Goal: Feedback & Contribution: Submit feedback/report problem

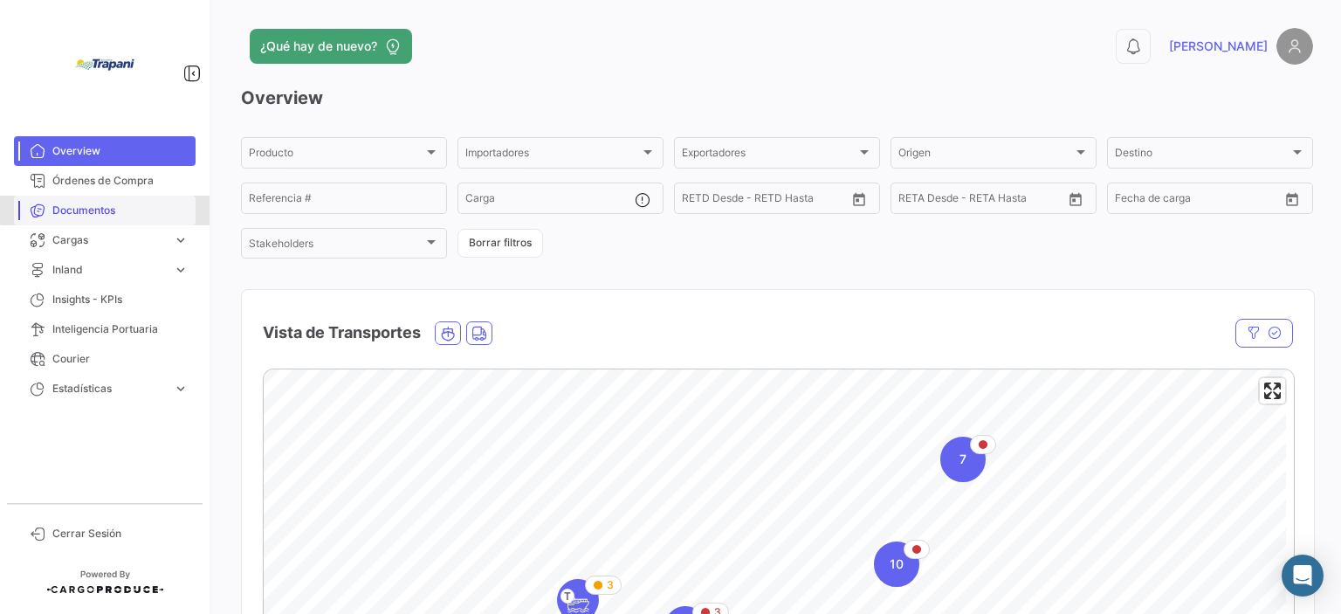
click at [113, 203] on span "Documentos" at bounding box center [120, 211] width 136 height 16
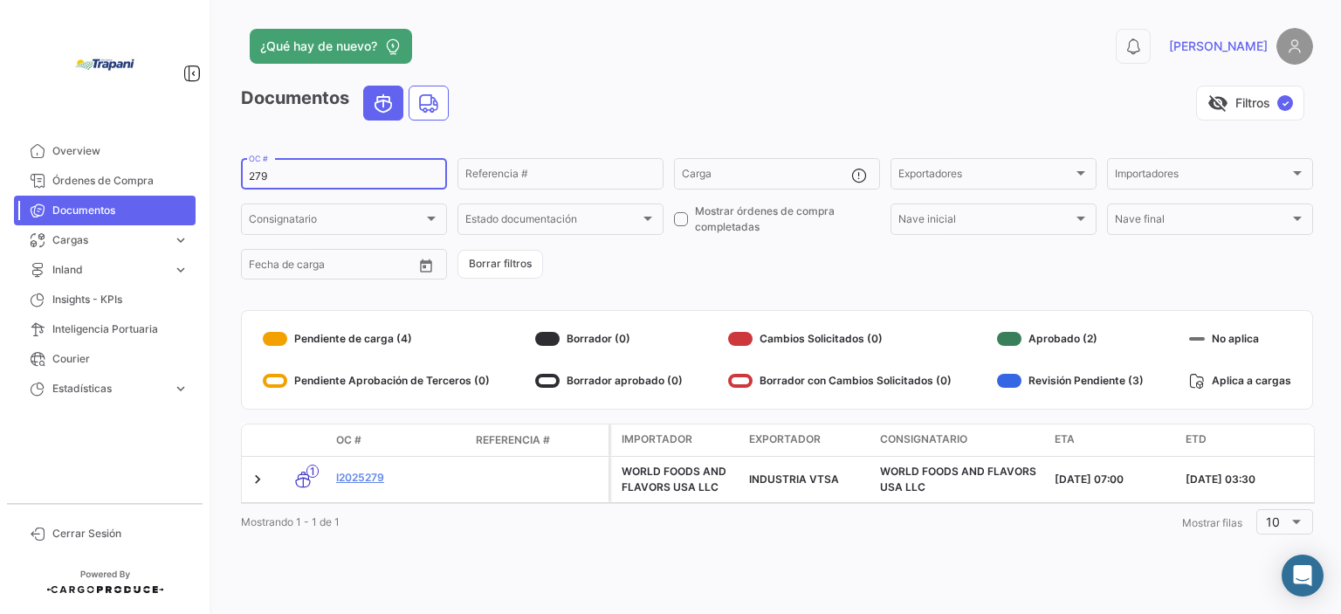
drag, startPoint x: 308, startPoint y: 175, endPoint x: 229, endPoint y: 187, distance: 80.2
click at [229, 187] on div "¿Qué hay de nuevo? 0 [PERSON_NAME] Documentos visibility_off Filtros ✓ 279 OC #…" at bounding box center [777, 307] width 1128 height 614
type input "292"
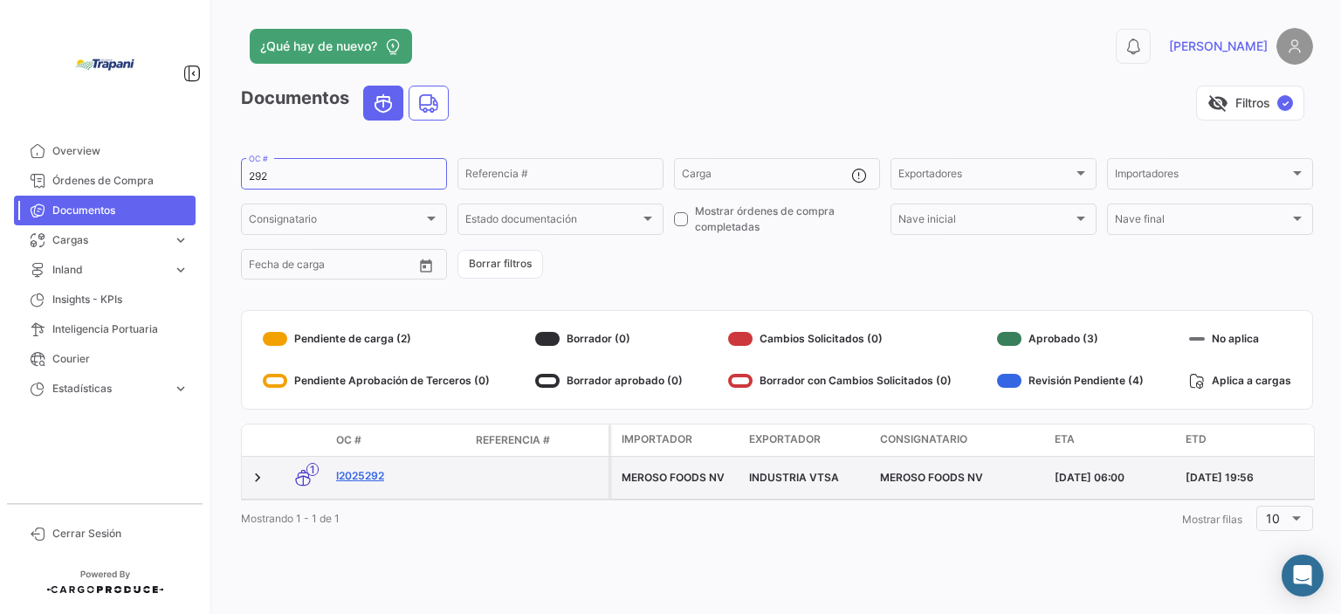
click at [364, 479] on link "I2025292" at bounding box center [399, 476] width 126 height 16
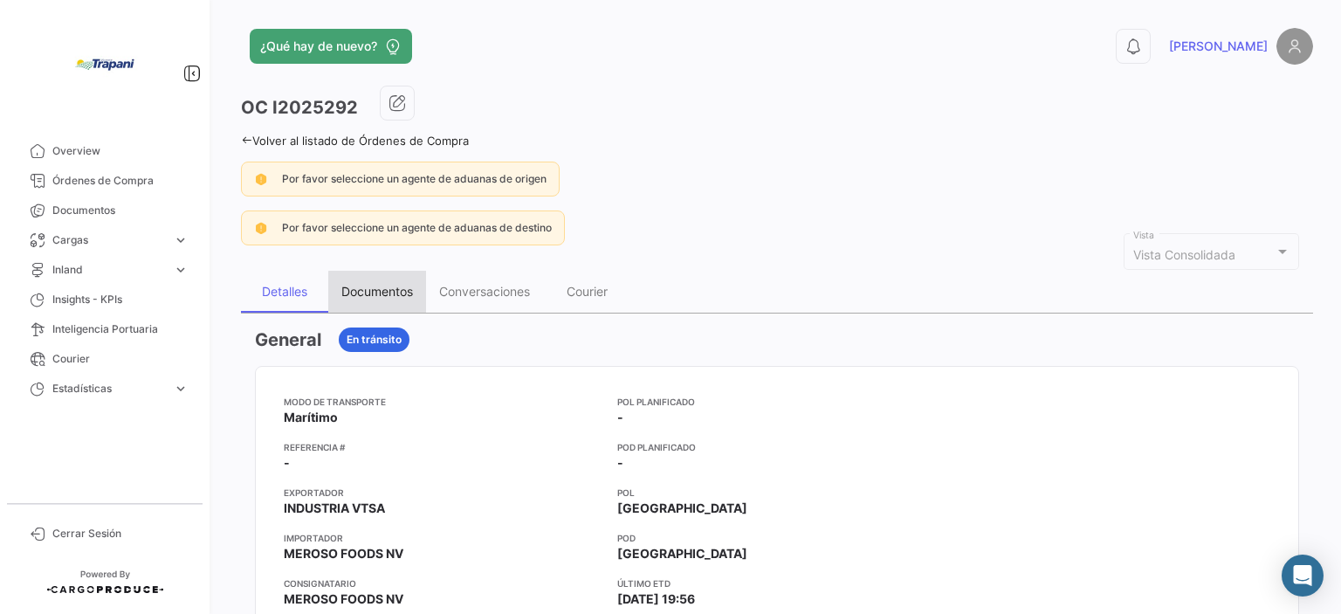
click at [383, 296] on div "Documentos" at bounding box center [377, 291] width 72 height 15
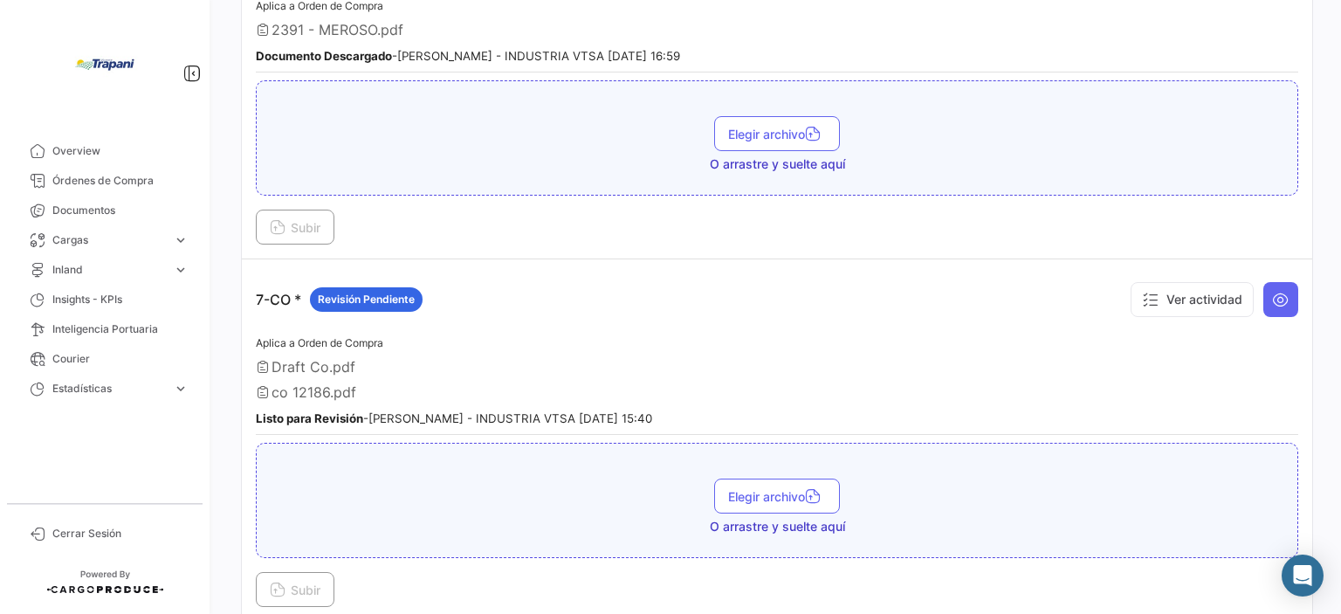
scroll to position [2182, 0]
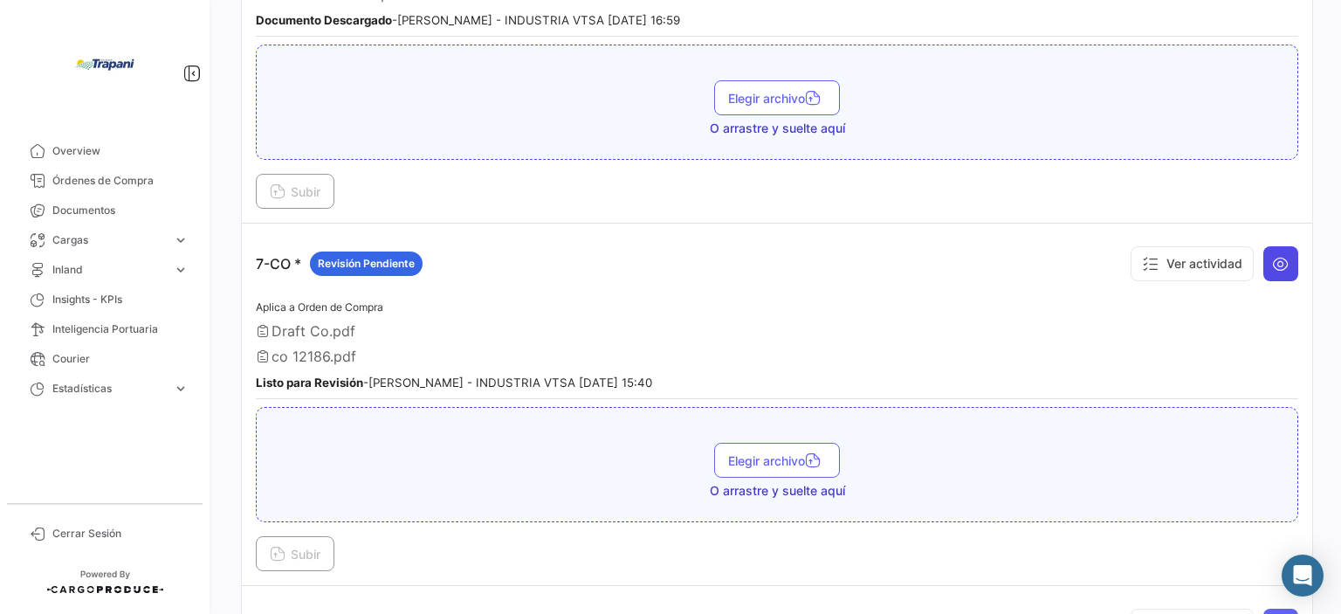
click at [1277, 255] on icon at bounding box center [1280, 263] width 17 height 17
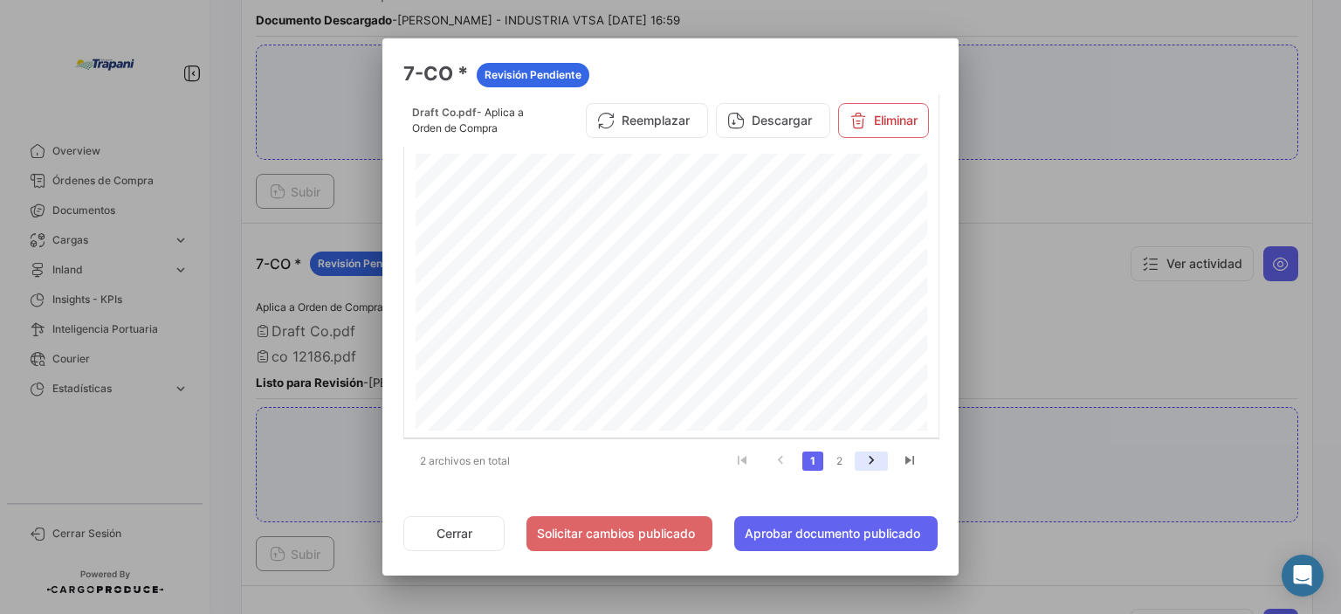
click at [870, 462] on icon "go to next page" at bounding box center [871, 462] width 23 height 21
click at [1073, 581] on div at bounding box center [670, 307] width 1341 height 614
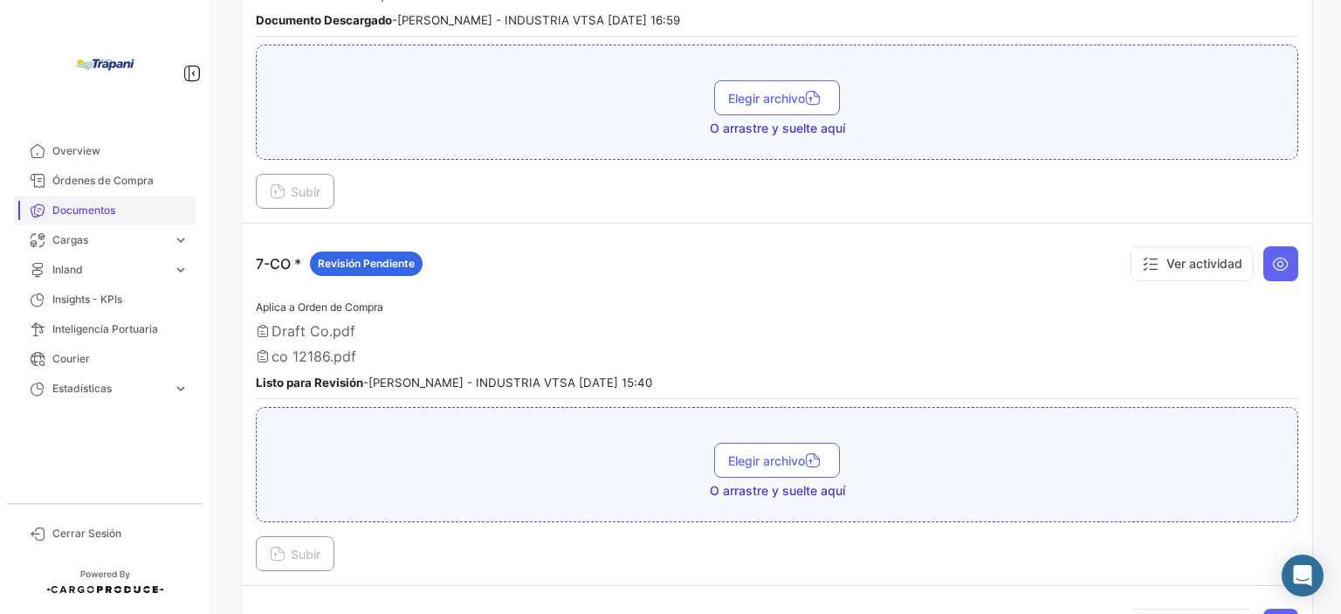
click at [97, 211] on span "Documentos" at bounding box center [120, 211] width 136 height 16
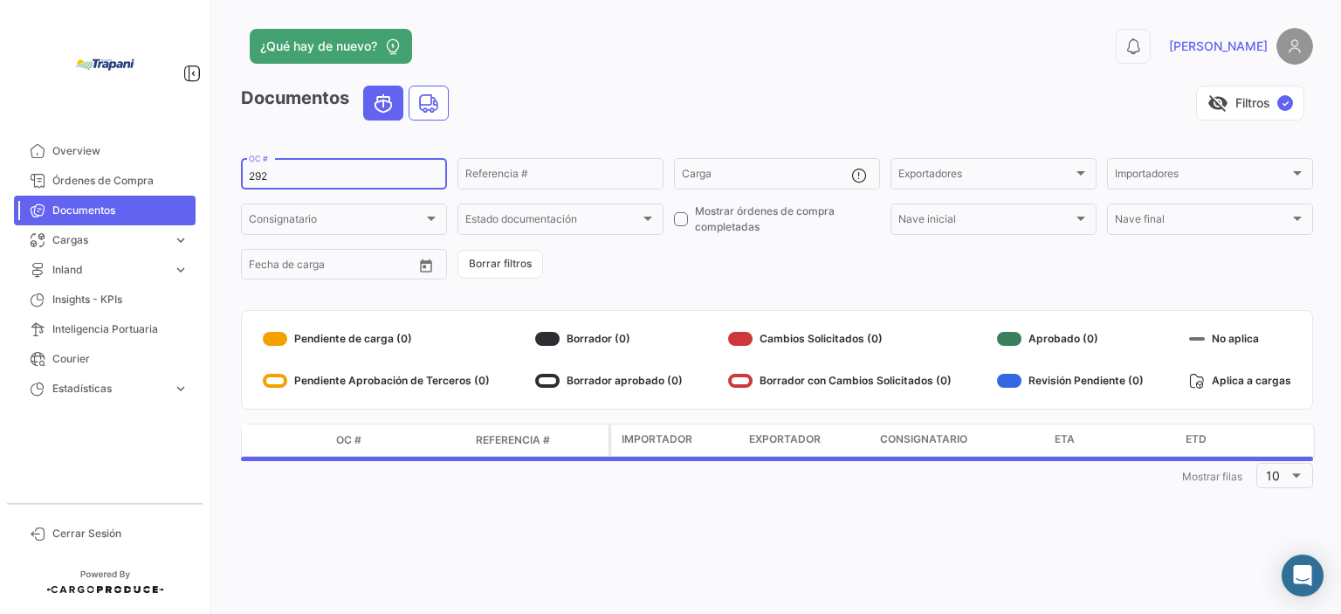
click at [301, 171] on input "292" at bounding box center [344, 176] width 190 height 12
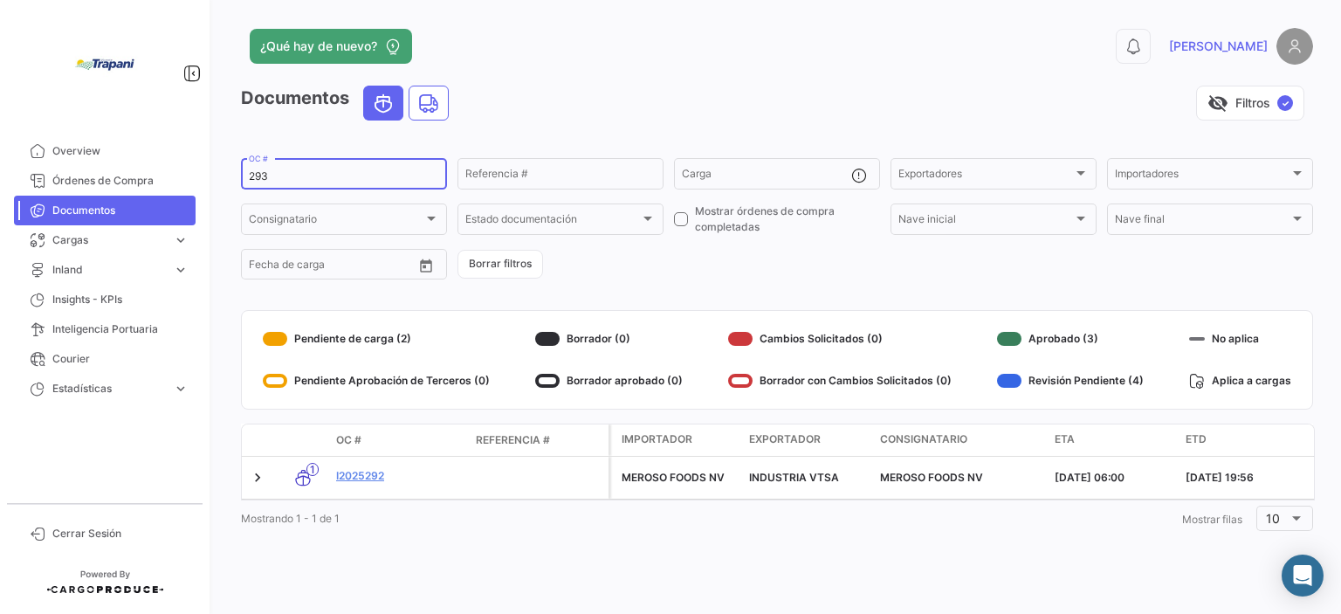
type input "293"
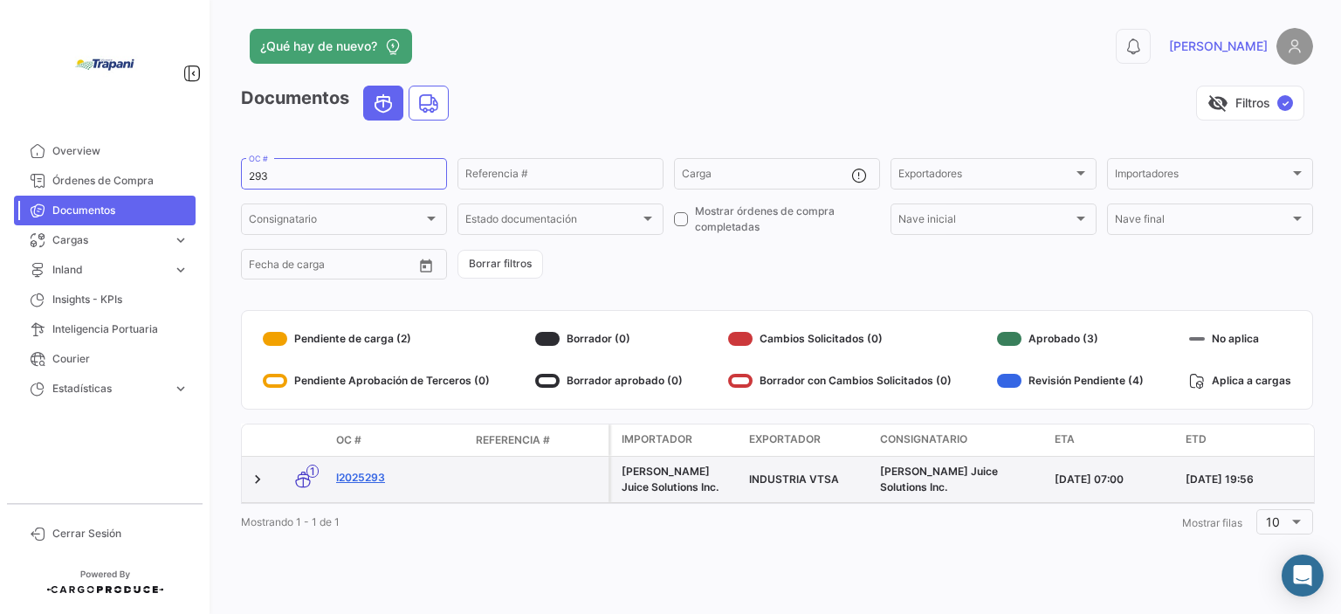
click at [374, 480] on link "I2025293" at bounding box center [399, 478] width 126 height 16
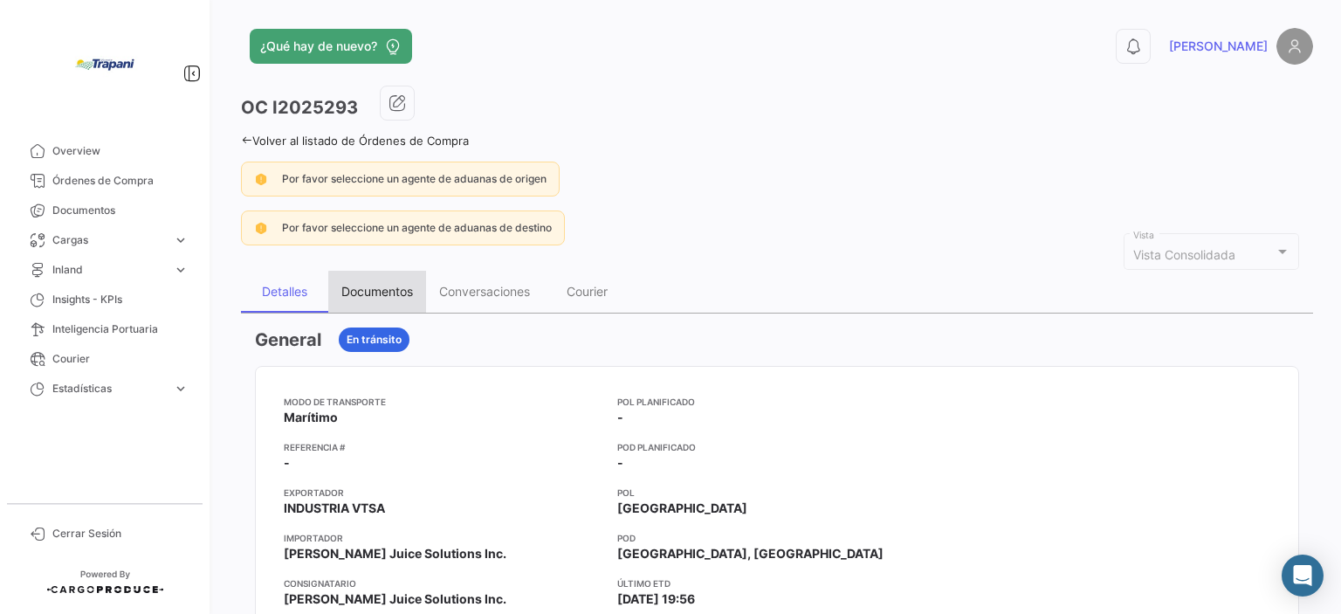
click at [402, 296] on div "Documentos" at bounding box center [377, 292] width 98 height 42
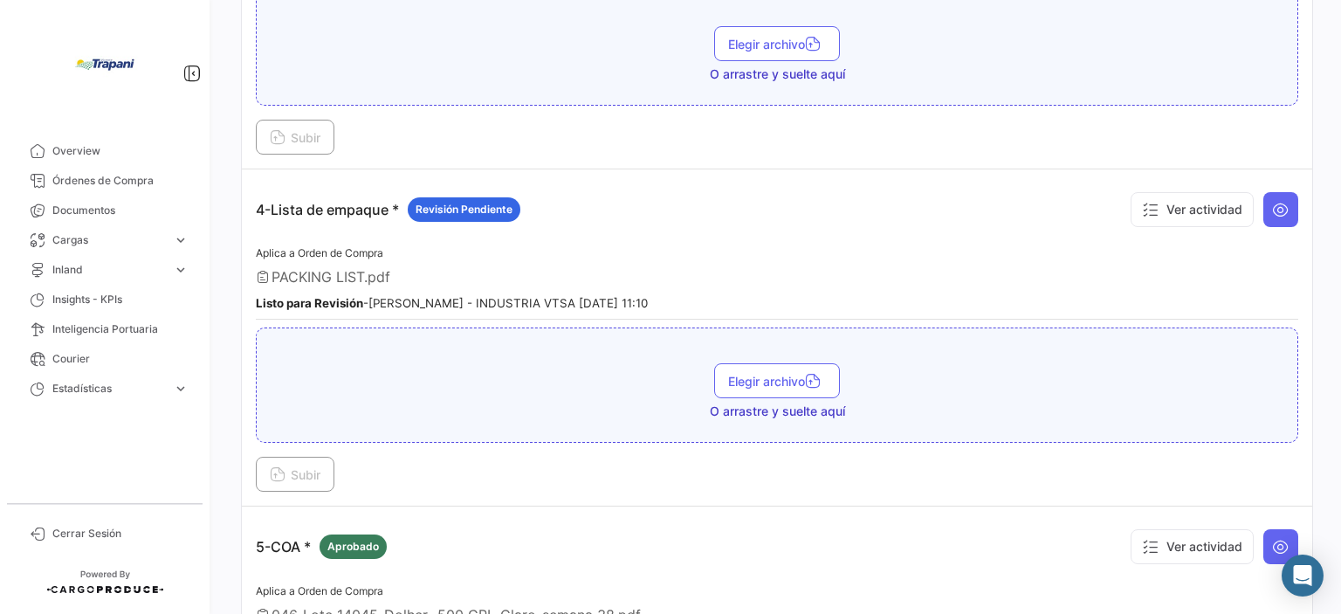
scroll to position [1222, 0]
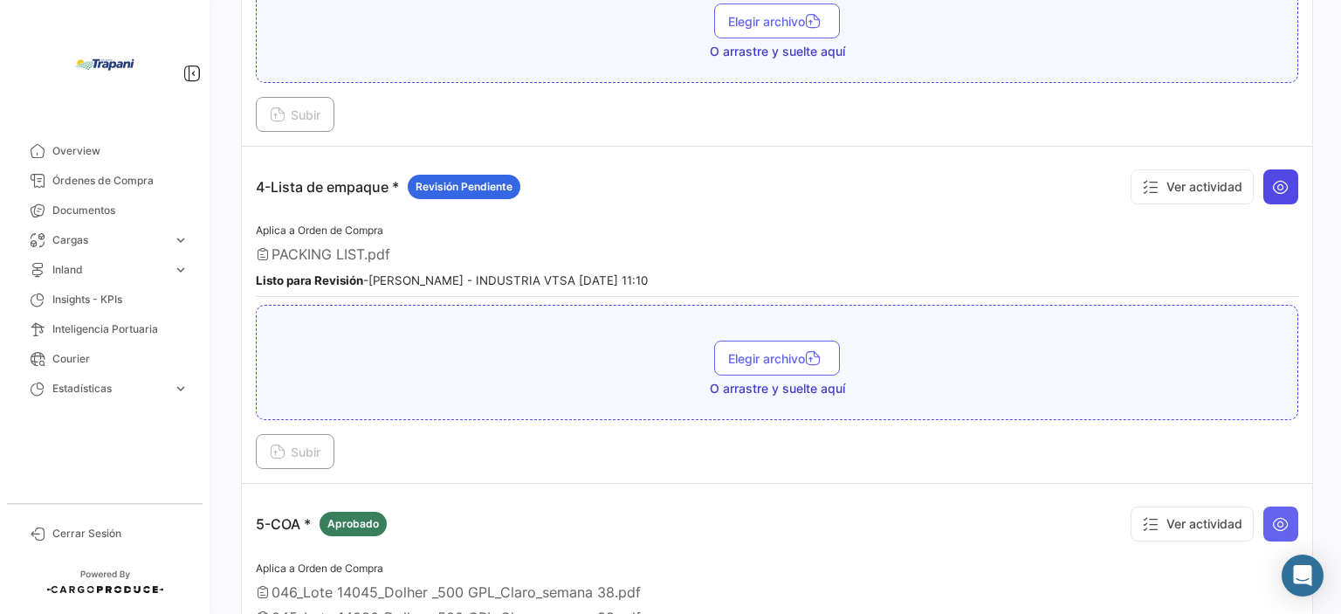
click at [1276, 178] on icon at bounding box center [1280, 186] width 17 height 17
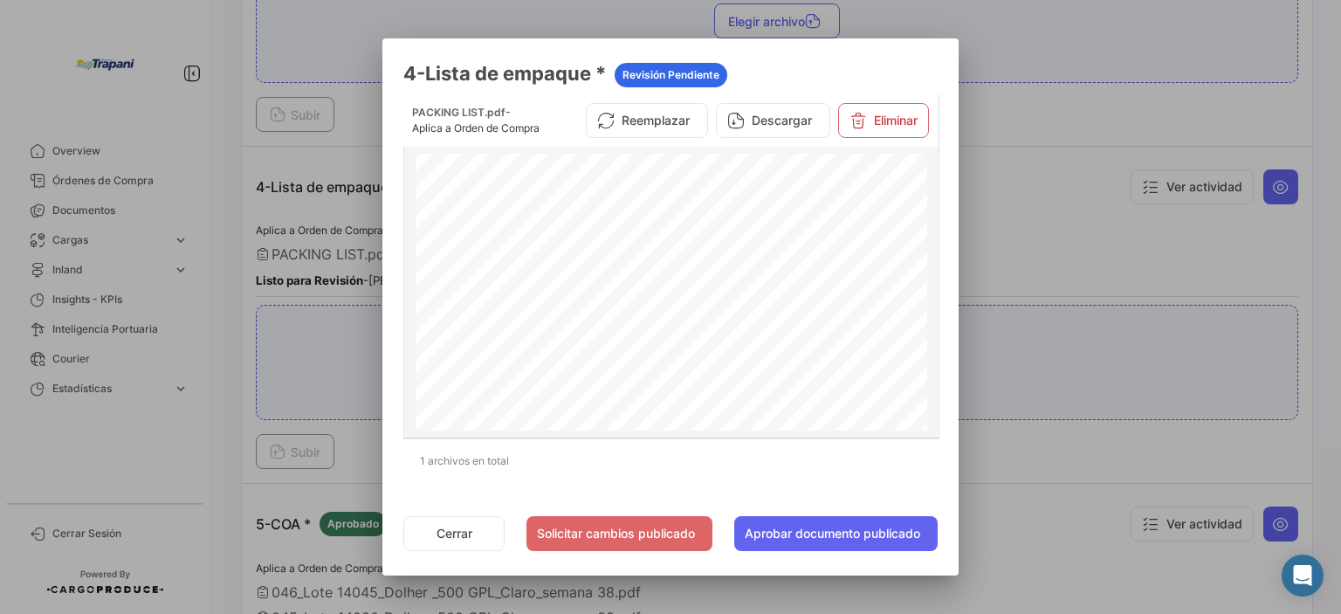
scroll to position [175, 0]
click at [581, 537] on button "Solicitar cambios publicado" at bounding box center [619, 533] width 186 height 35
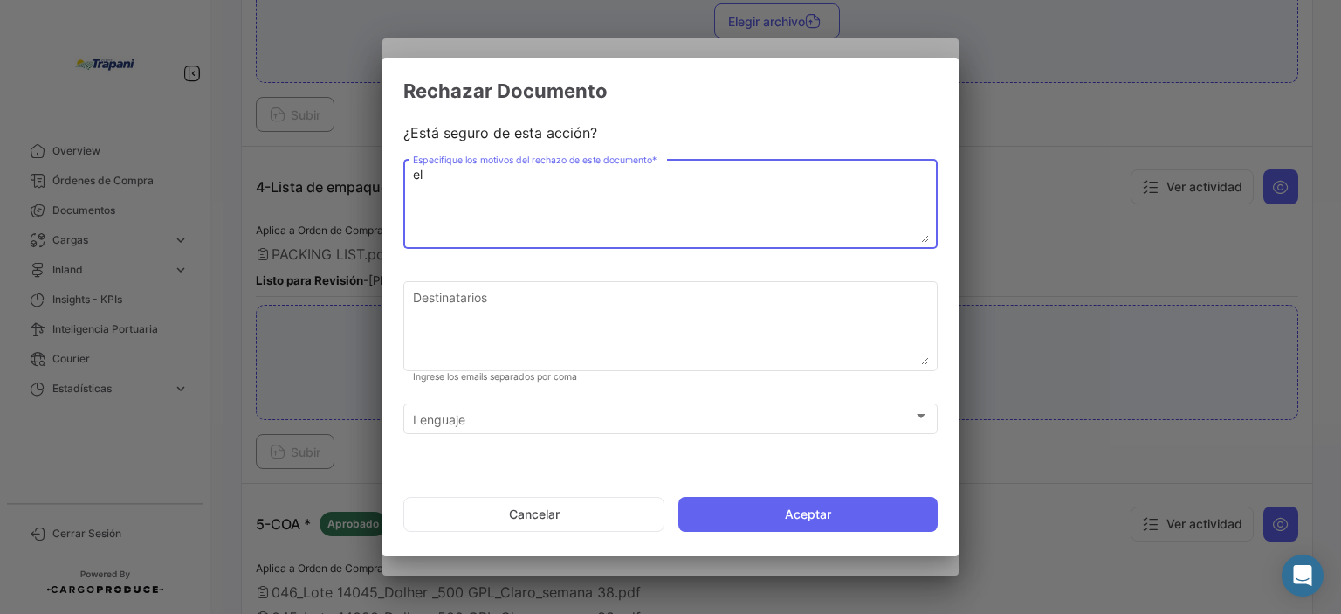
type textarea "e"
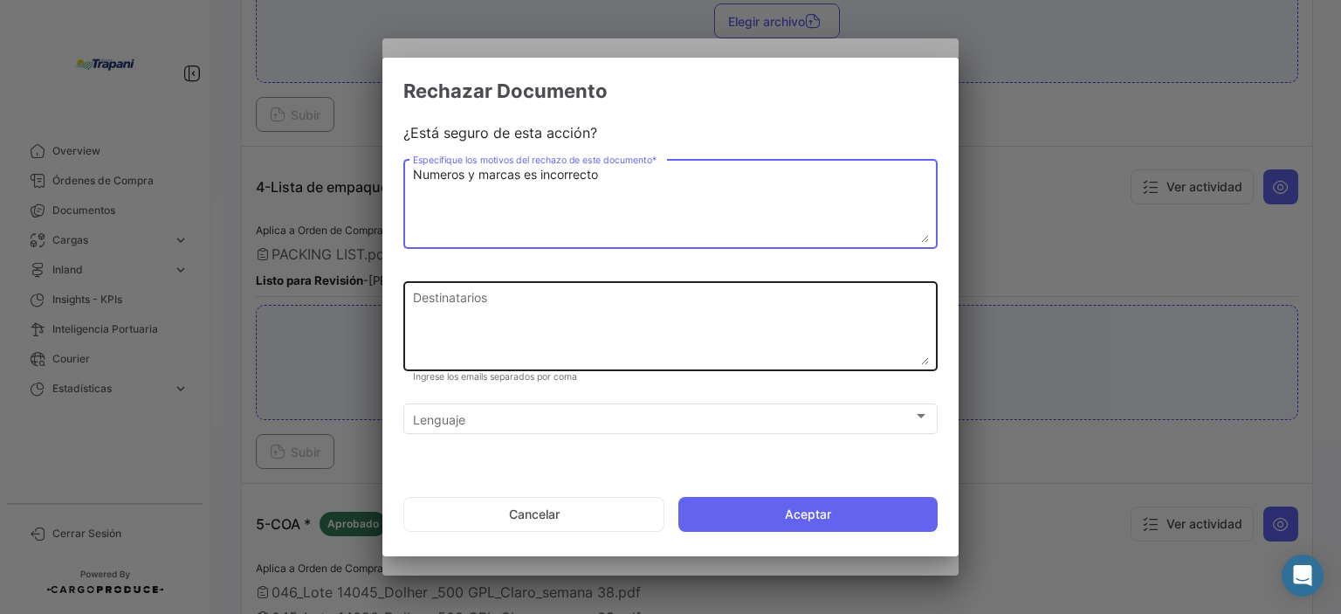
type textarea "Numeros y marcas es incorrecto"
click at [542, 297] on textarea "Destinatarios" at bounding box center [671, 326] width 516 height 77
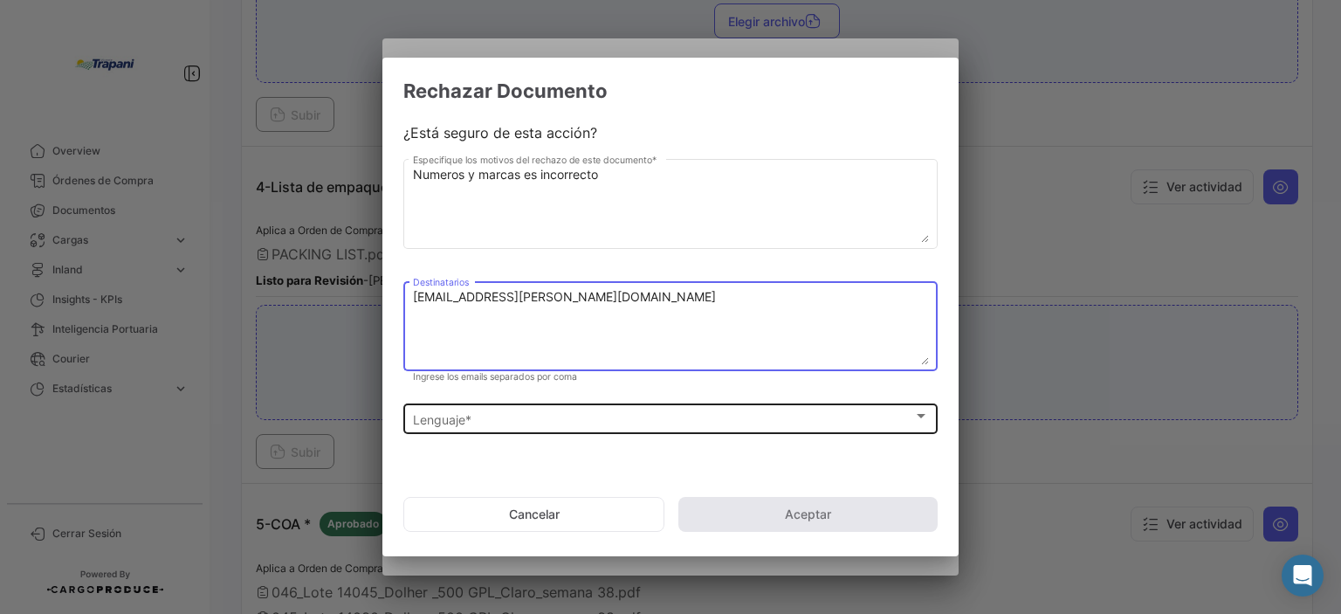
type textarea "[EMAIL_ADDRESS][PERSON_NAME][DOMAIN_NAME]"
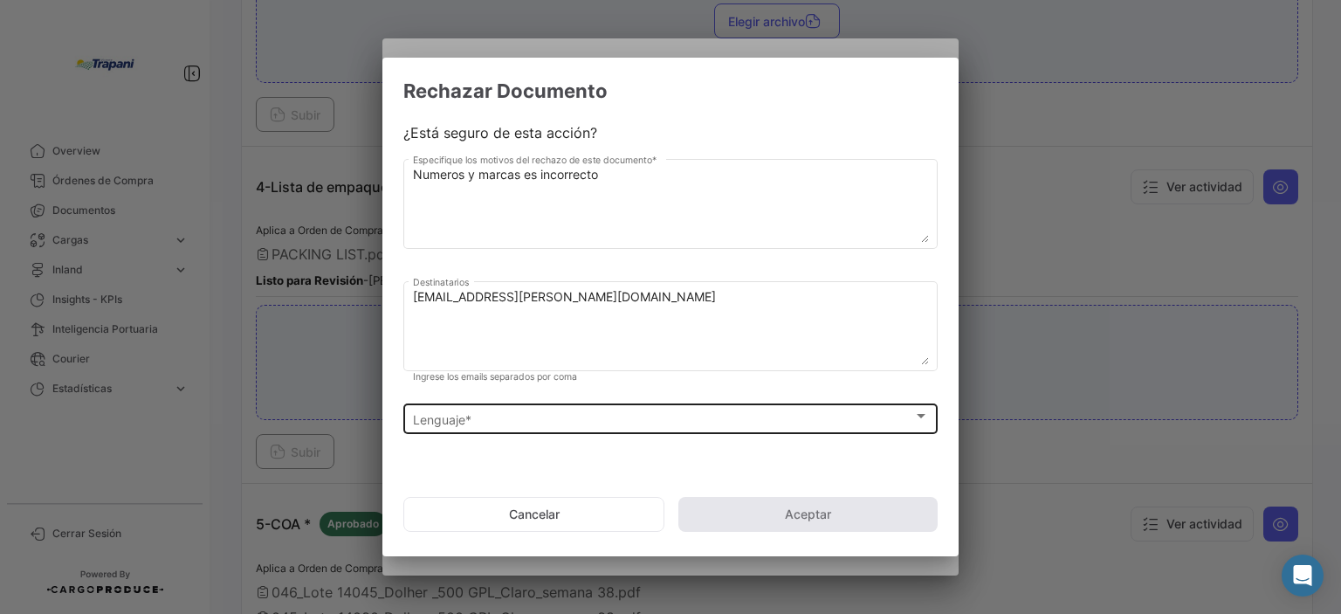
click at [616, 427] on div "Lenguaje * Lenguaje *" at bounding box center [671, 417] width 516 height 34
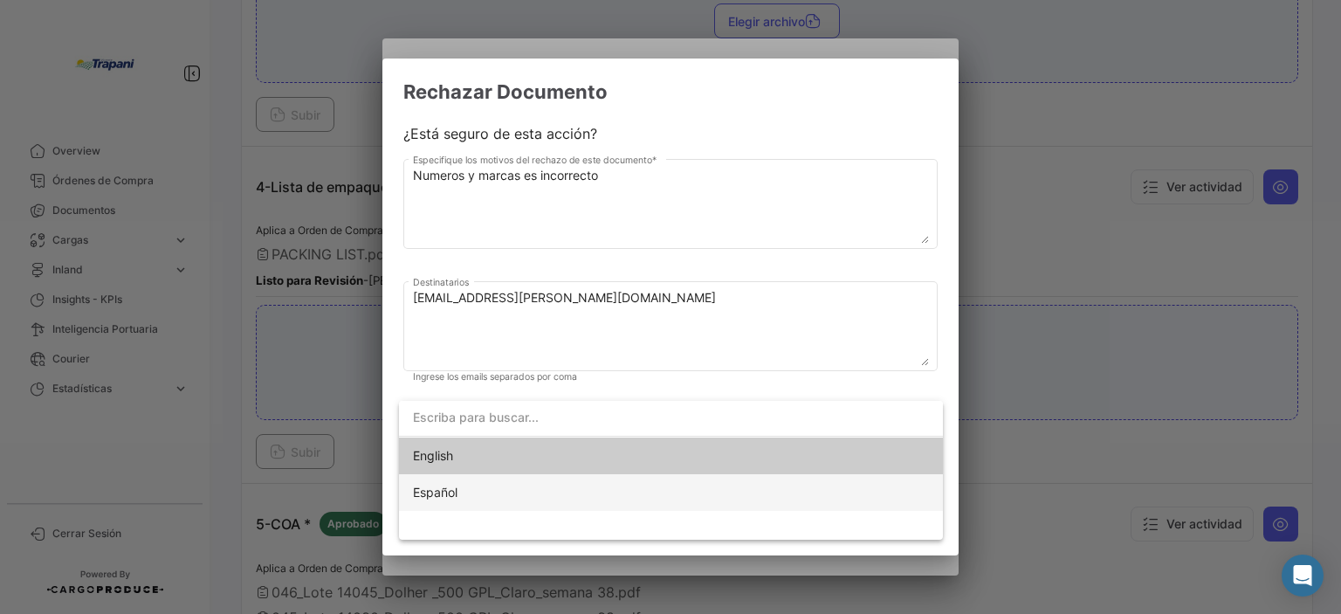
click at [555, 494] on span "Español" at bounding box center [535, 492] width 244 height 37
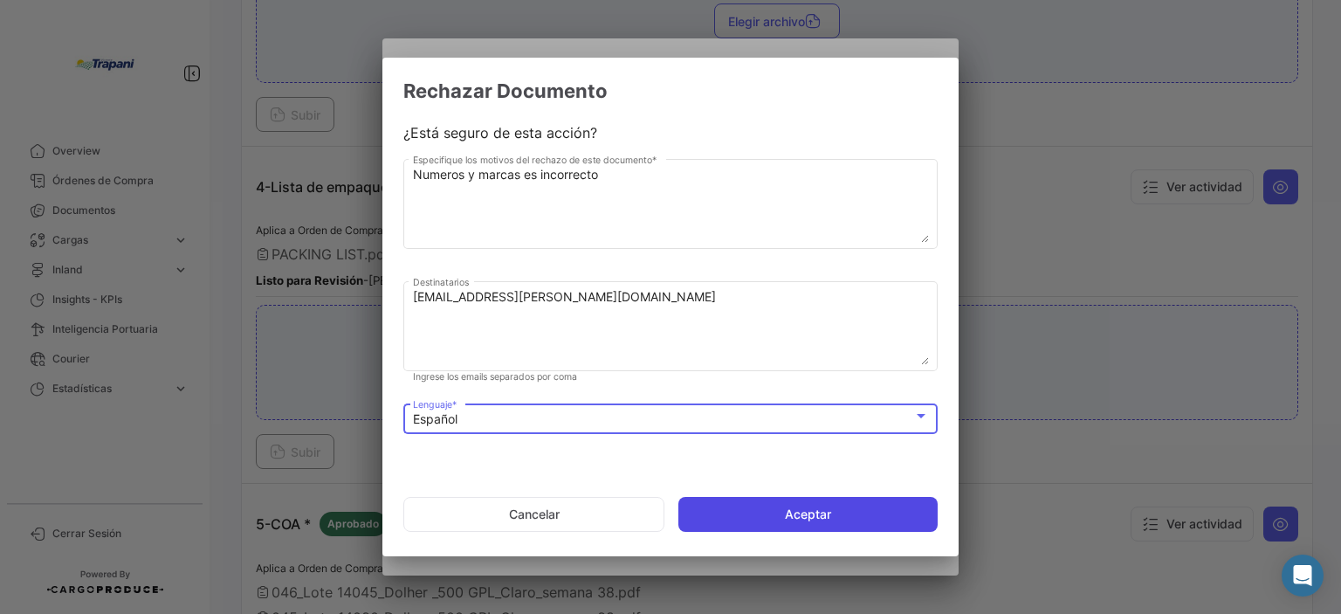
click at [818, 524] on button "Aceptar" at bounding box center [807, 514] width 259 height 35
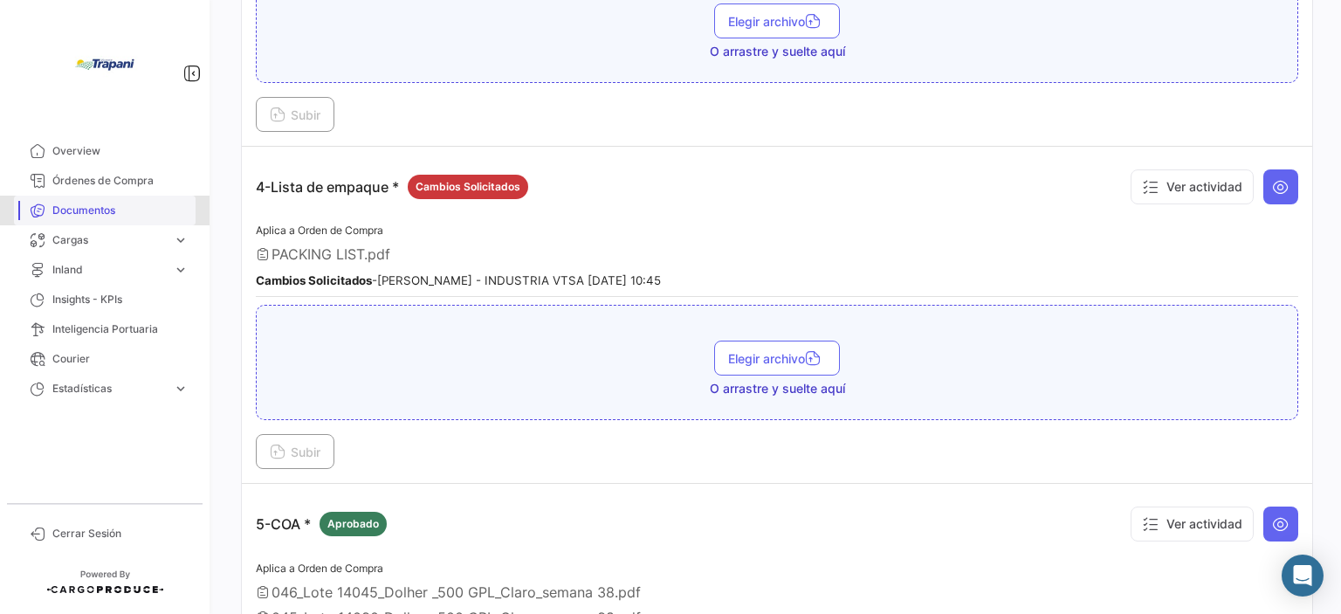
click at [104, 218] on link "Documentos" at bounding box center [105, 211] width 182 height 30
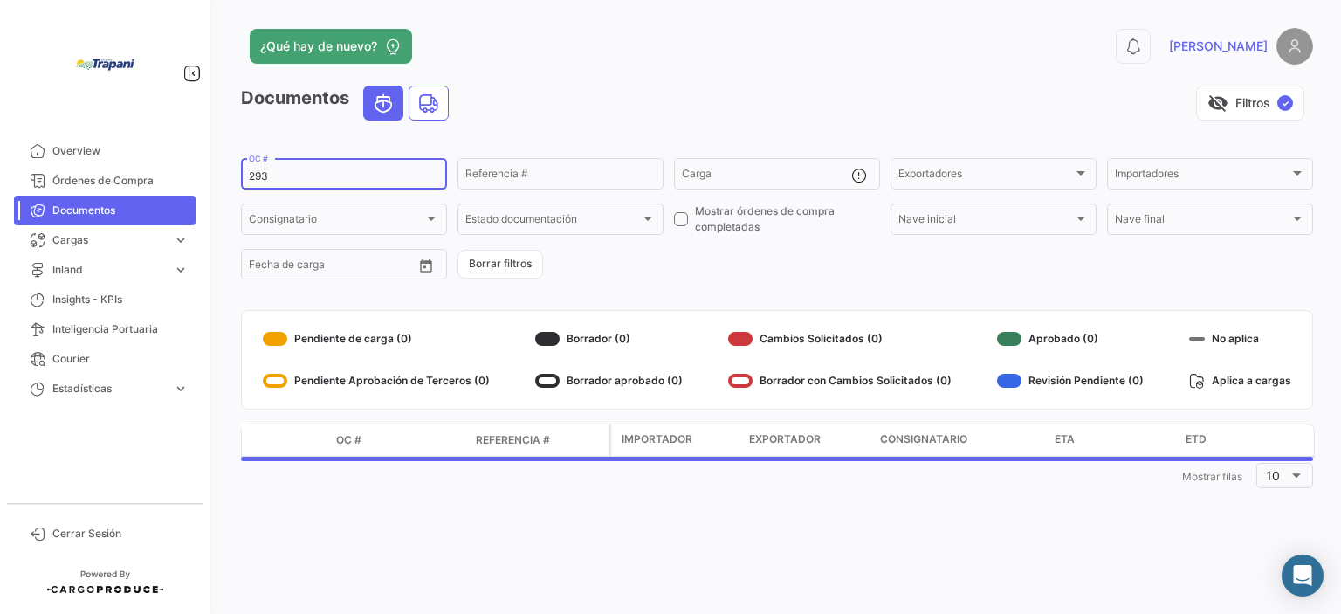
click at [300, 175] on input "293" at bounding box center [344, 176] width 190 height 12
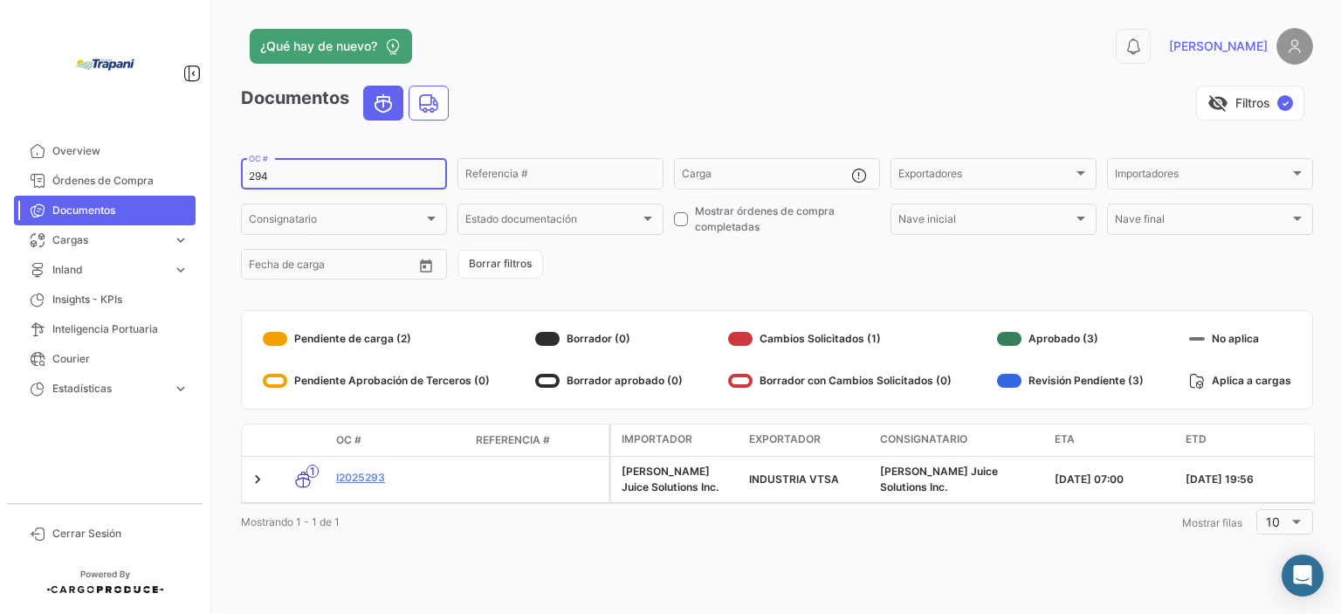
type input "294"
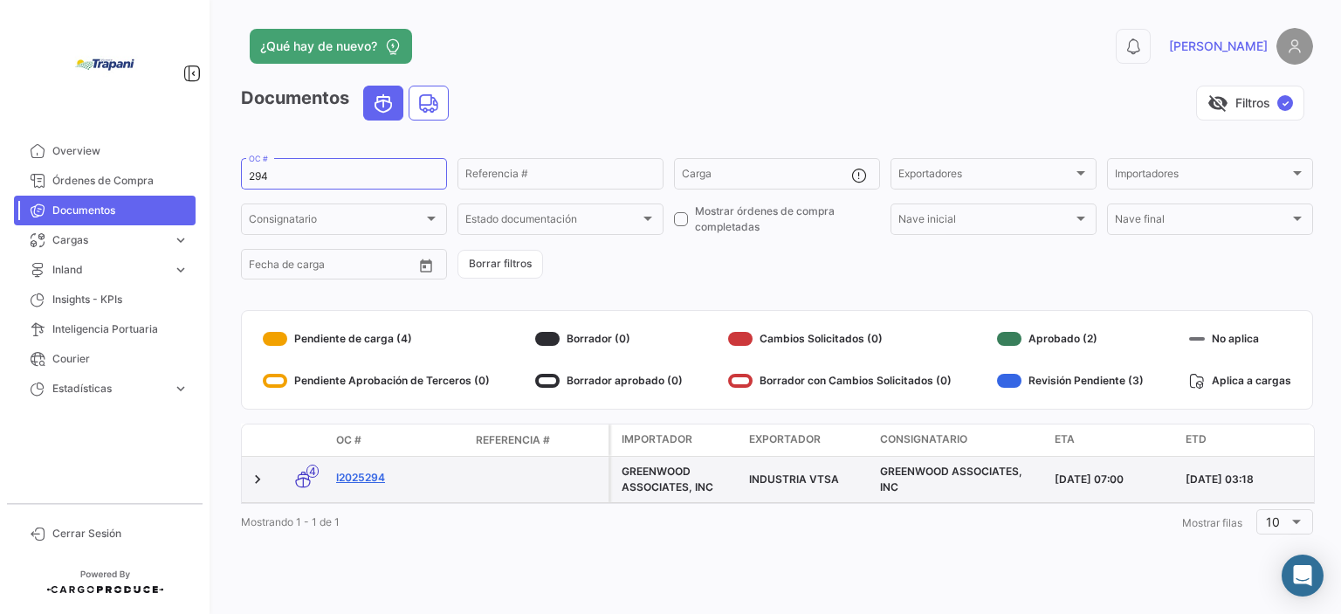
click at [360, 481] on link "I2025294" at bounding box center [399, 478] width 126 height 16
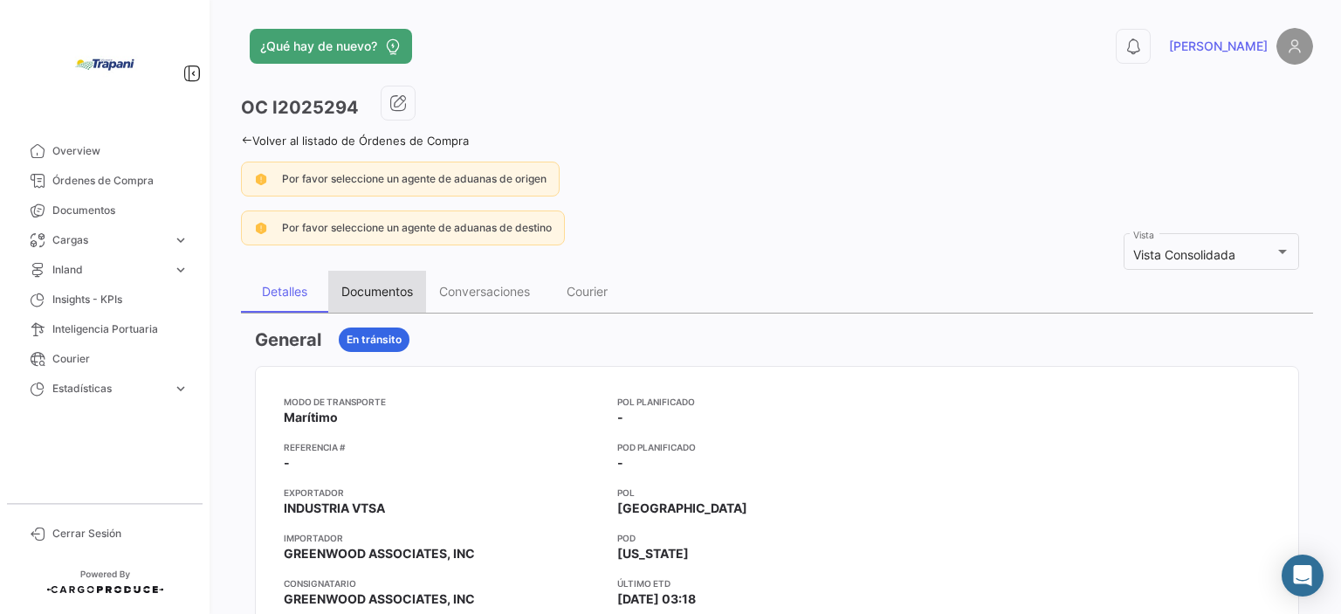
click at [405, 289] on div "Documentos" at bounding box center [377, 291] width 72 height 15
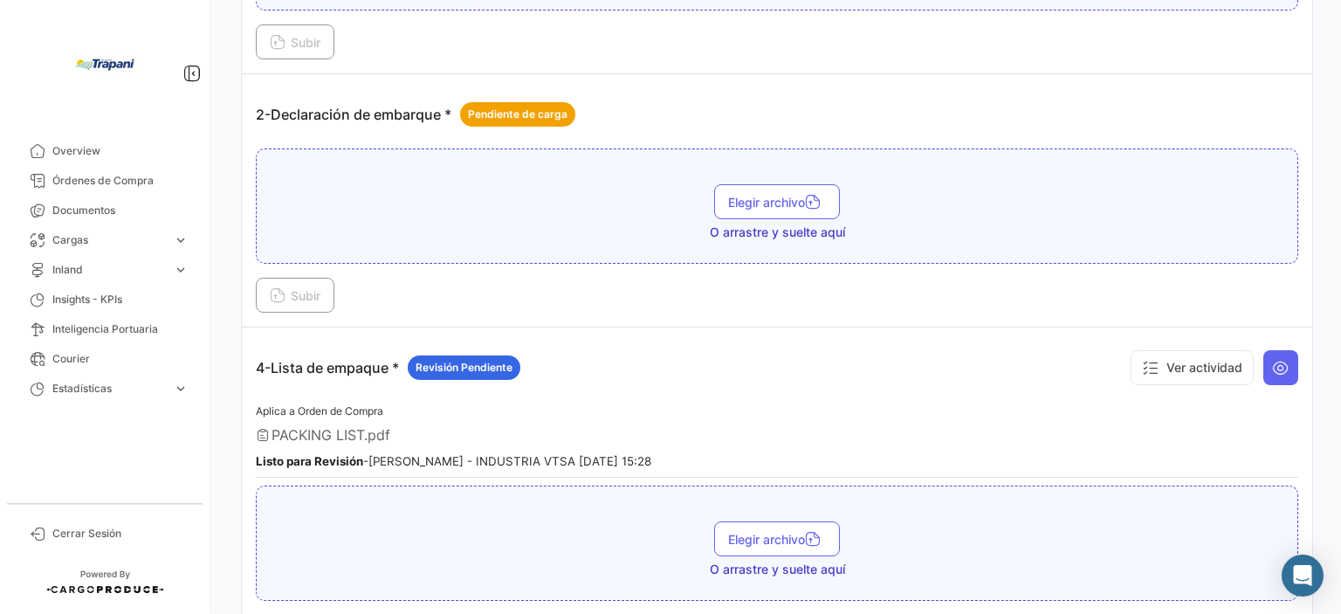
scroll to position [1048, 0]
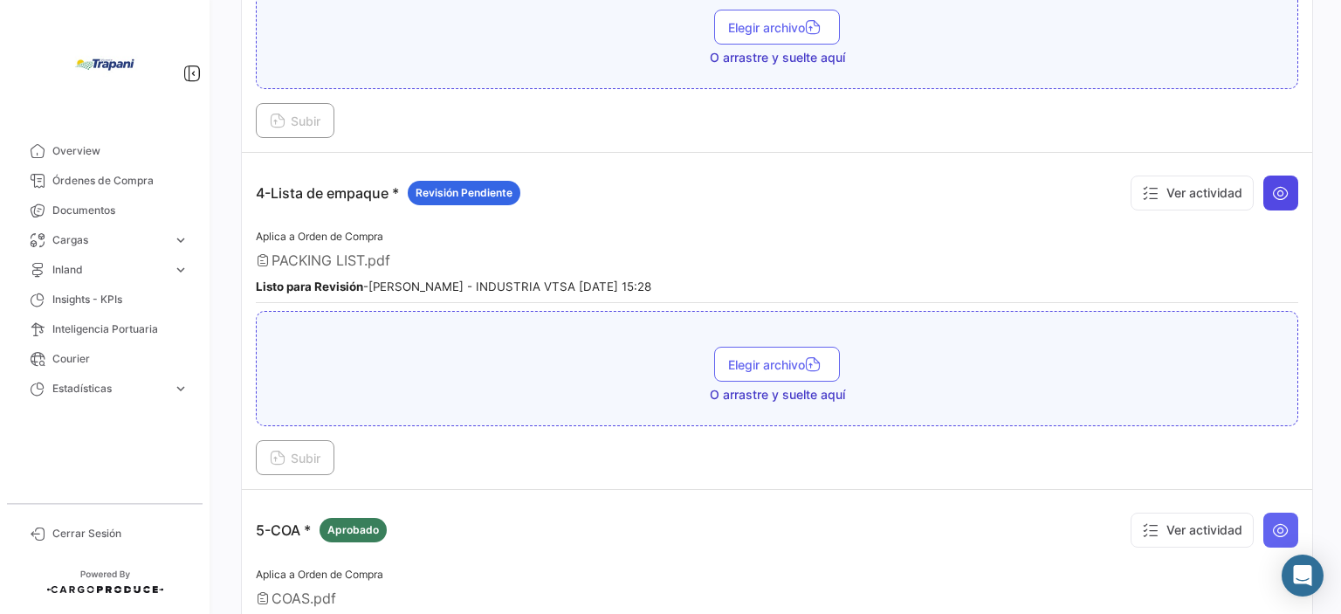
click at [1272, 184] on icon at bounding box center [1280, 192] width 17 height 17
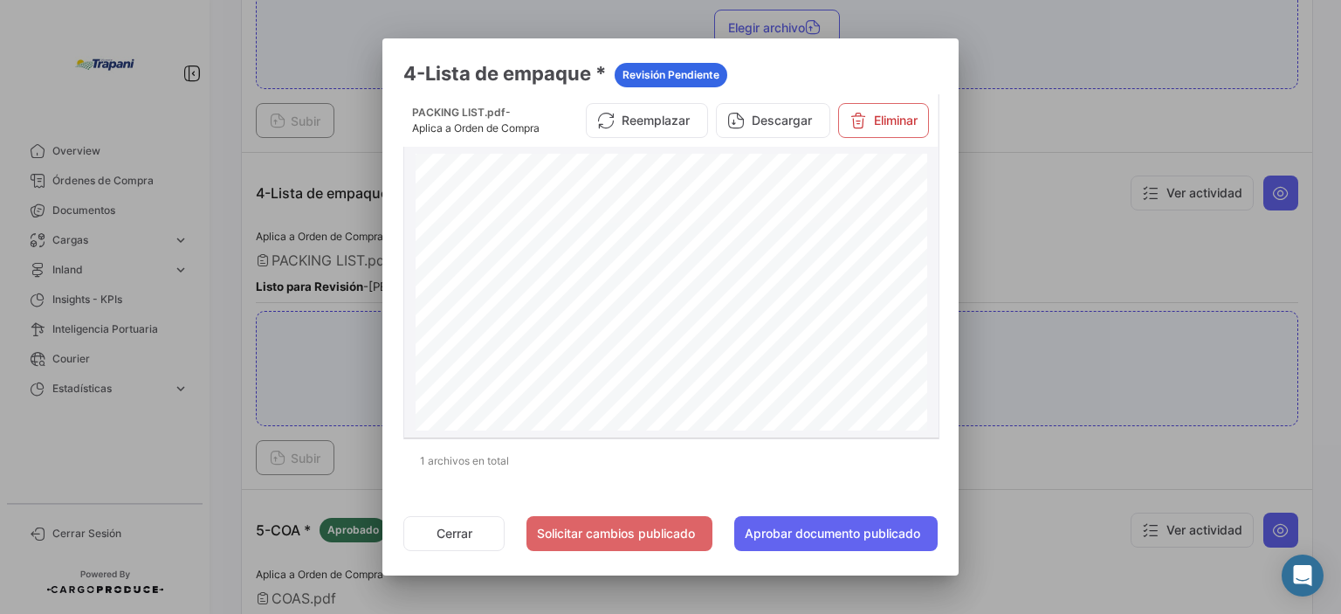
scroll to position [262, 0]
click at [632, 529] on button "Solicitar cambios publicado" at bounding box center [619, 533] width 186 height 35
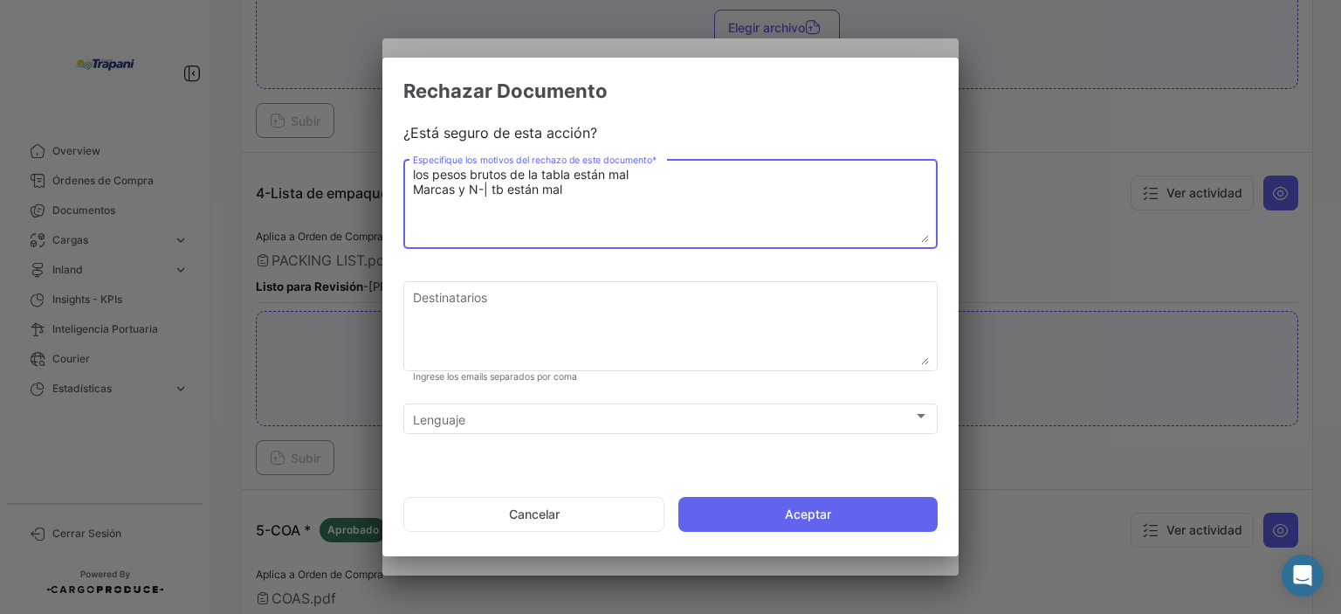
click at [476, 191] on textarea "los pesos brutos de la tabla están mal Marcas y N-| tb están mal" at bounding box center [671, 204] width 516 height 77
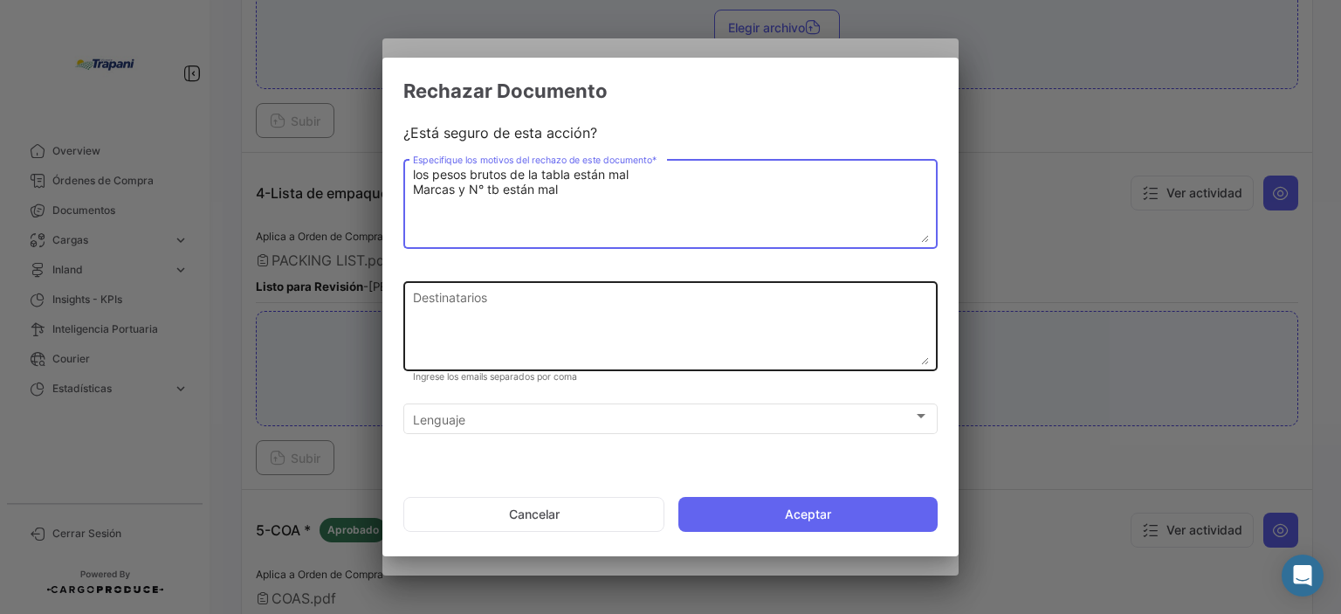
type textarea "los pesos brutos de la tabla están mal Marcas y N° tb están mal"
click at [414, 296] on textarea "Destinatarios" at bounding box center [671, 326] width 516 height 77
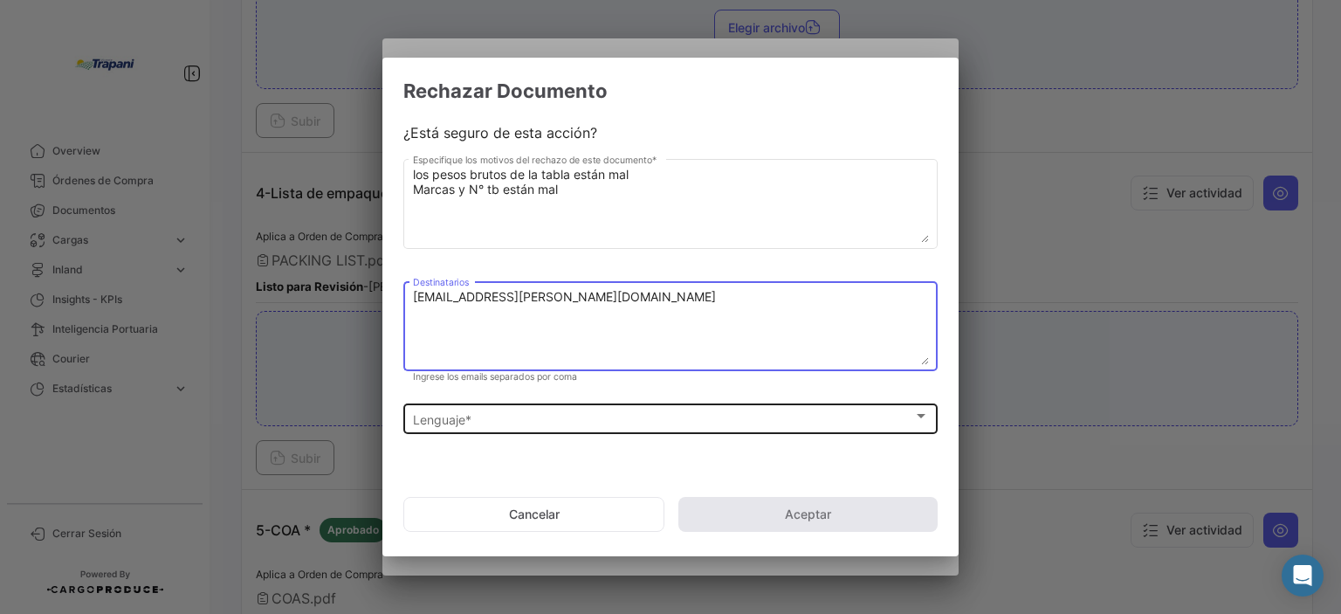
type textarea "[EMAIL_ADDRESS][PERSON_NAME][DOMAIN_NAME]"
click at [695, 418] on div "Lenguaje *" at bounding box center [663, 419] width 500 height 15
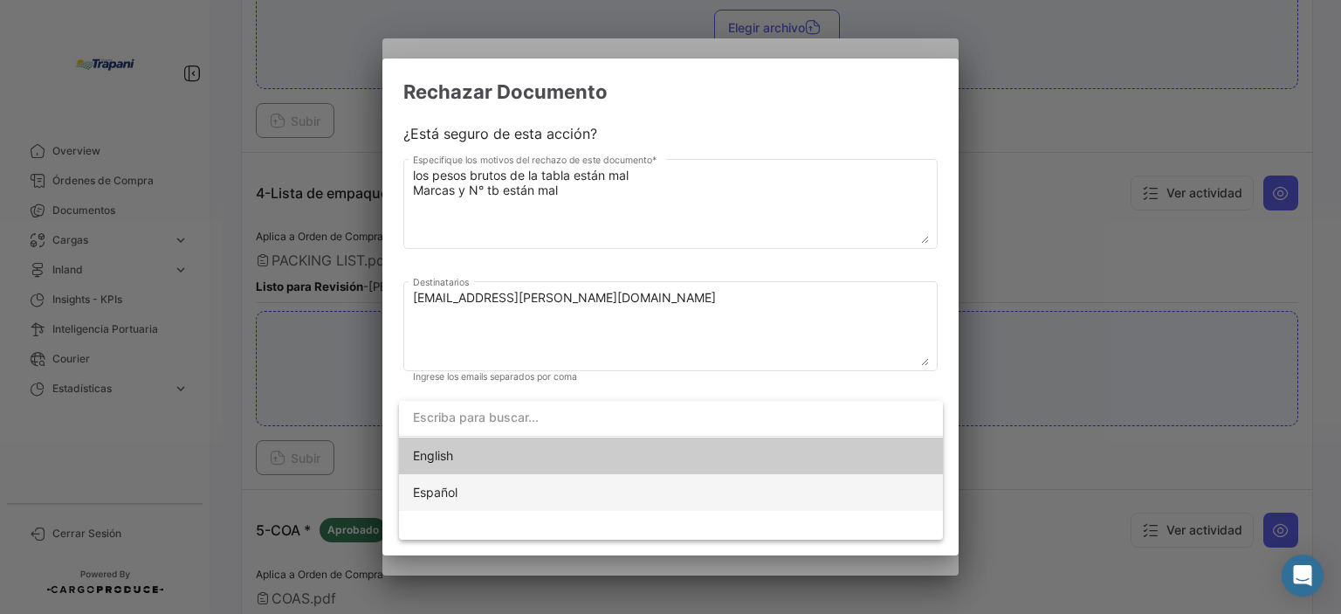
click at [454, 485] on span "Español" at bounding box center [435, 491] width 45 height 15
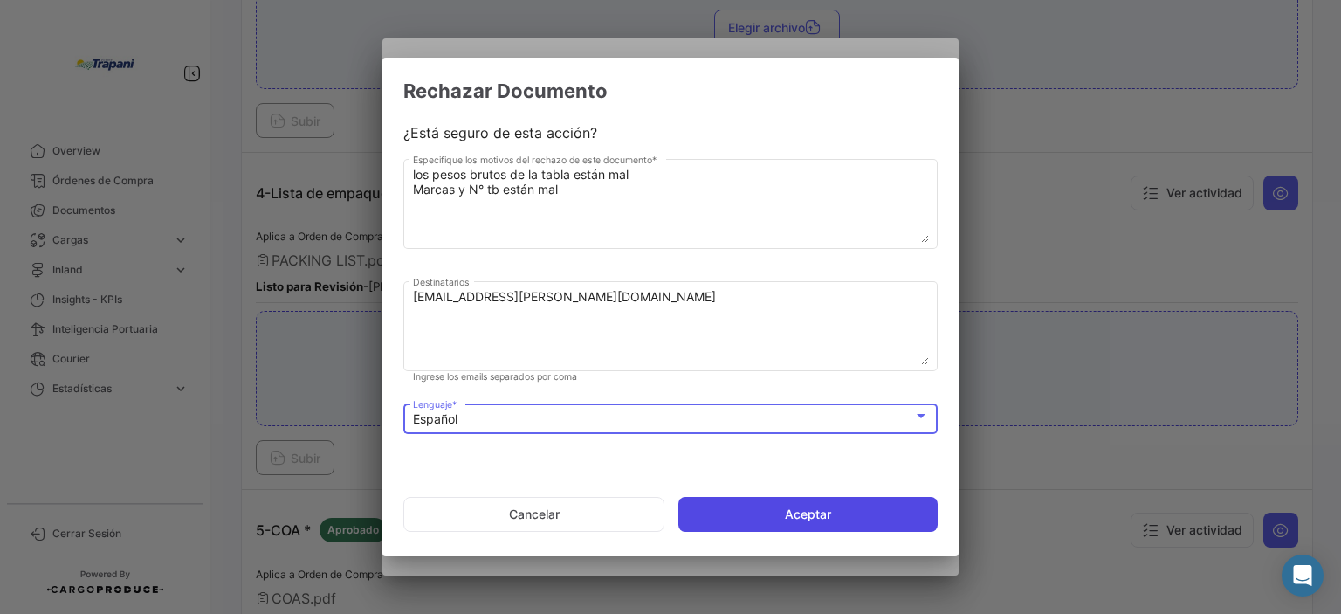
click at [751, 512] on button "Aceptar" at bounding box center [807, 514] width 259 height 35
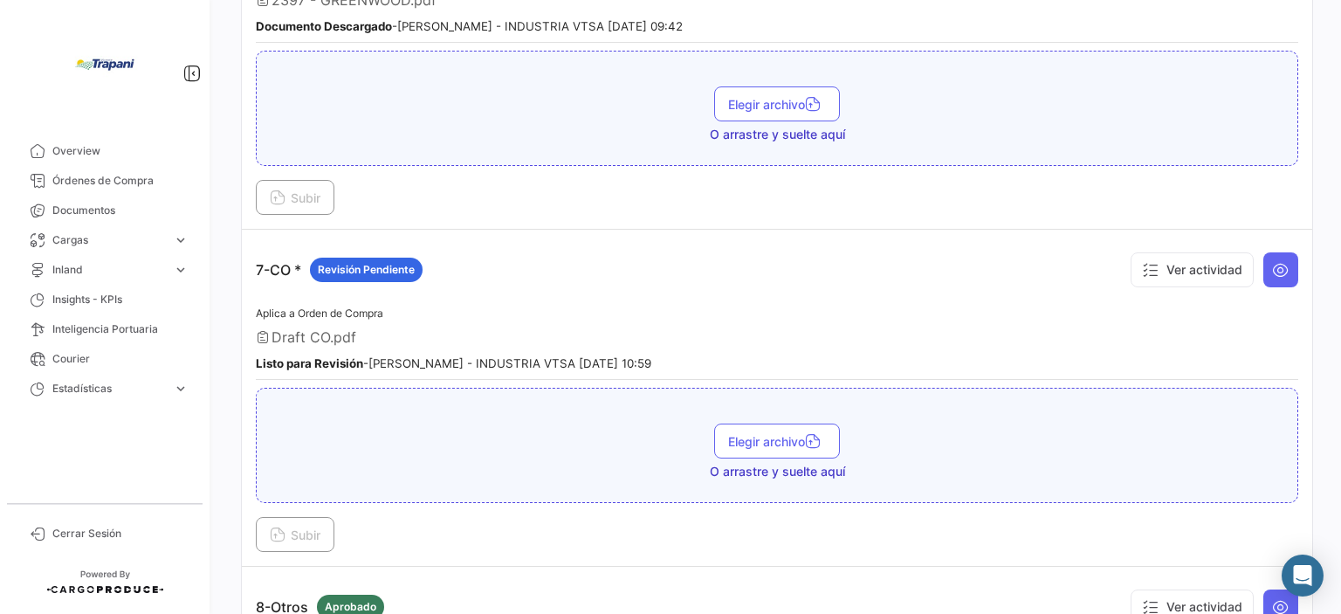
scroll to position [2095, 0]
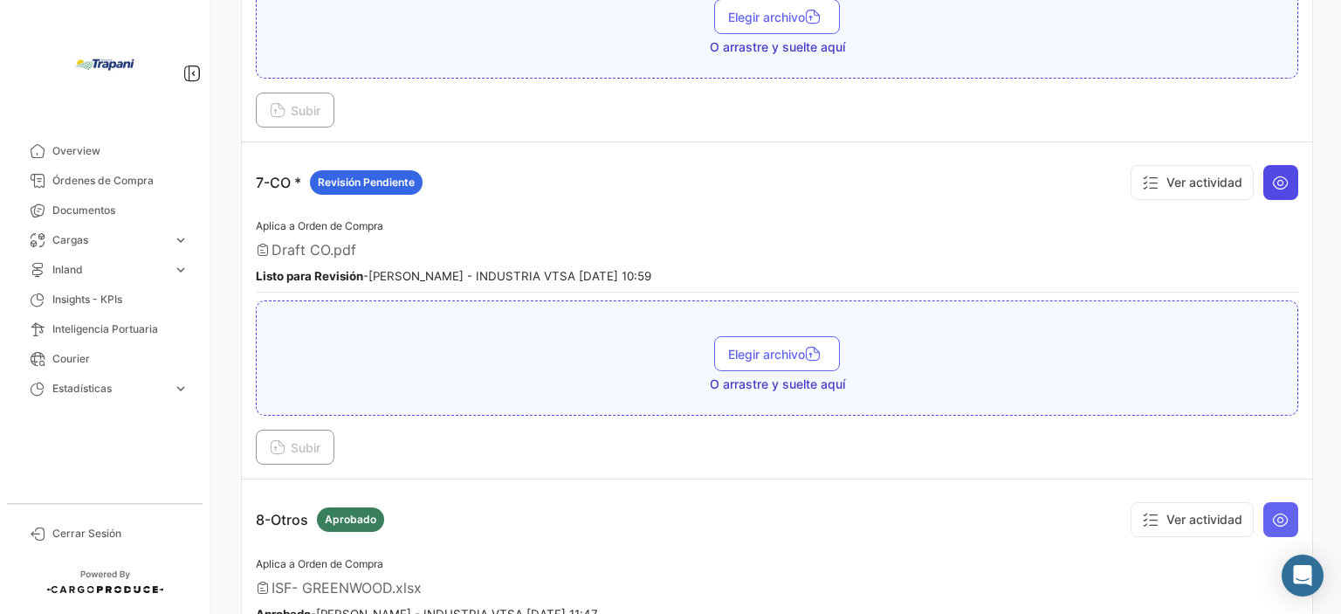
click at [1280, 165] on button at bounding box center [1280, 182] width 35 height 35
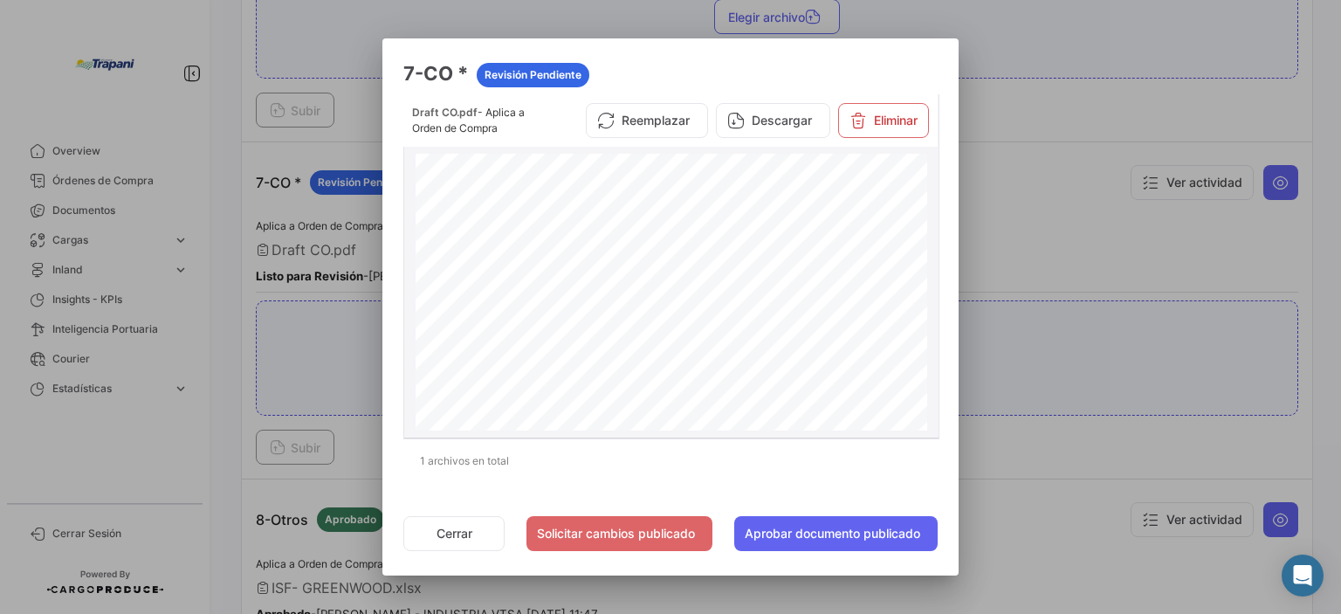
scroll to position [0, 0]
click at [583, 526] on button "Solicitar cambios publicado" at bounding box center [619, 533] width 186 height 35
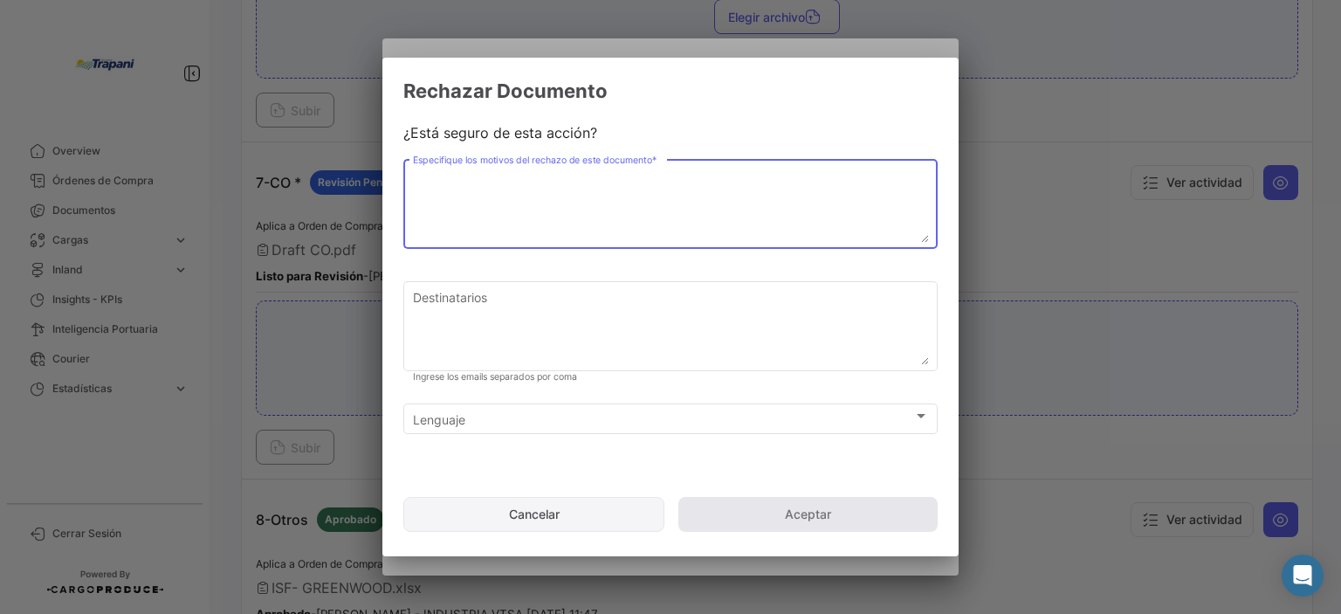
click at [610, 519] on button "Cancelar" at bounding box center [533, 514] width 261 height 35
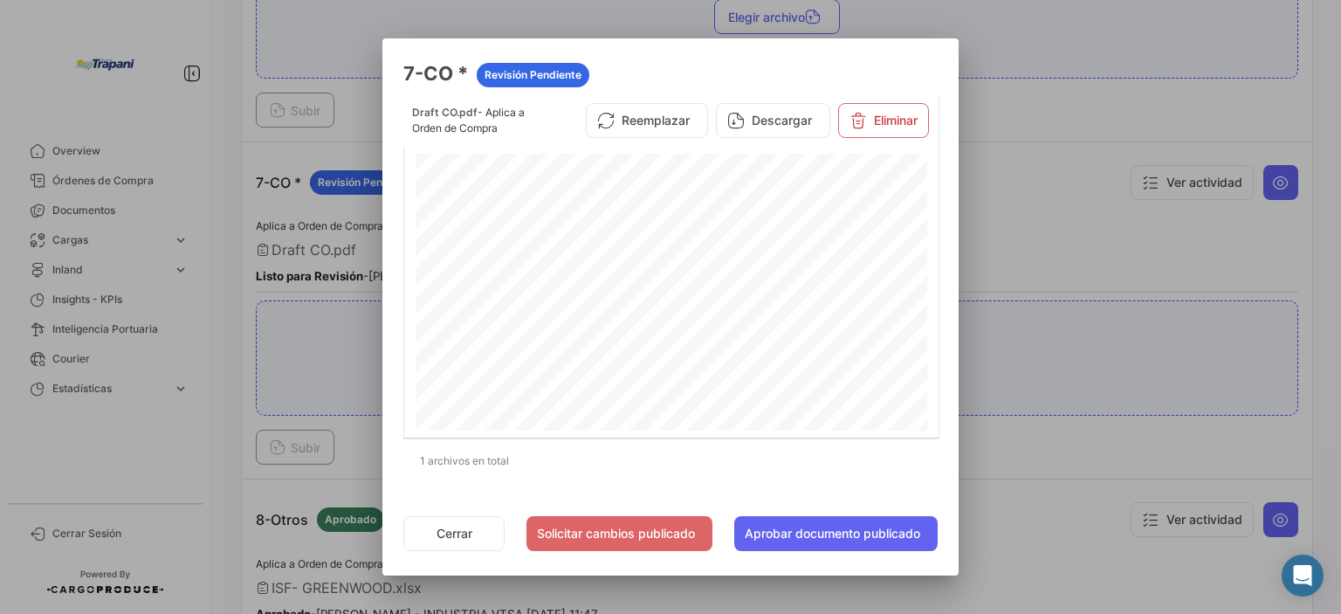
click at [1065, 325] on div at bounding box center [670, 307] width 1341 height 614
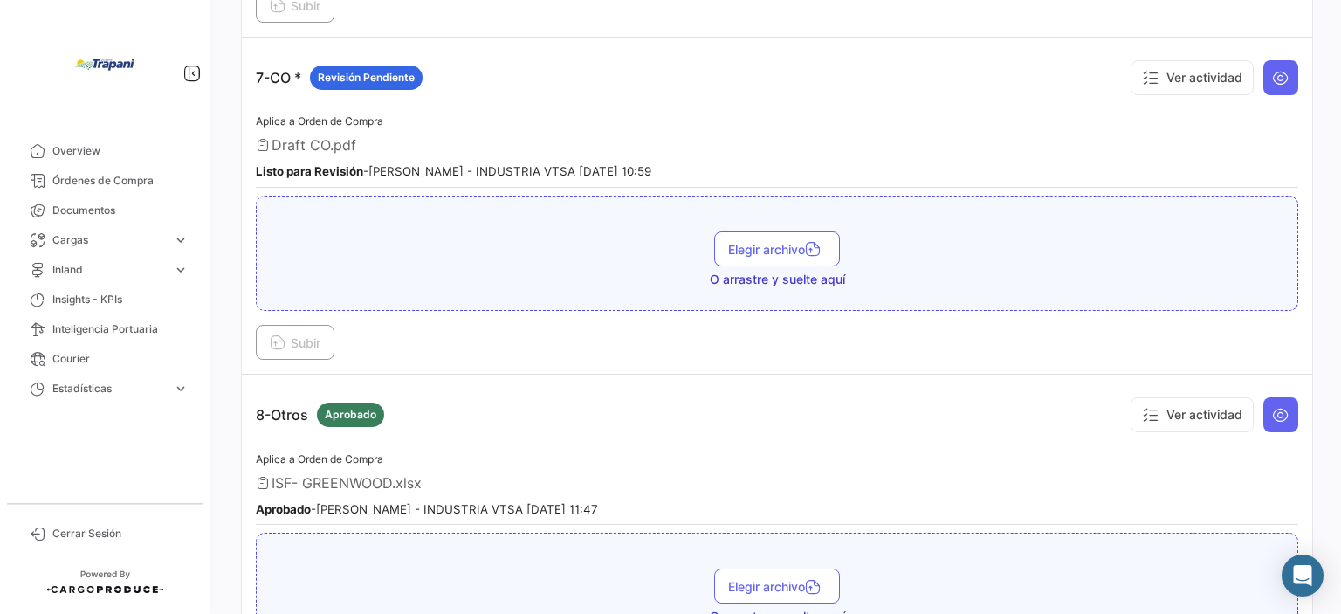
scroll to position [2113, 0]
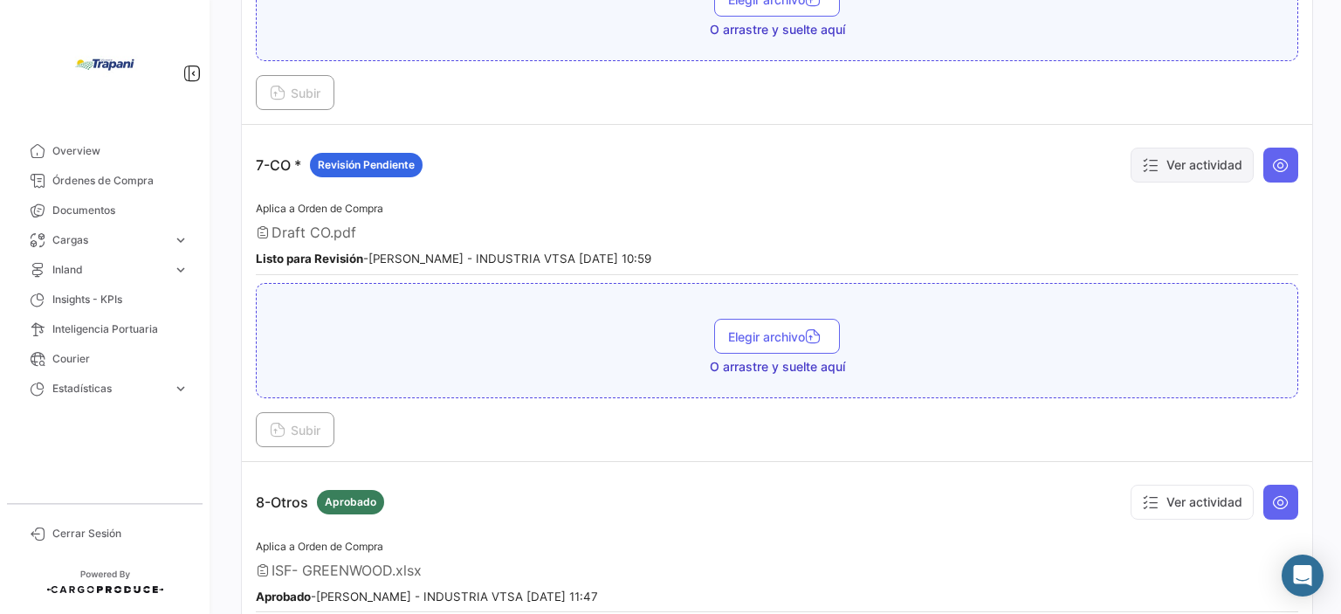
click at [1142, 156] on icon at bounding box center [1150, 164] width 17 height 17
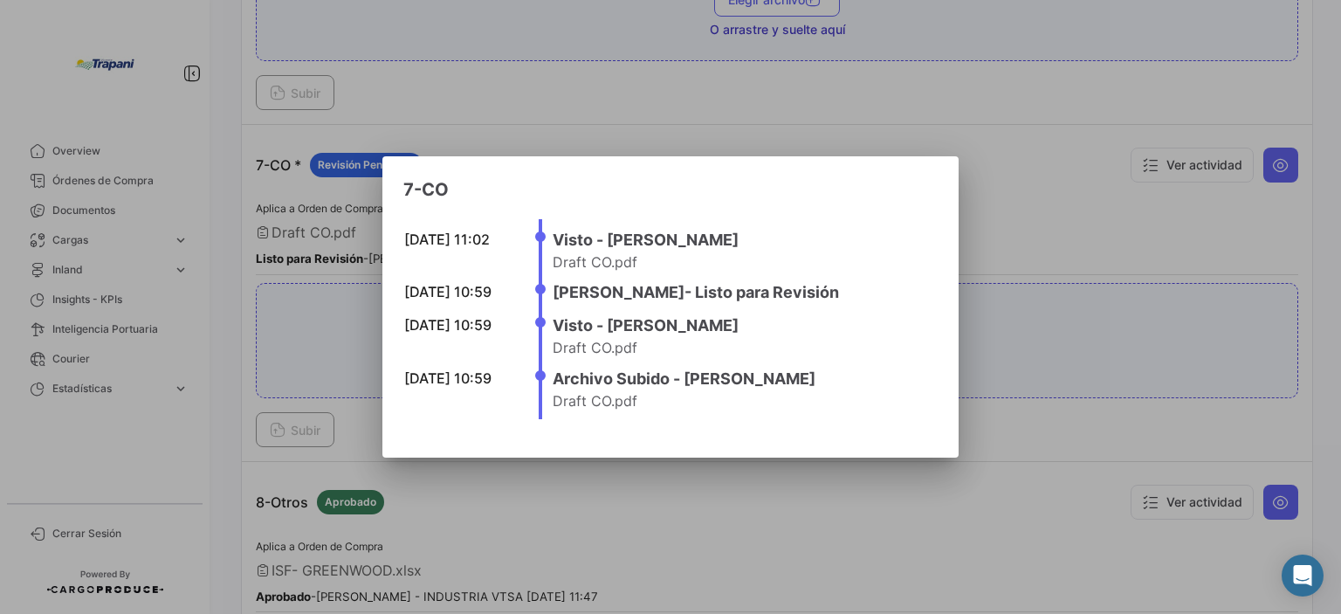
click at [1046, 188] on div at bounding box center [670, 307] width 1341 height 614
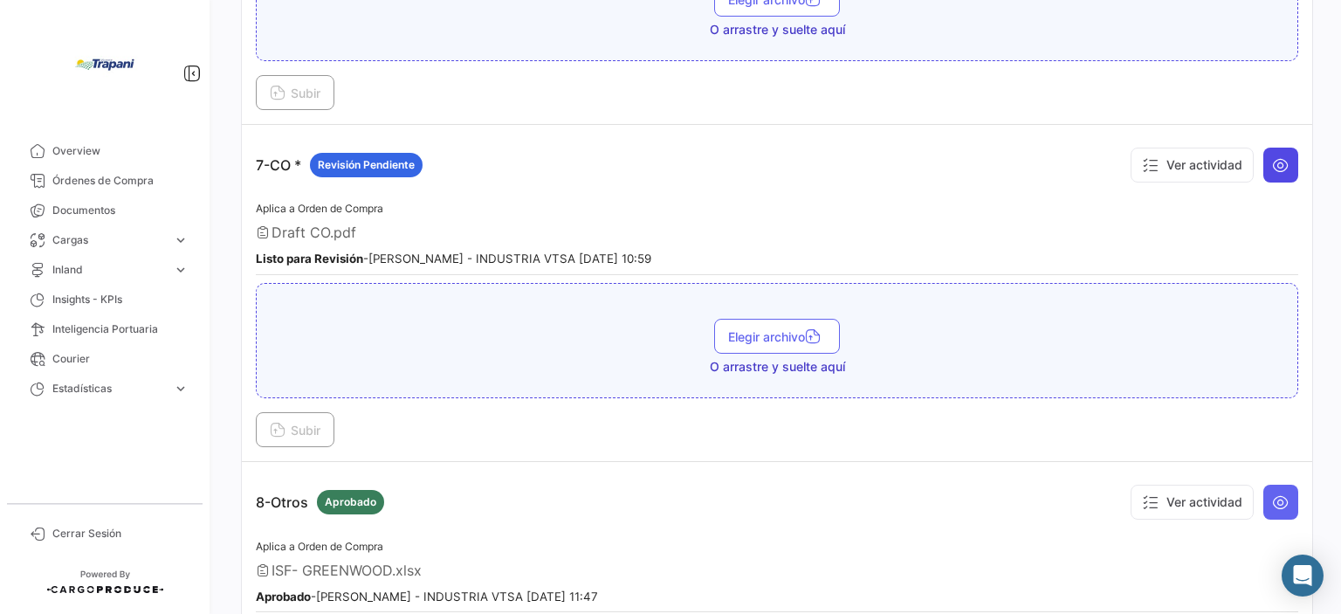
click at [1263, 150] on button at bounding box center [1280, 165] width 35 height 35
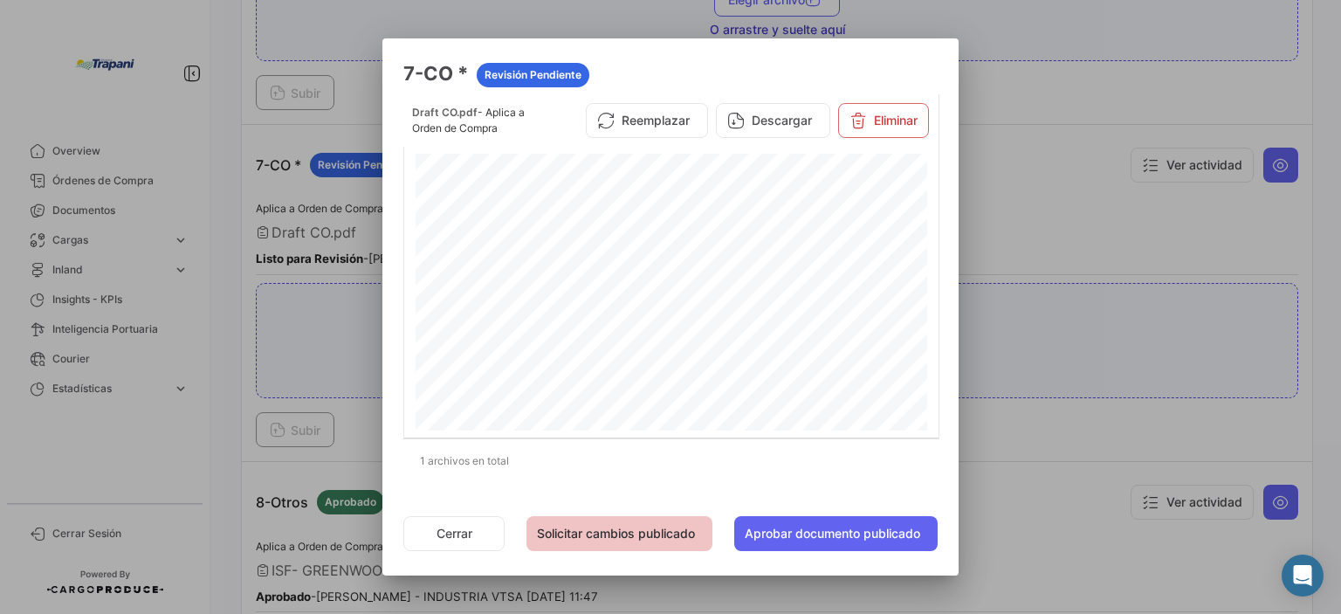
click at [625, 526] on button "Solicitar cambios publicado" at bounding box center [619, 533] width 186 height 35
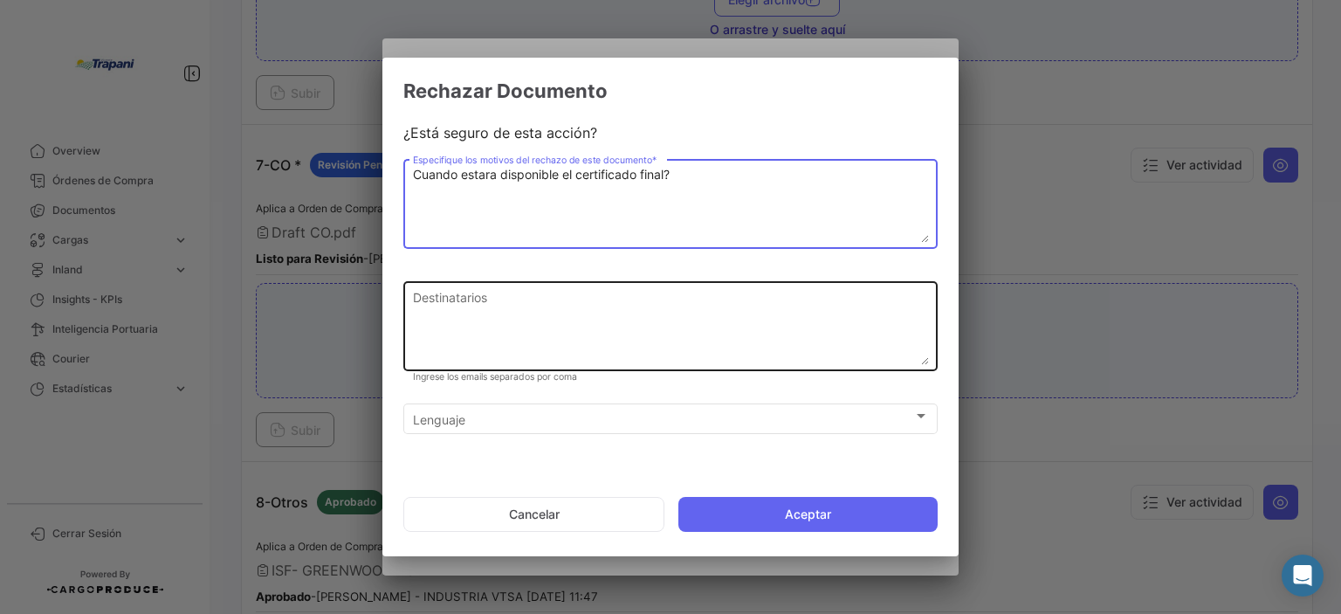
type textarea "Cuando estara disponible el certificado final?"
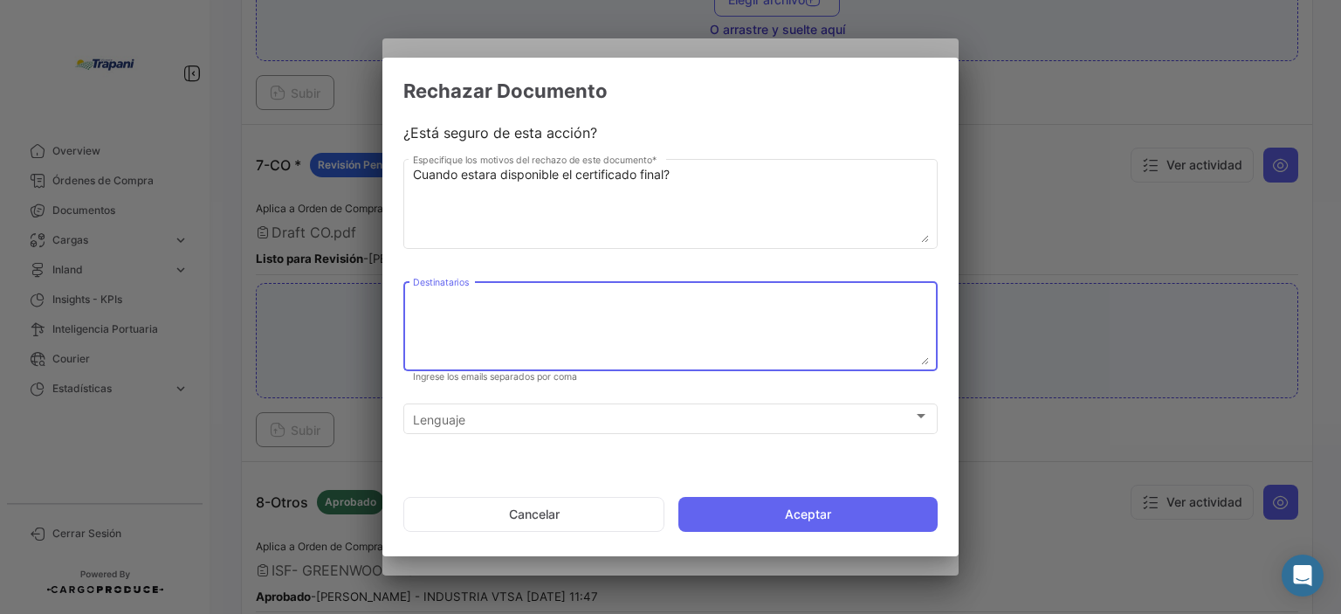
click at [478, 299] on textarea "Destinatarios" at bounding box center [671, 326] width 516 height 77
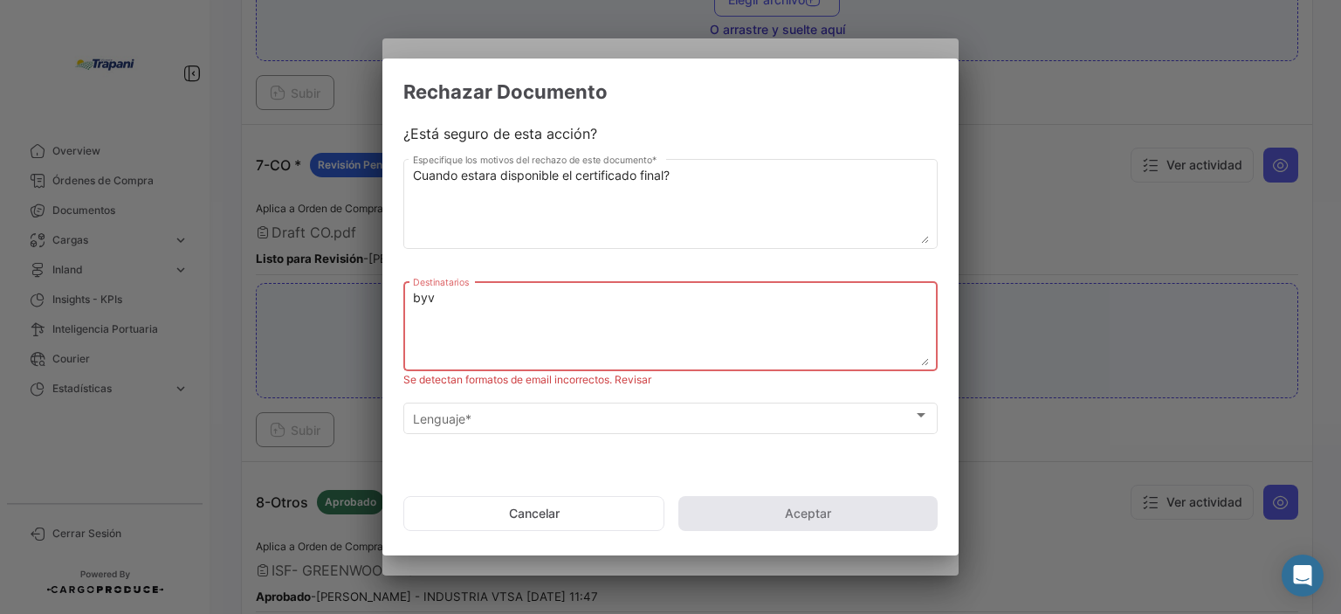
type textarea "byv"
click at [418, 613] on div at bounding box center [670, 307] width 1341 height 614
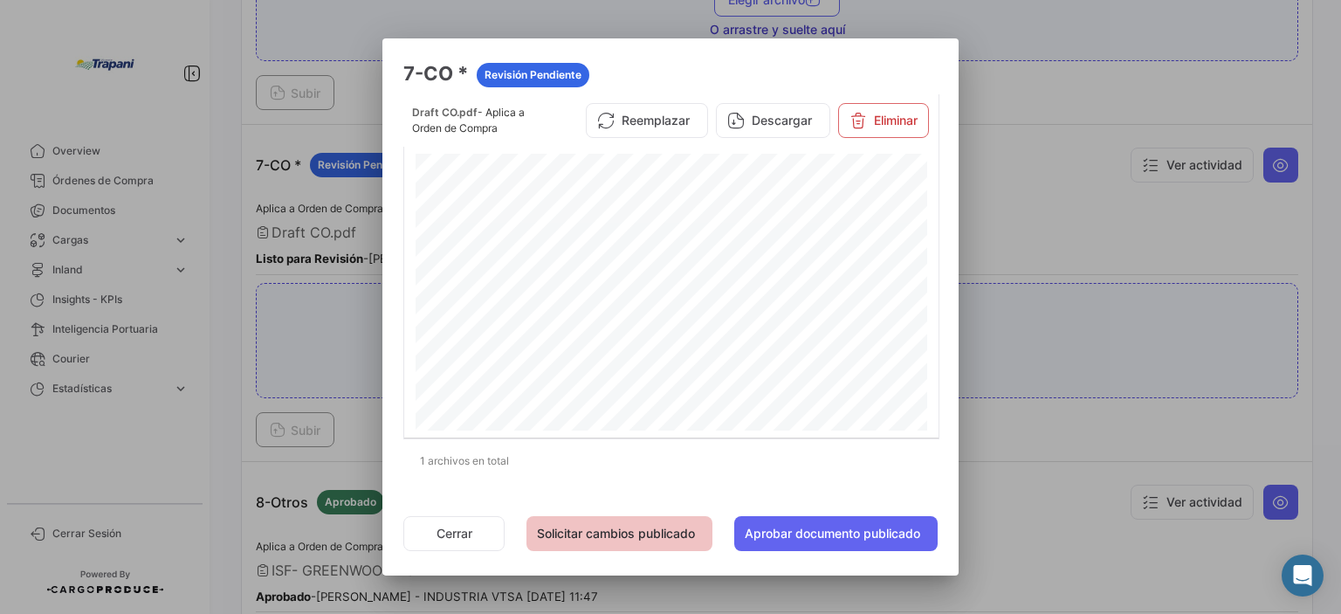
click at [608, 533] on button "Solicitar cambios publicado" at bounding box center [619, 533] width 186 height 35
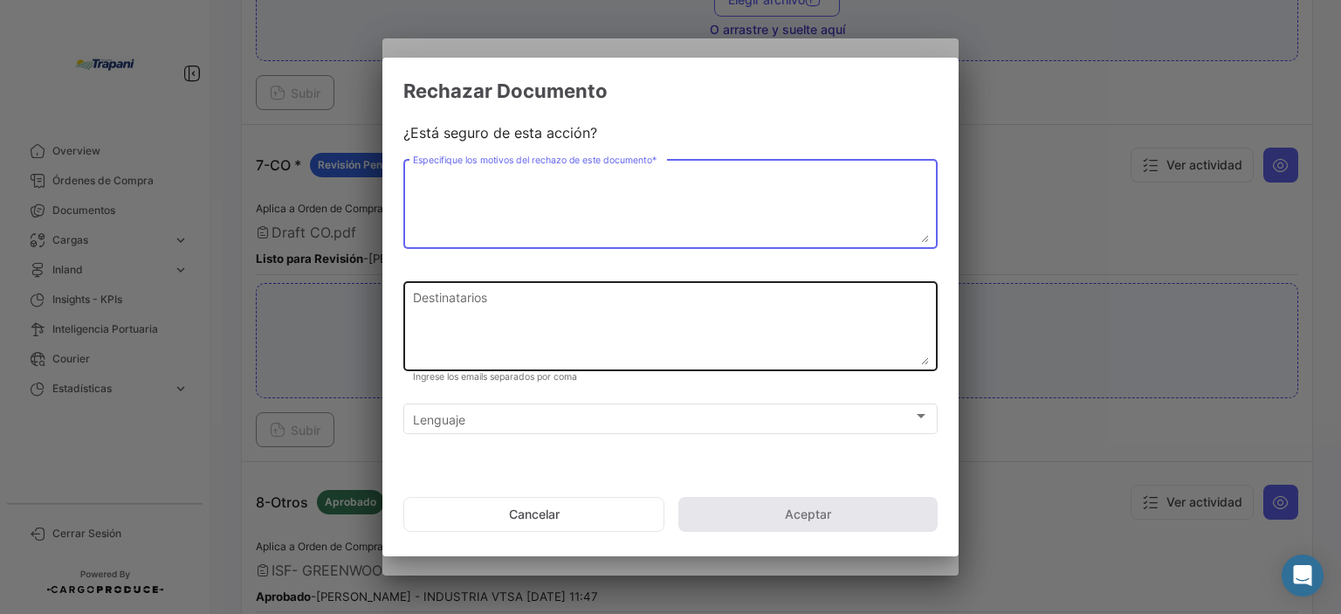
click at [449, 303] on textarea "Destinatarios" at bounding box center [671, 326] width 516 height 77
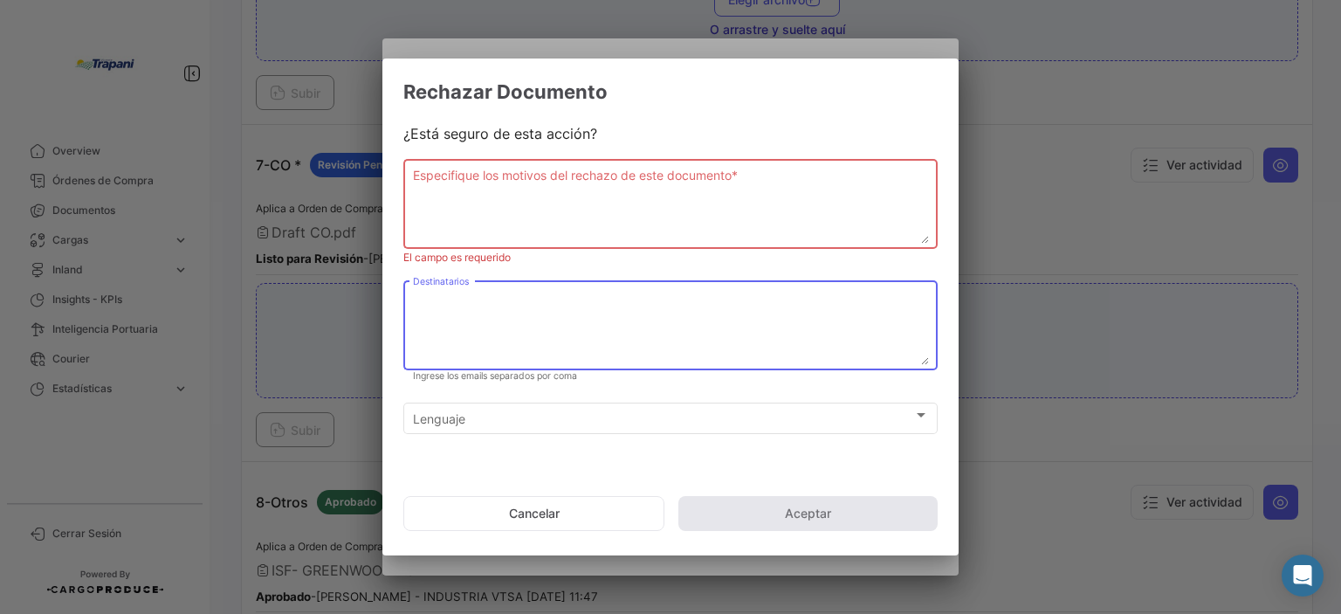
paste textarea "[EMAIL_ADDRESS][DOMAIN_NAME]"
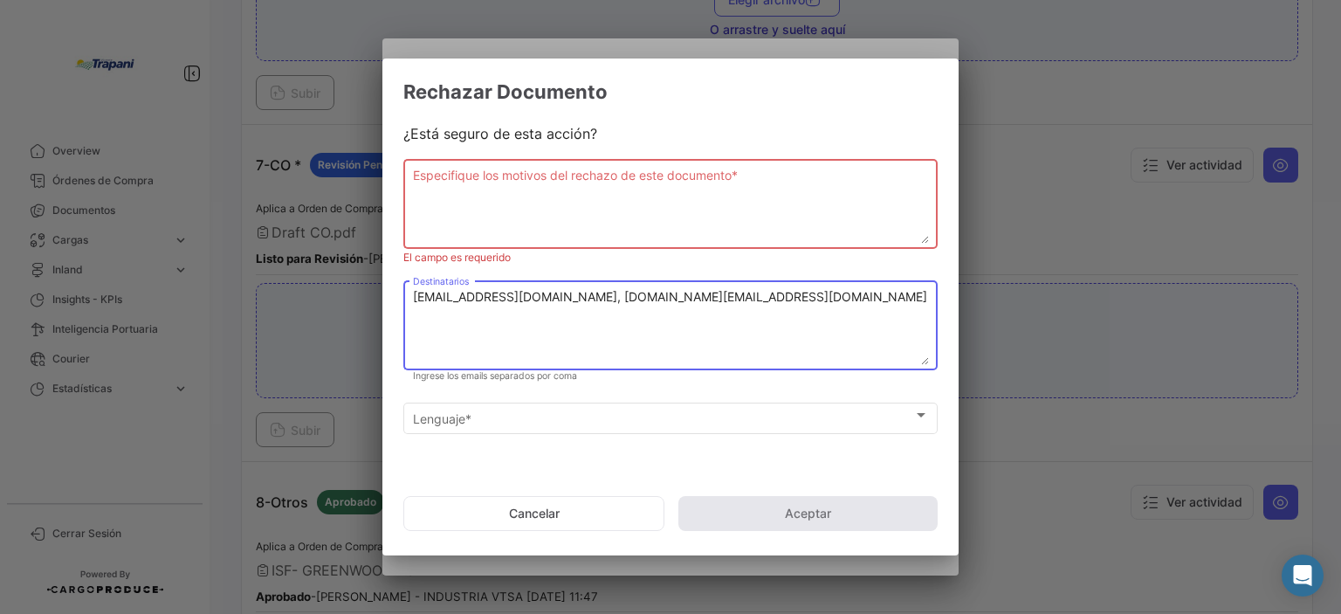
type textarea "[EMAIL_ADDRESS][DOMAIN_NAME], [DOMAIN_NAME][EMAIL_ADDRESS][DOMAIN_NAME]"
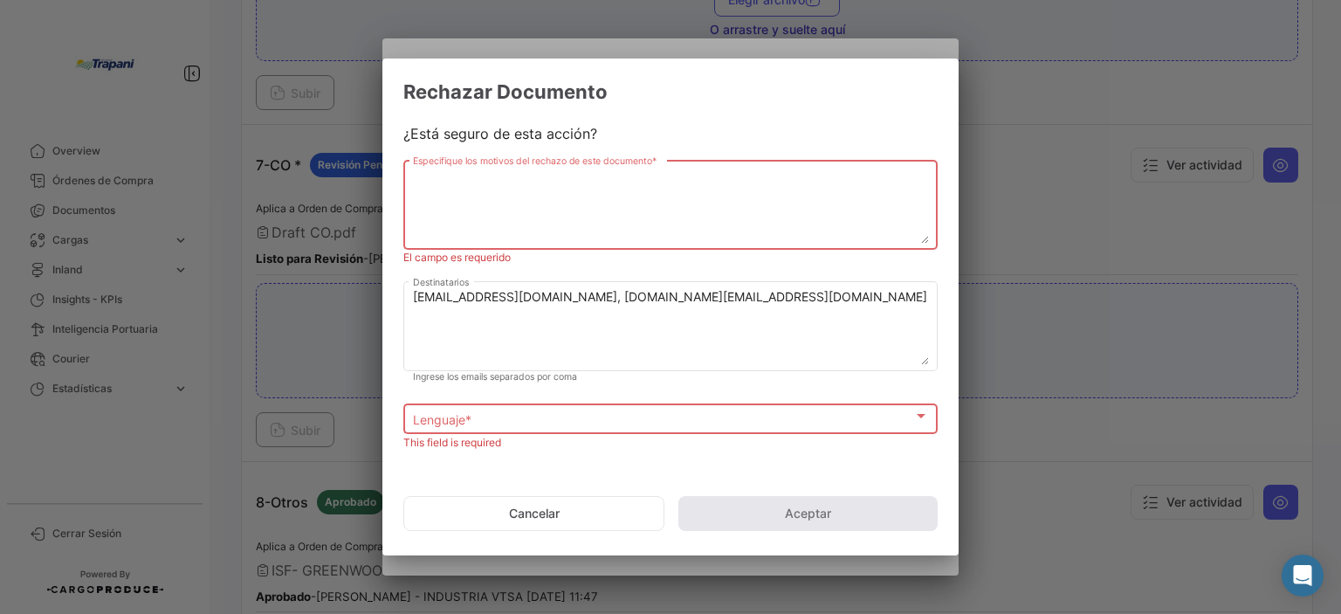
click at [491, 186] on textarea "Especifique los motivos del rechazo de este documento *" at bounding box center [671, 205] width 516 height 77
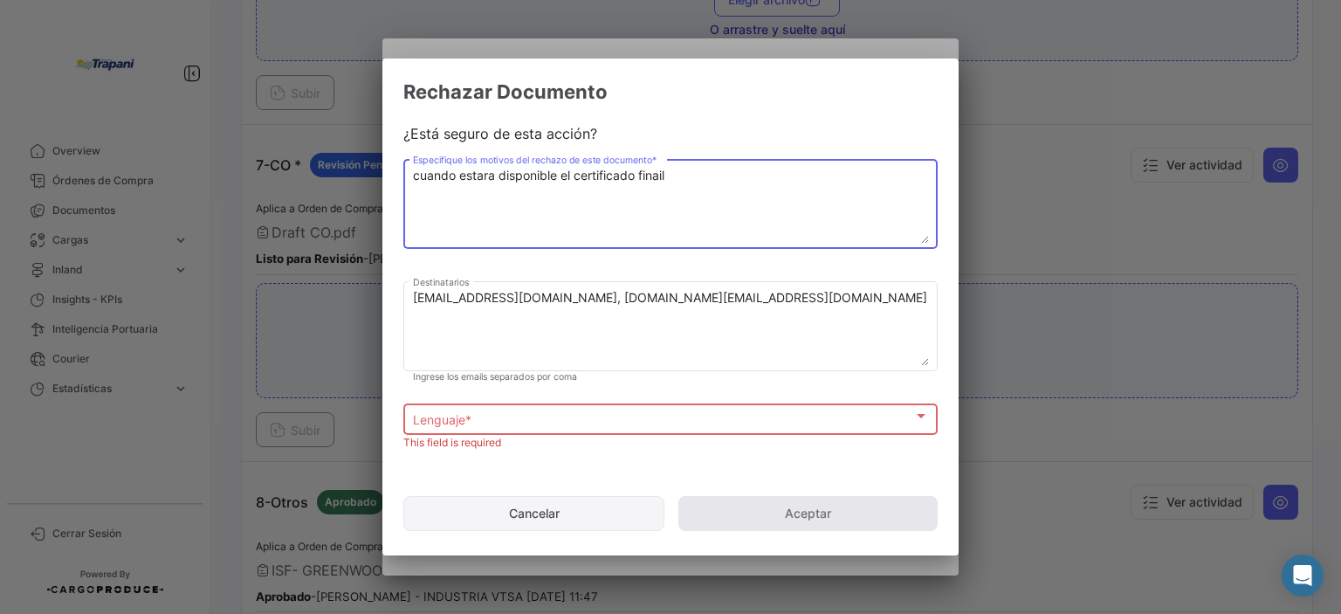
type textarea "cuando estara disponible el certificado finail"
click at [537, 505] on button "Cancelar" at bounding box center [533, 513] width 261 height 35
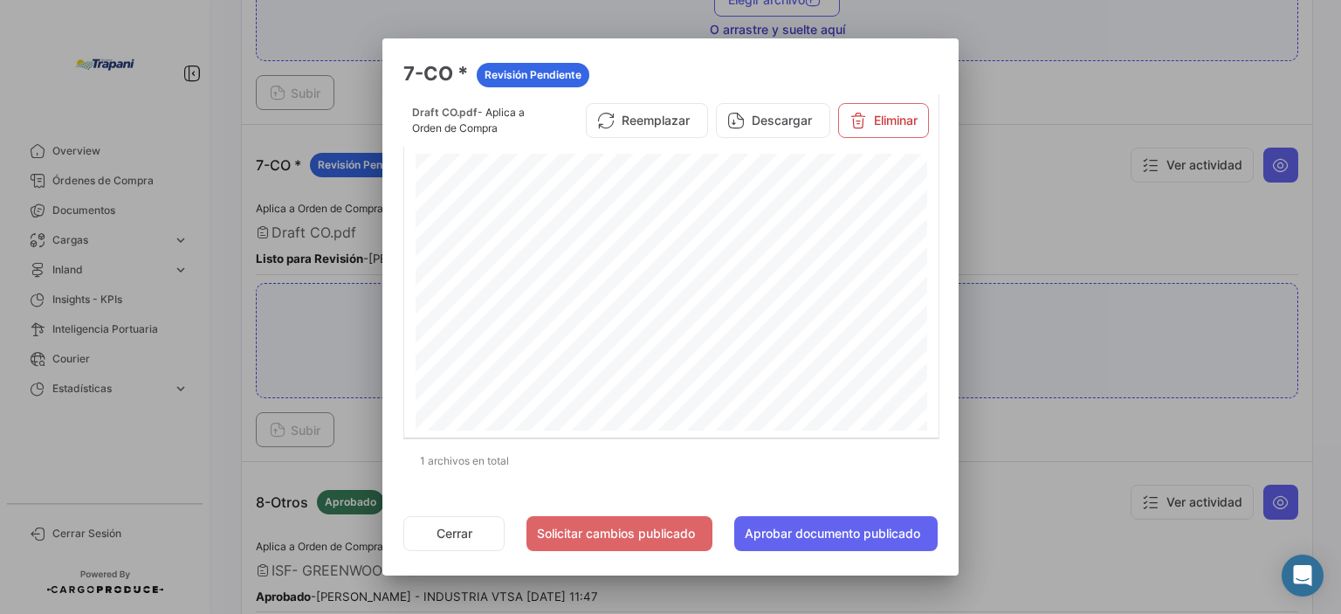
click at [1089, 190] on div at bounding box center [670, 307] width 1341 height 614
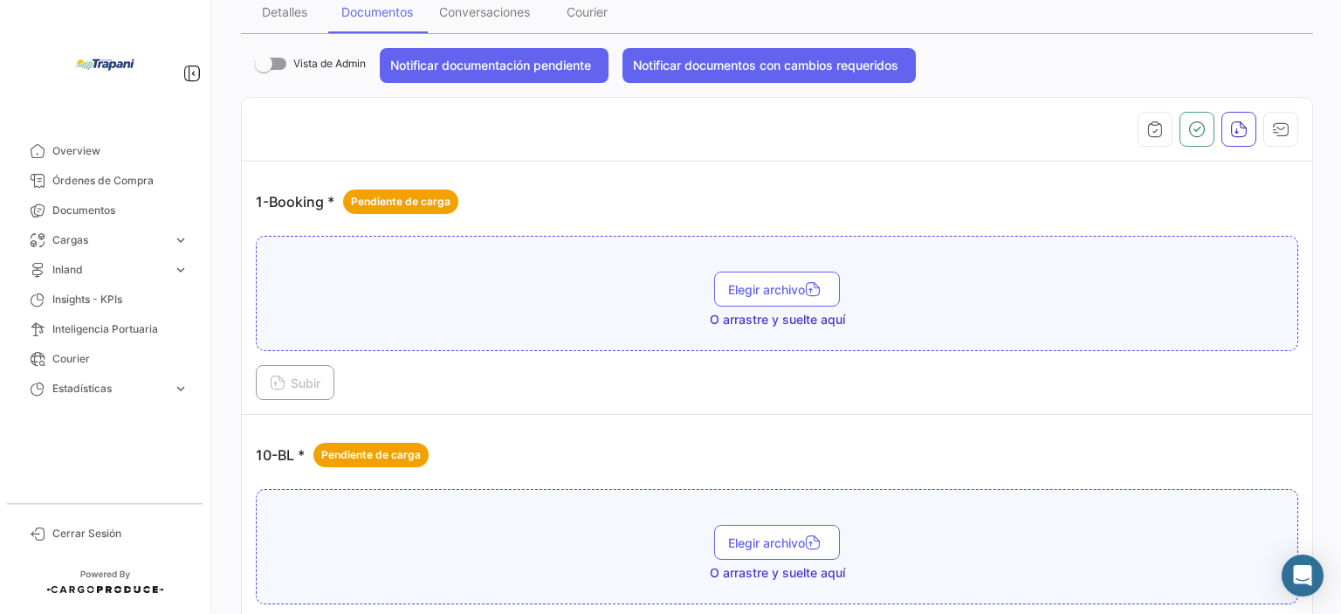
scroll to position [0, 0]
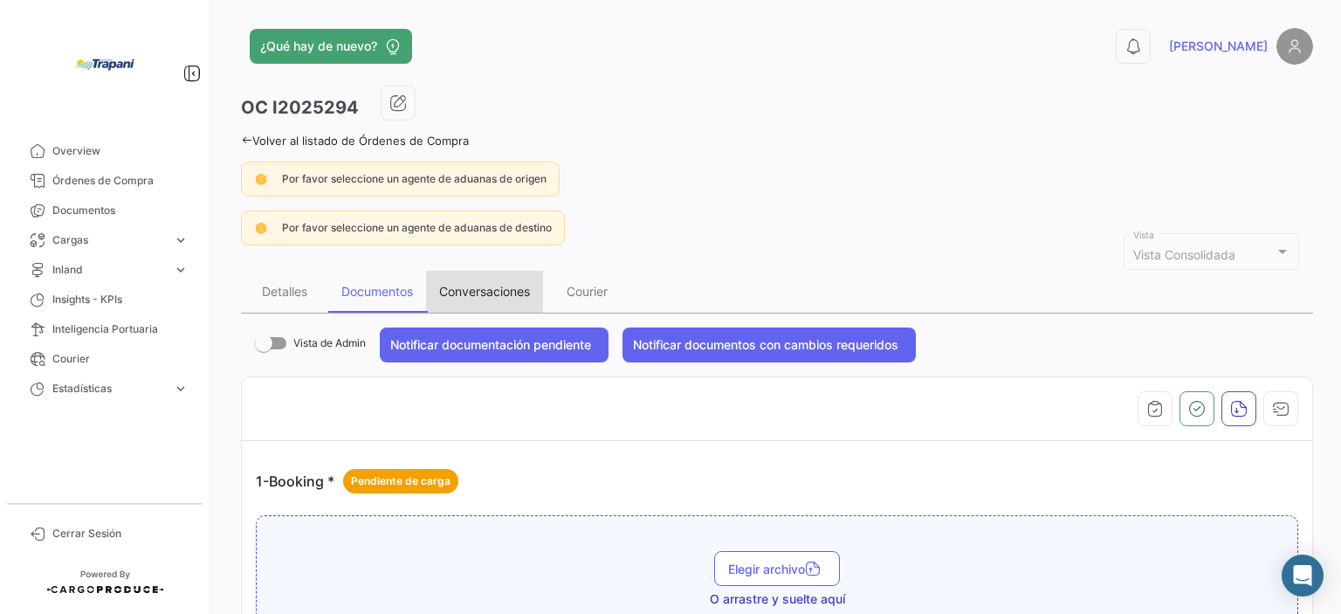
click at [499, 292] on div "Conversaciones" at bounding box center [484, 291] width 91 height 15
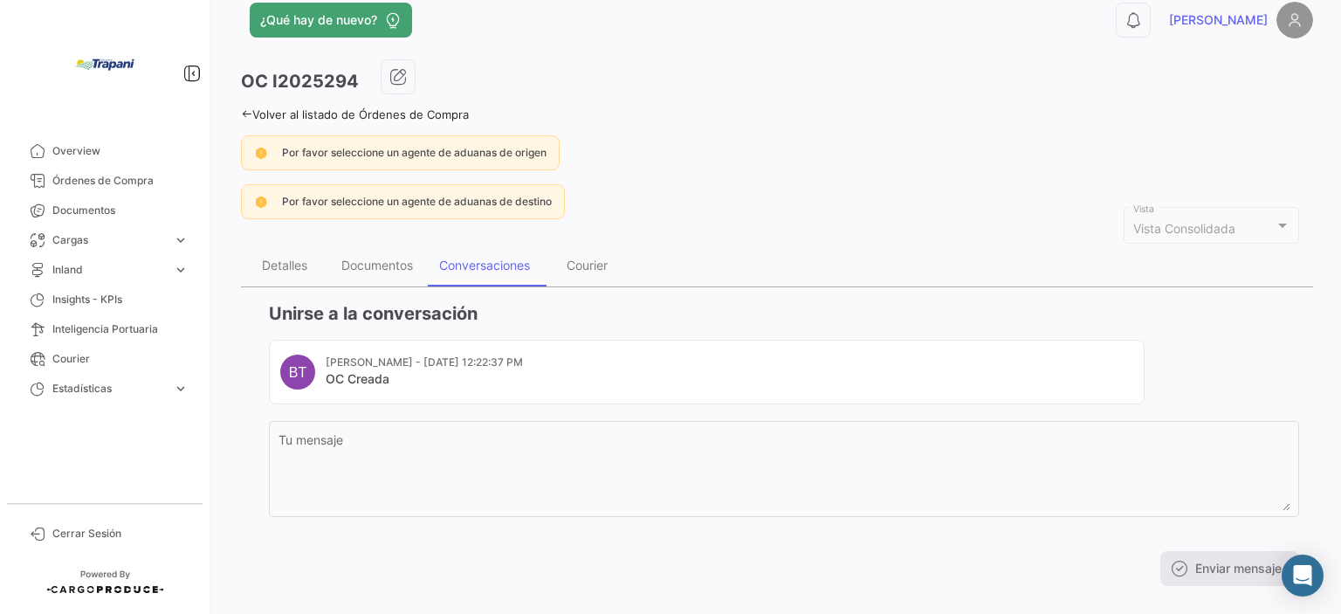
scroll to position [52, 0]
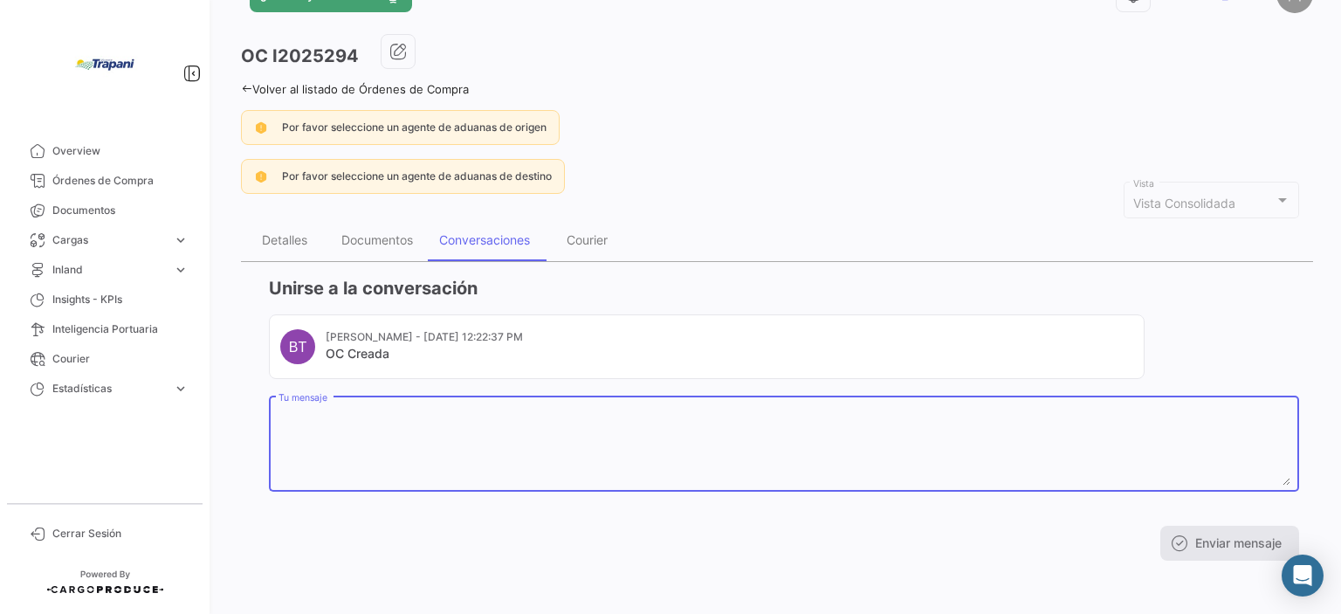
click at [393, 415] on textarea "Tu mensaje" at bounding box center [784, 447] width 1012 height 77
type textarea "@"
type textarea "u"
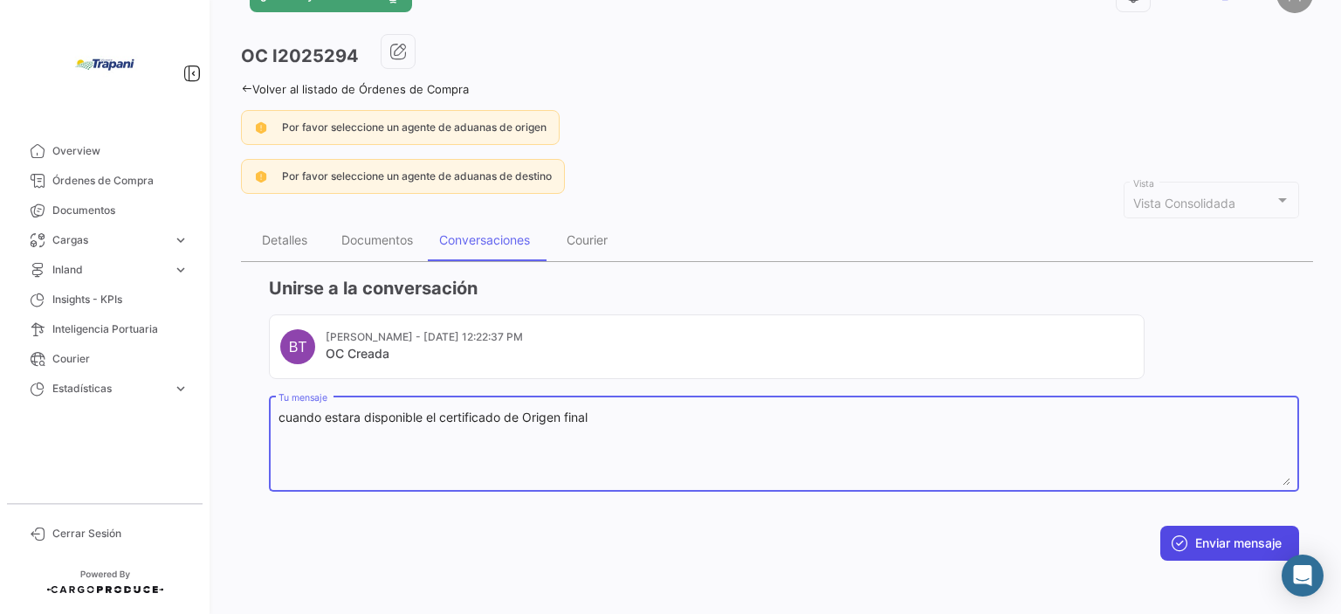
type textarea "cuando estara disponible el certificado de Origen final"
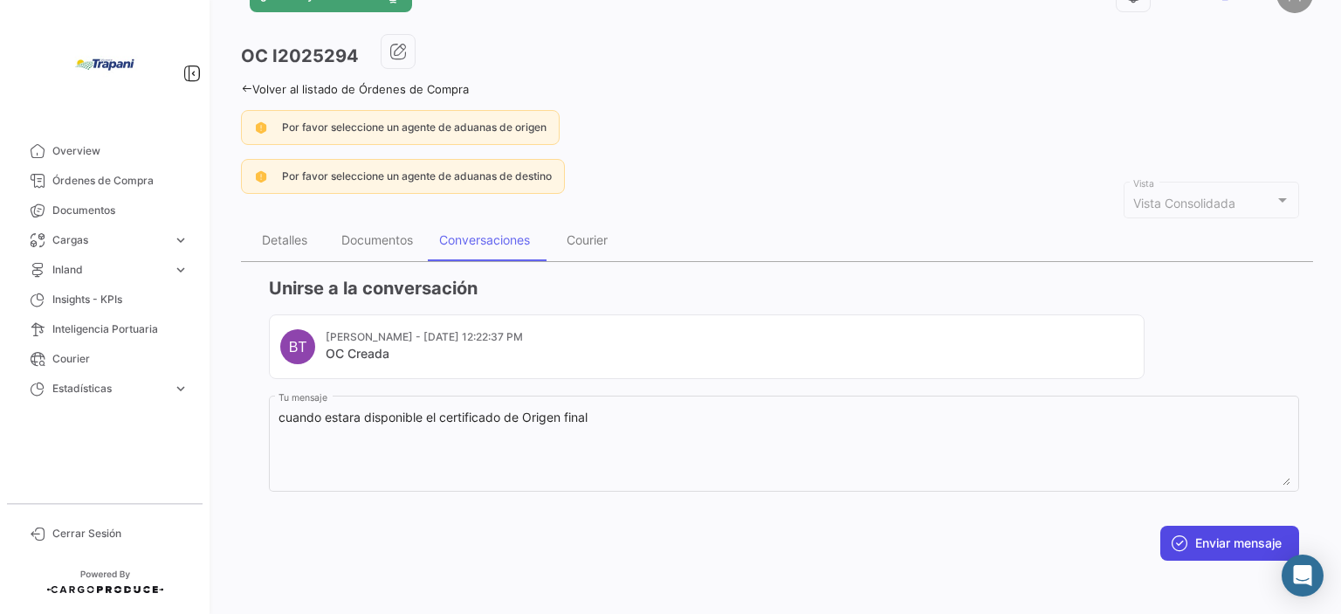
click at [1222, 535] on button "Enviar mensaje" at bounding box center [1229, 543] width 139 height 35
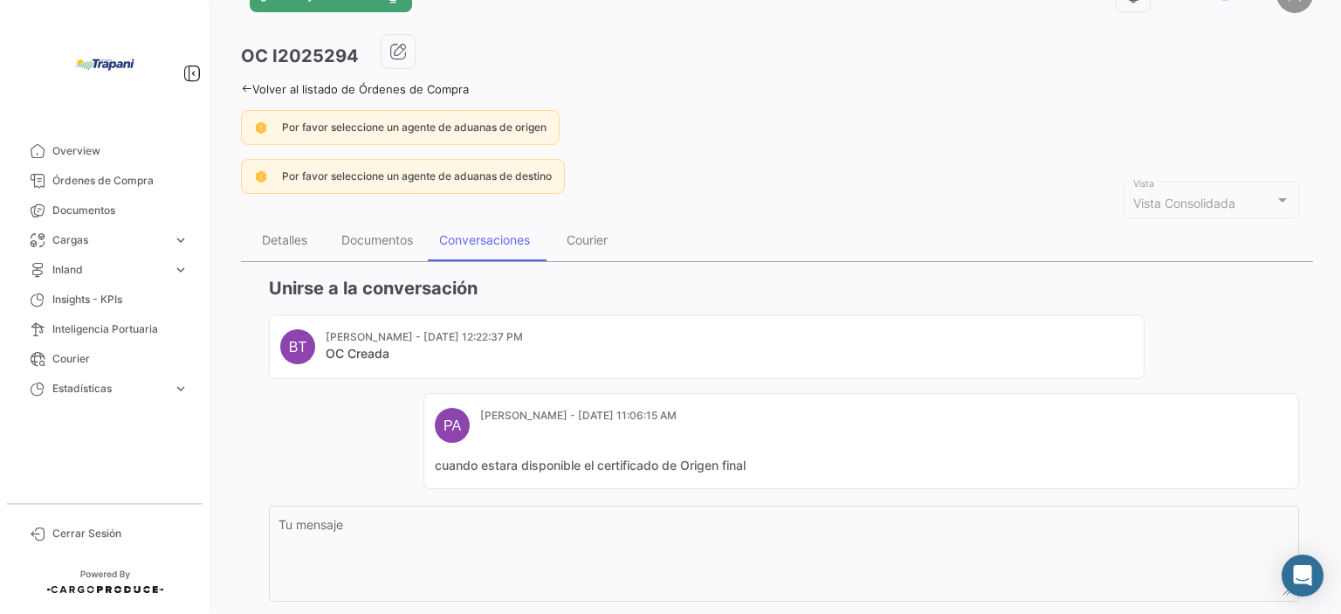
click at [1087, 61] on div "OC I2025294" at bounding box center [777, 56] width 1072 height 44
click at [119, 203] on span "Documentos" at bounding box center [120, 211] width 136 height 16
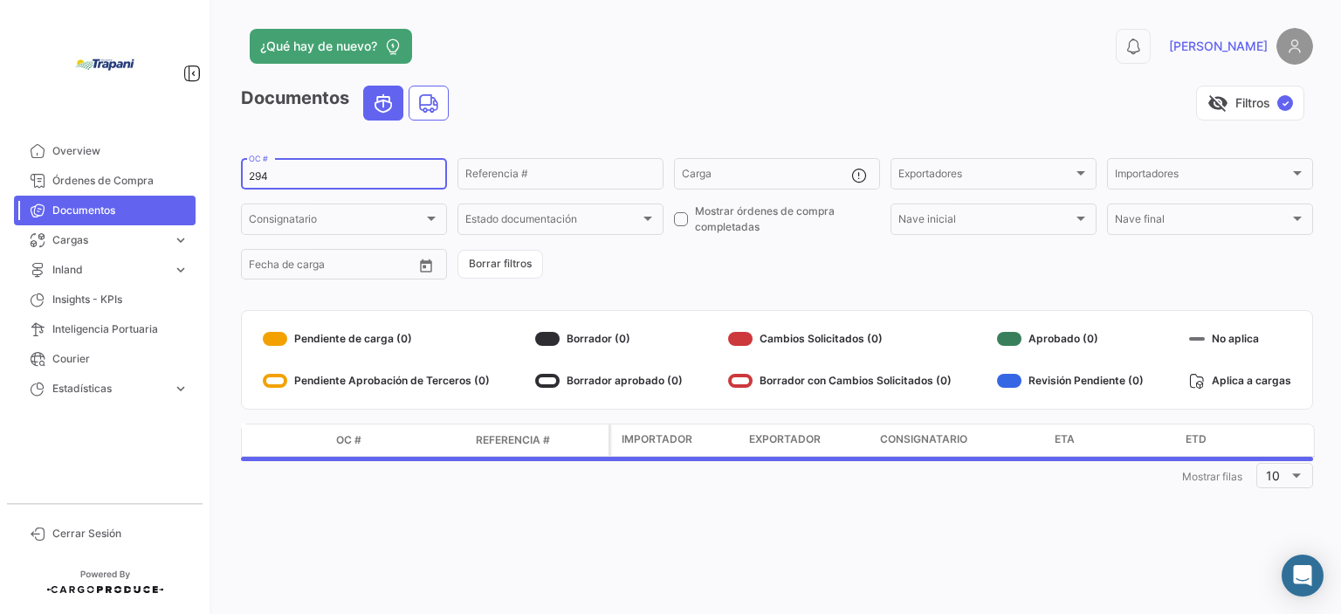
click at [300, 178] on input "294" at bounding box center [344, 176] width 190 height 12
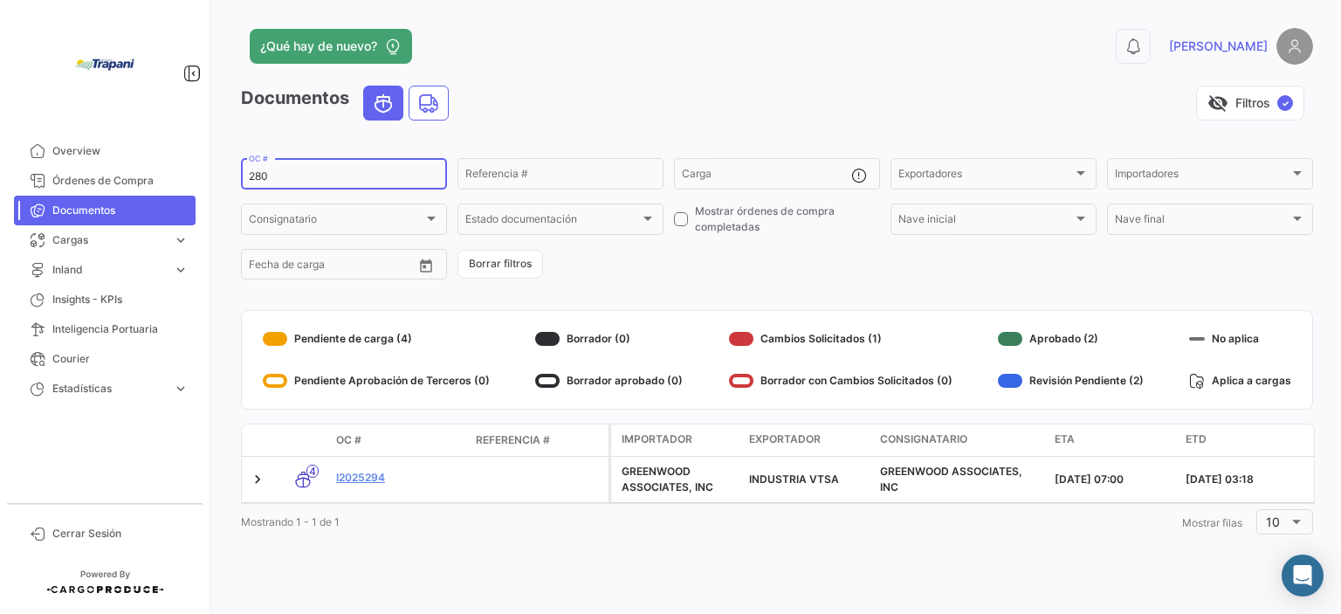
type input "280"
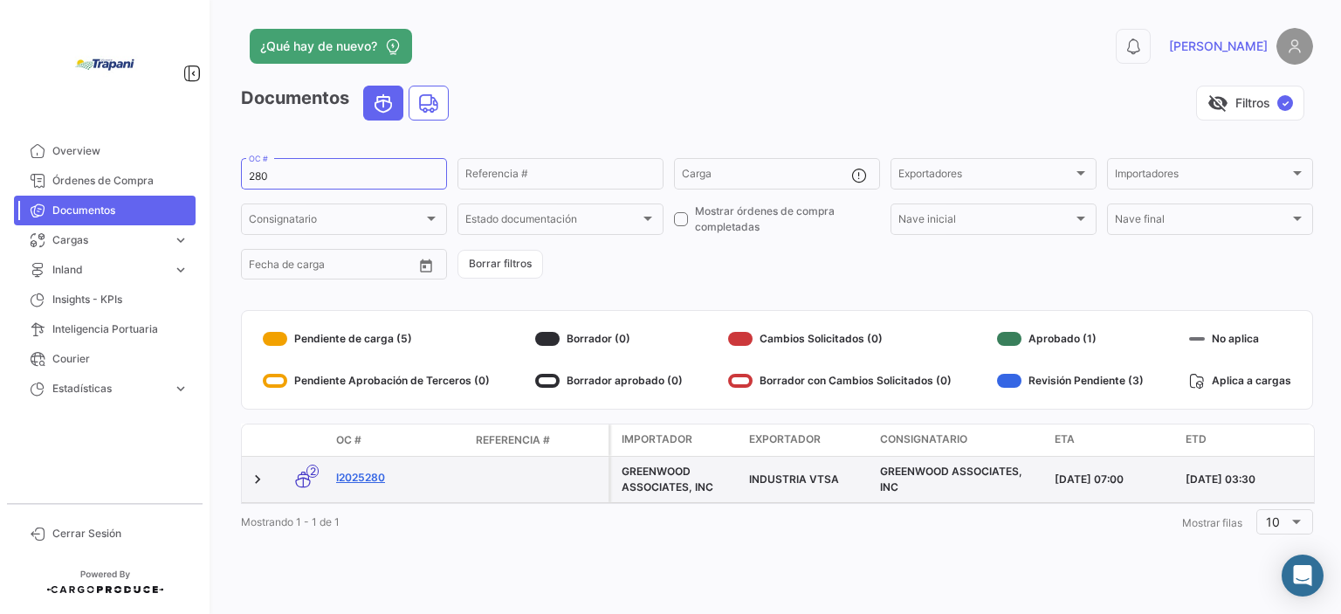
click at [370, 481] on link "I2025280" at bounding box center [399, 478] width 126 height 16
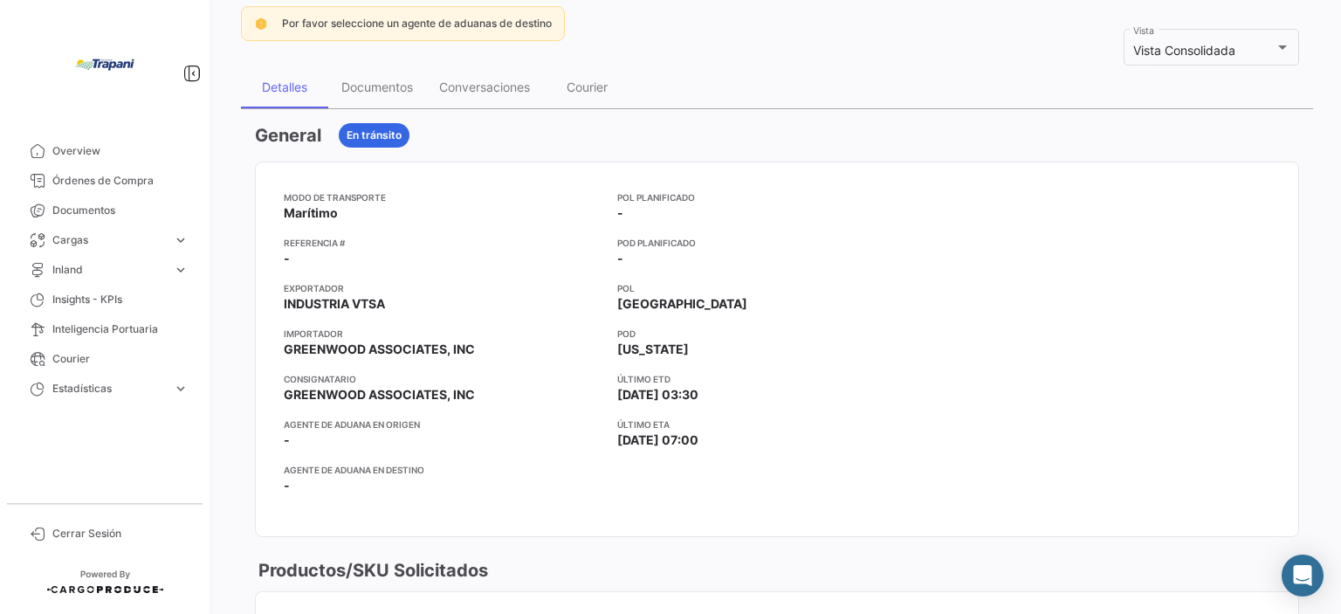
scroll to position [175, 0]
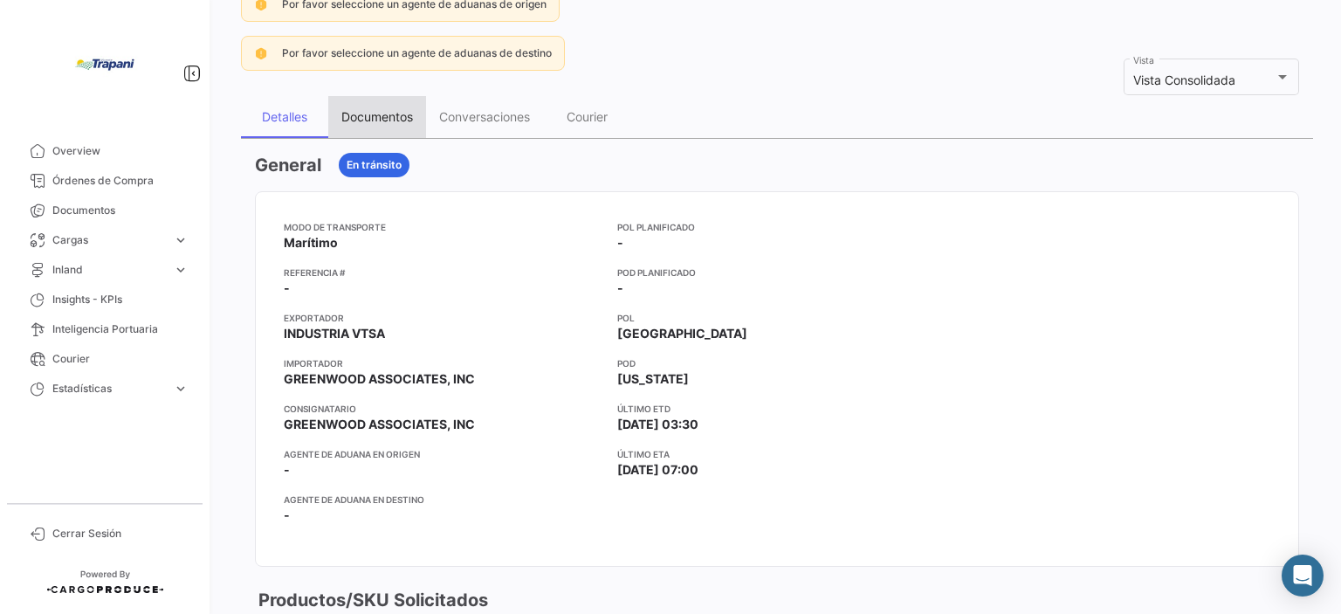
click at [394, 113] on div "Documentos" at bounding box center [377, 116] width 72 height 15
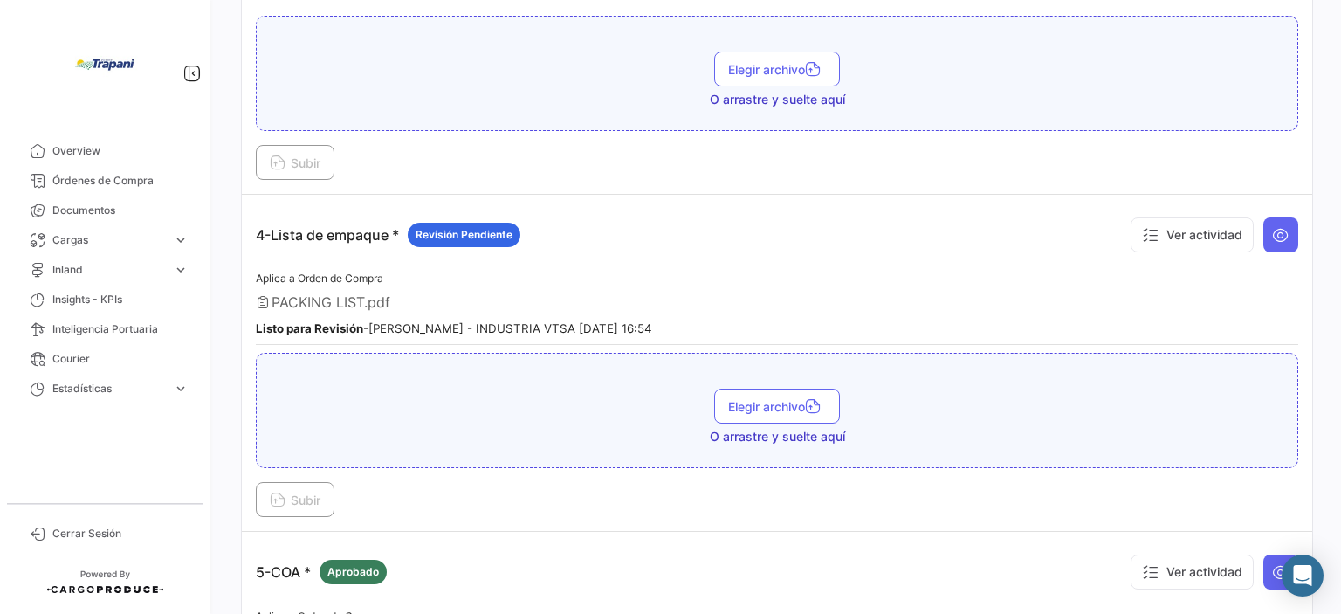
scroll to position [960, 0]
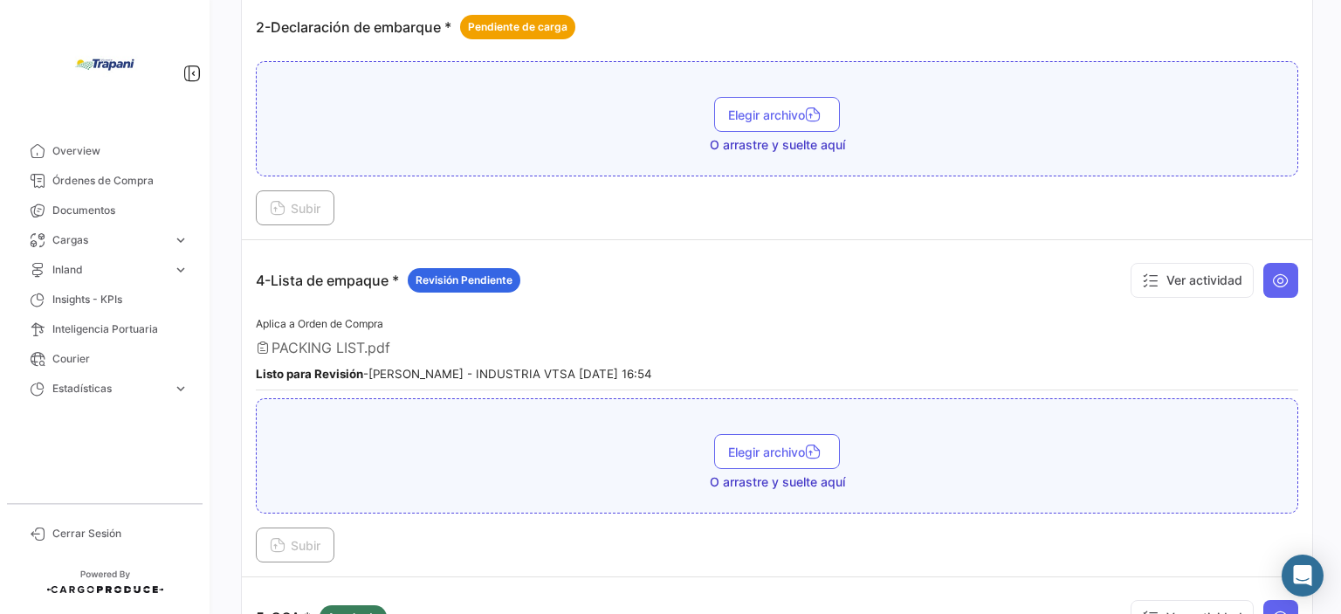
click at [319, 610] on p "5-COA * Aprobado" at bounding box center [321, 617] width 131 height 24
click at [1277, 278] on icon at bounding box center [1280, 279] width 17 height 17
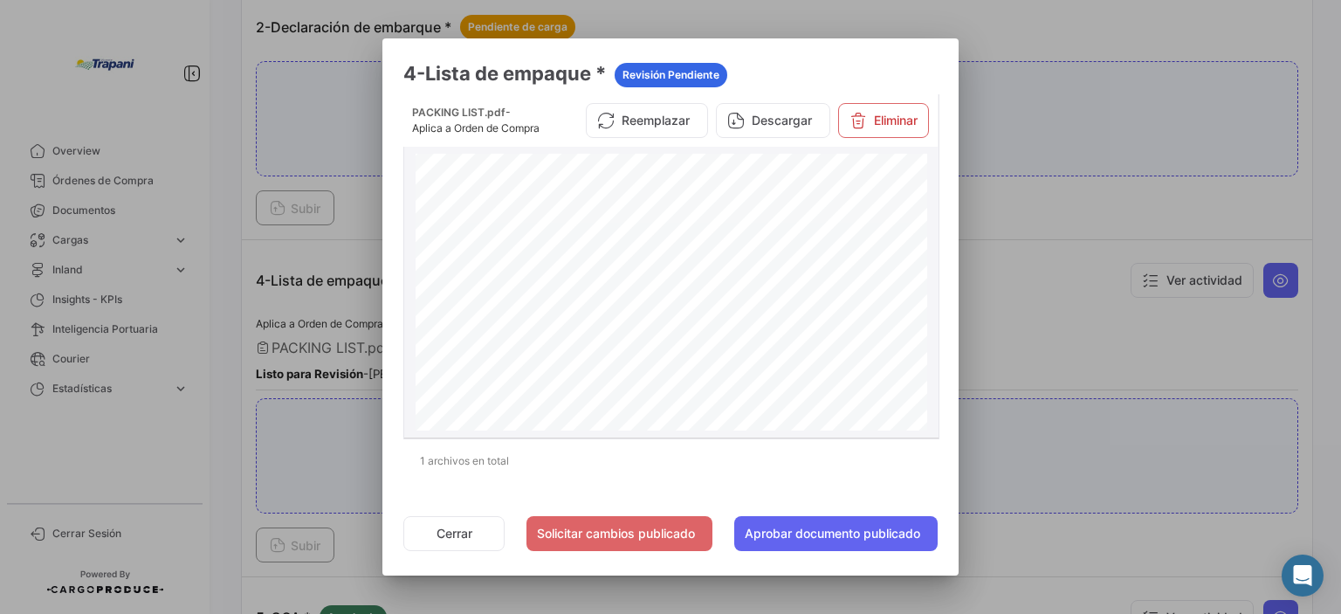
scroll to position [349, 0]
click at [586, 539] on button "Solicitar cambios publicado" at bounding box center [619, 533] width 186 height 35
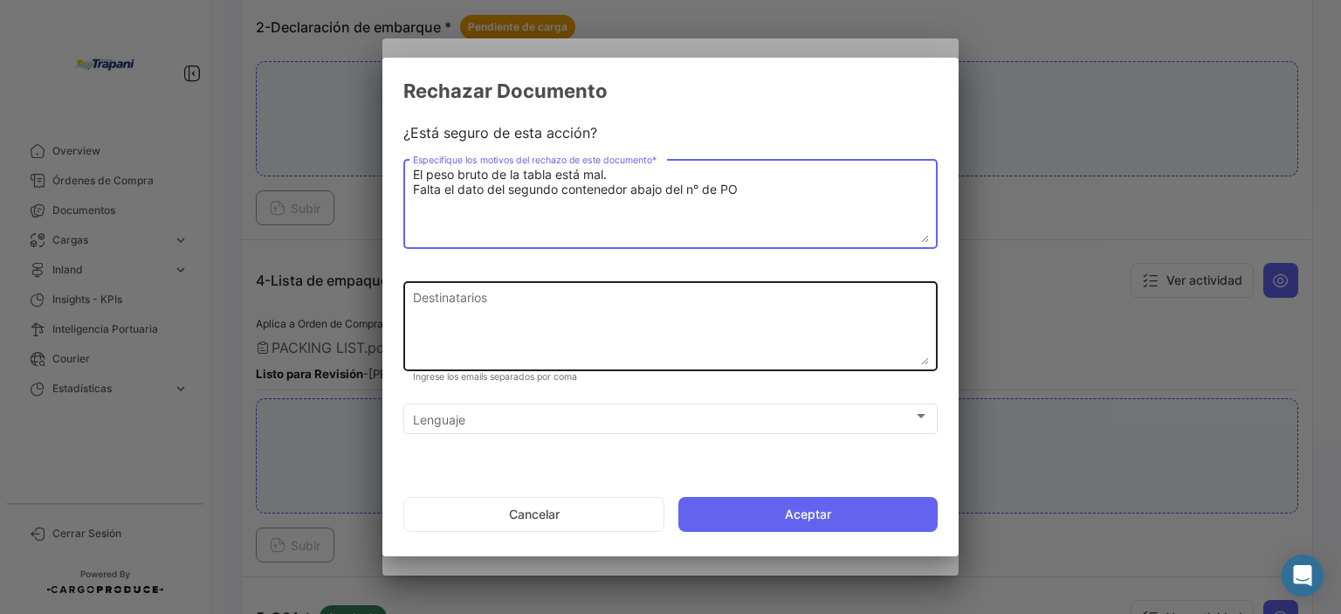
type textarea "El peso bruto de la tabla está mal. Falta el dato del segundo contenedor abajo …"
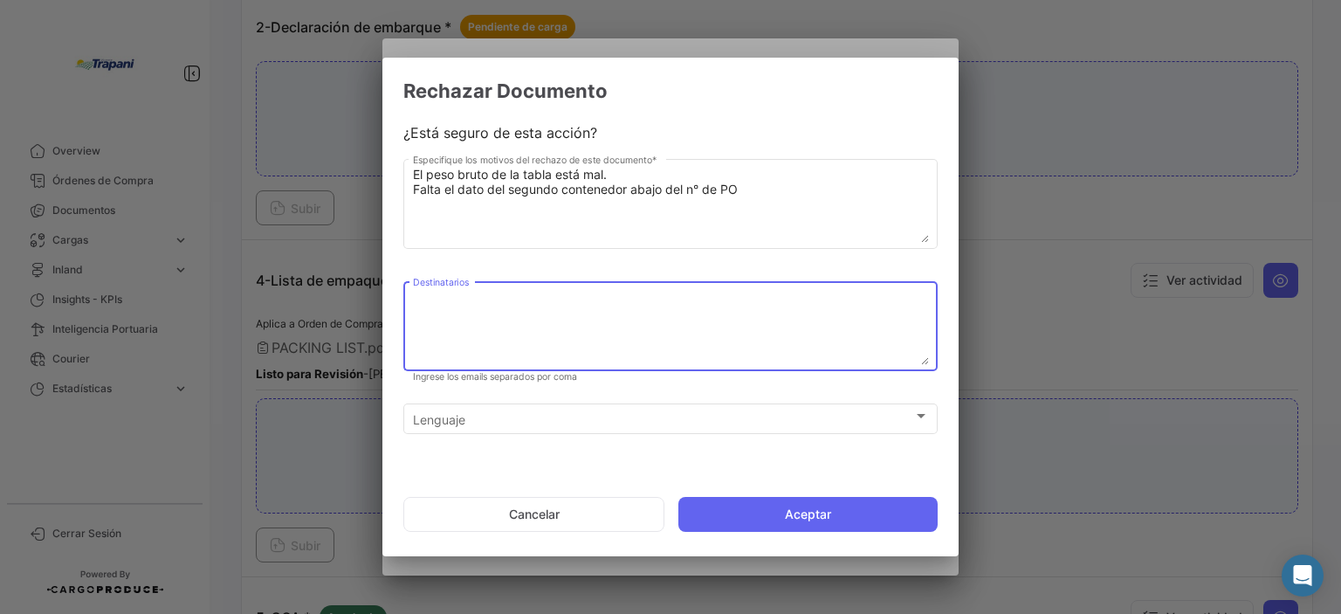
click at [461, 299] on textarea "Destinatarios" at bounding box center [671, 326] width 516 height 77
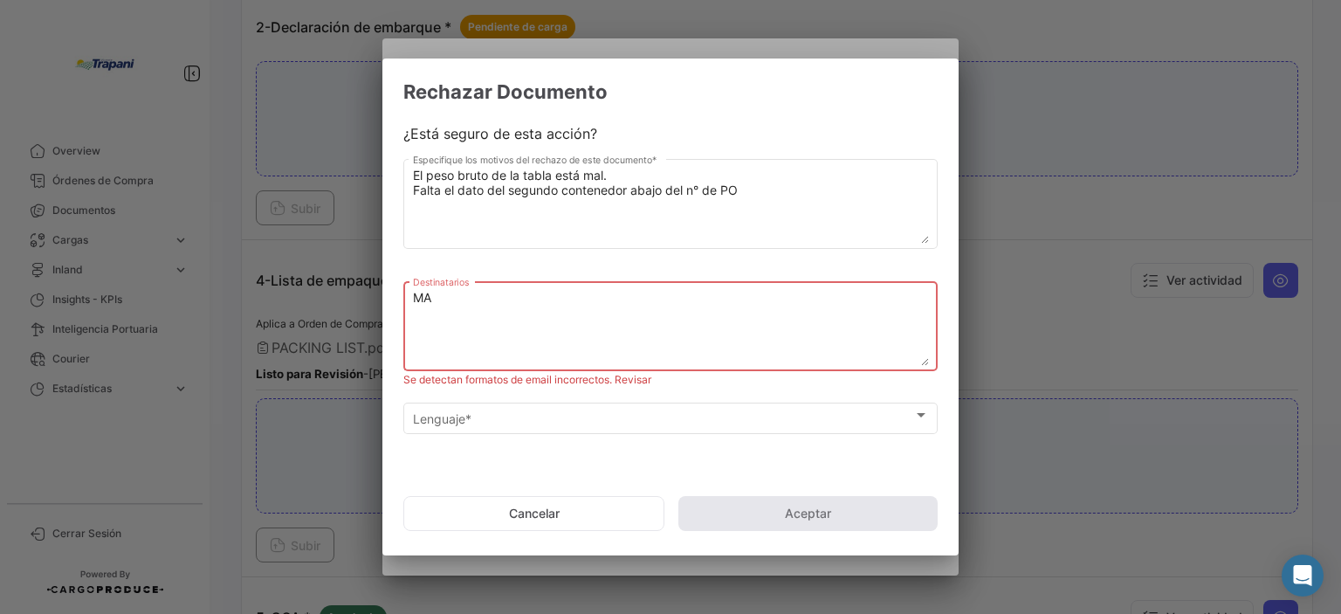
type textarea "M"
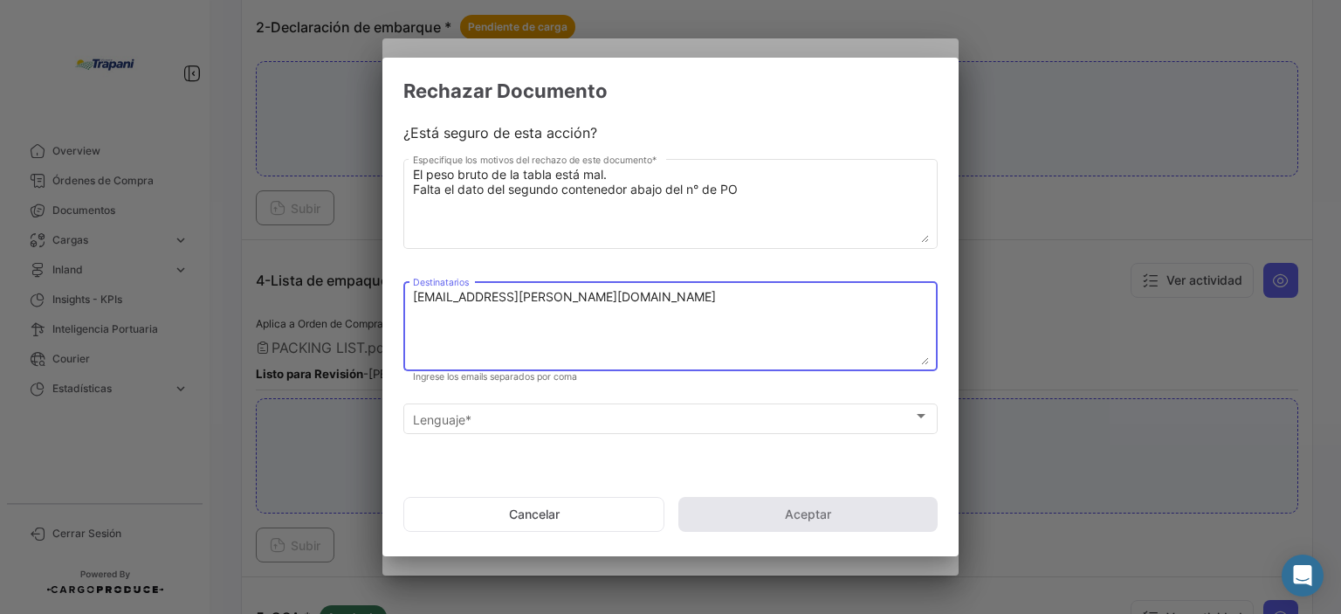
type textarea "[EMAIL_ADDRESS][PERSON_NAME][DOMAIN_NAME]"
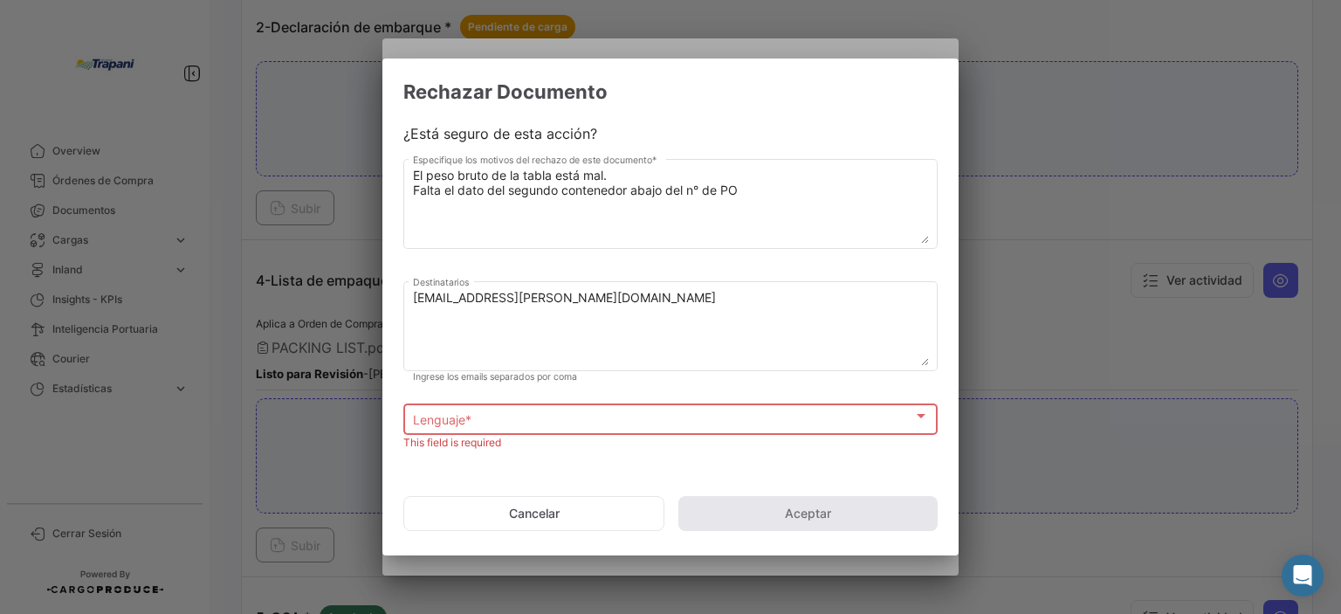
click at [495, 426] on div "Lenguaje * Lenguaje *" at bounding box center [671, 418] width 516 height 34
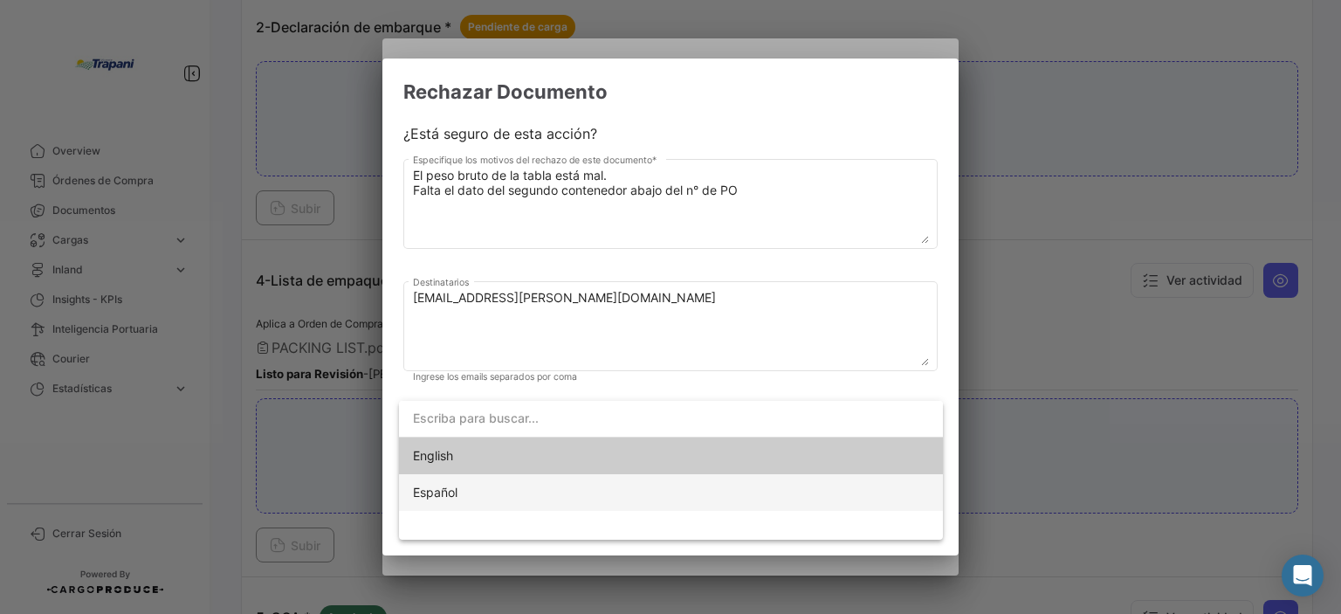
click at [464, 492] on span "Español" at bounding box center [535, 492] width 244 height 37
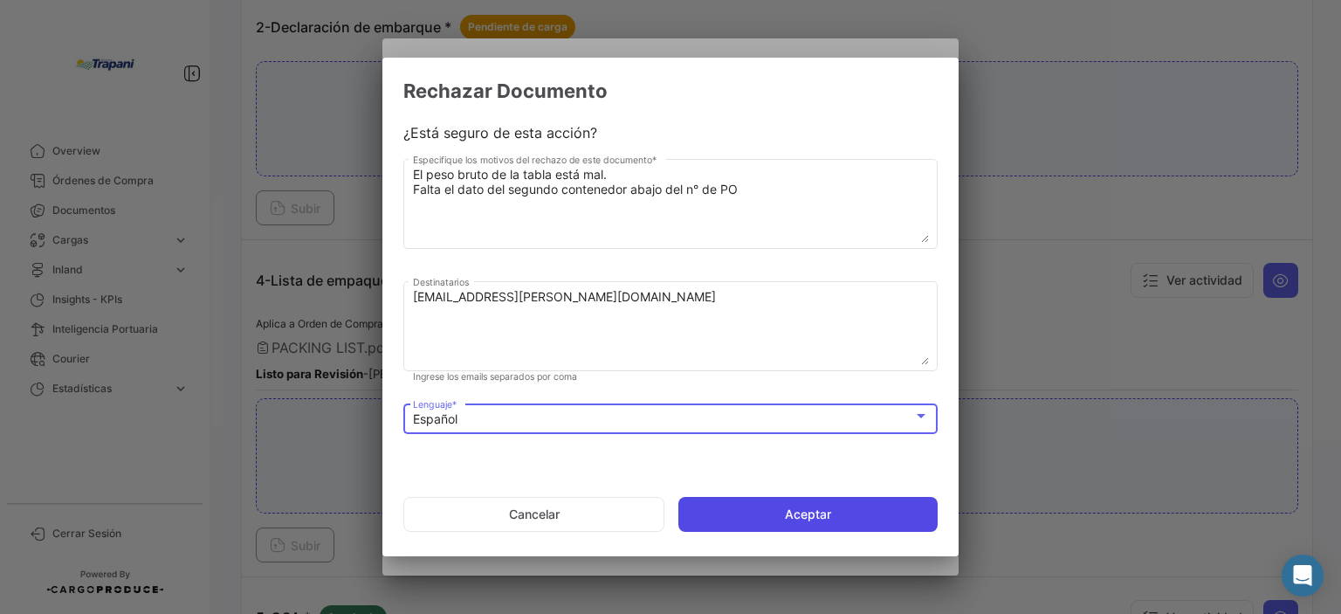
click at [733, 505] on button "Aceptar" at bounding box center [807, 514] width 259 height 35
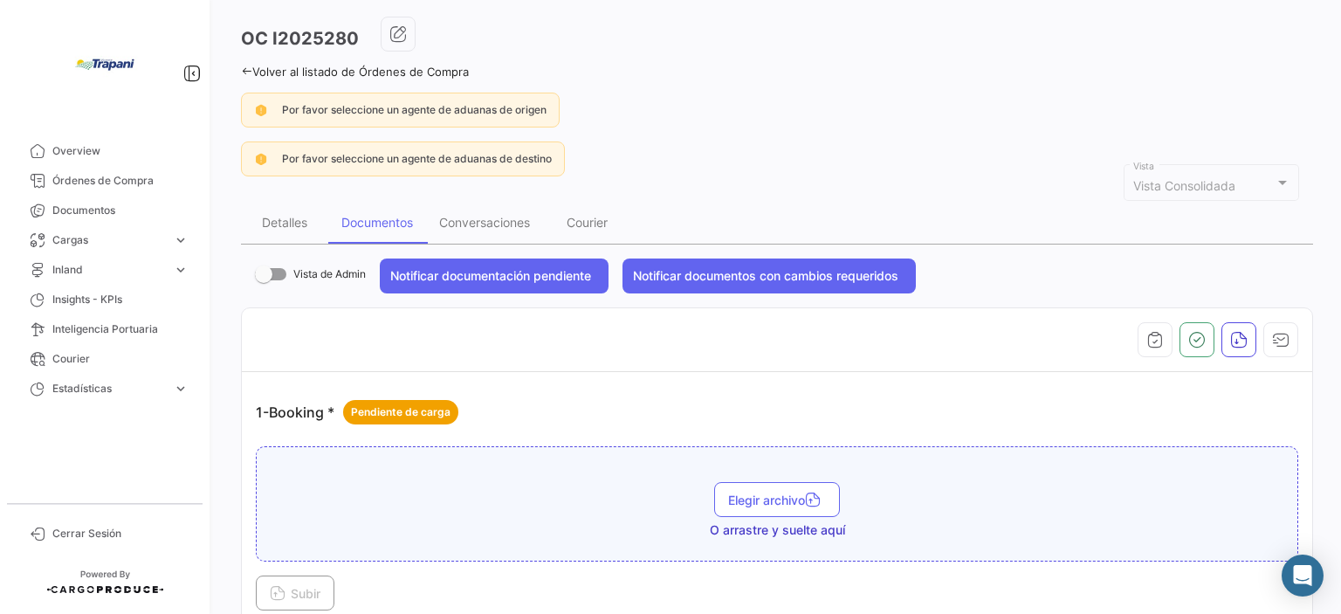
scroll to position [0, 0]
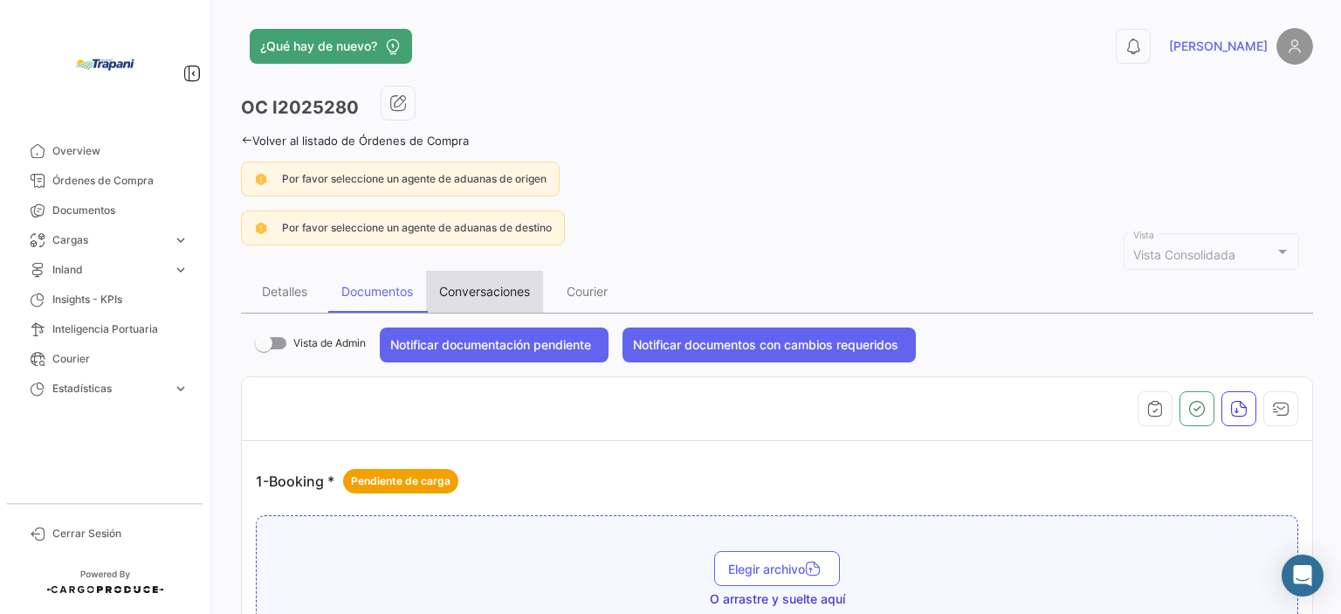
click at [485, 292] on div "Conversaciones" at bounding box center [484, 291] width 91 height 15
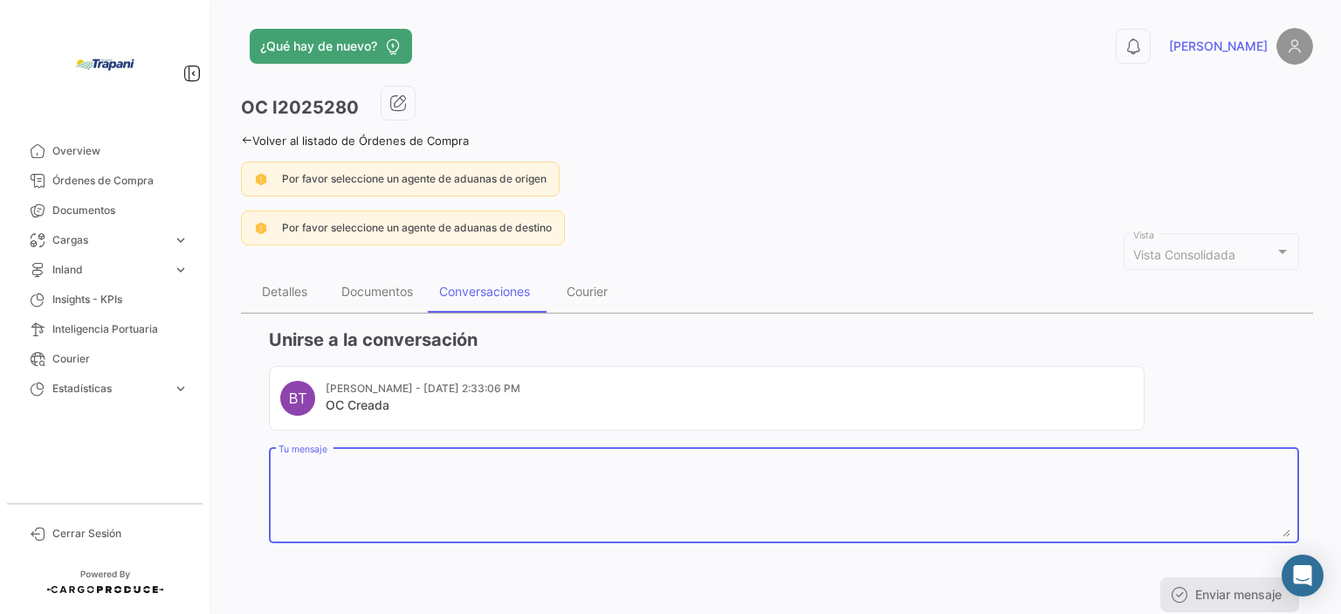
click at [312, 472] on textarea "Tu mensaje" at bounding box center [784, 498] width 1012 height 77
type textarea "cuando estará disponible el certificado de origen final?"
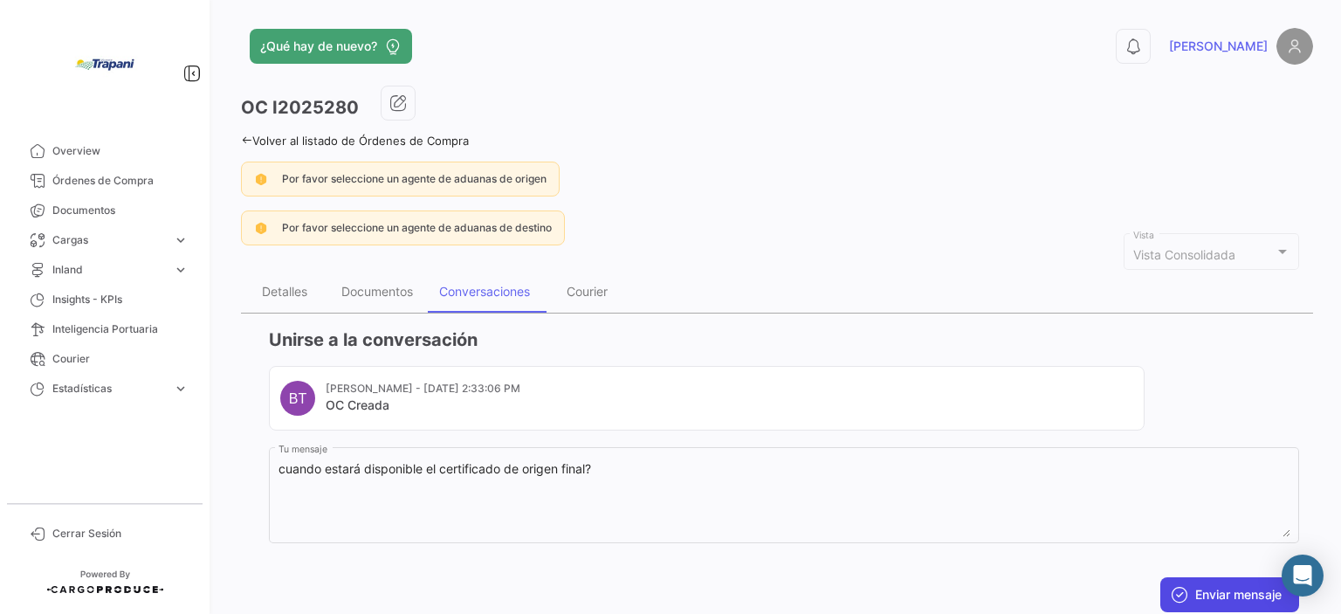
click at [1210, 586] on button "Enviar mensaje" at bounding box center [1229, 594] width 139 height 35
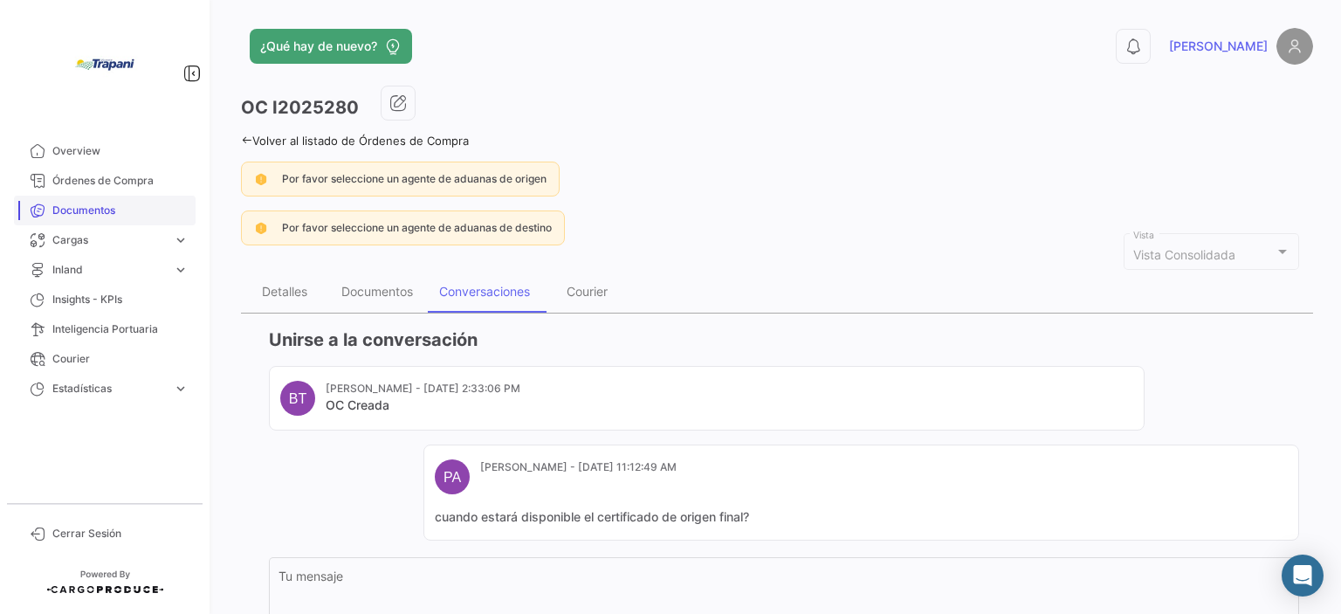
click at [116, 208] on span "Documentos" at bounding box center [120, 211] width 136 height 16
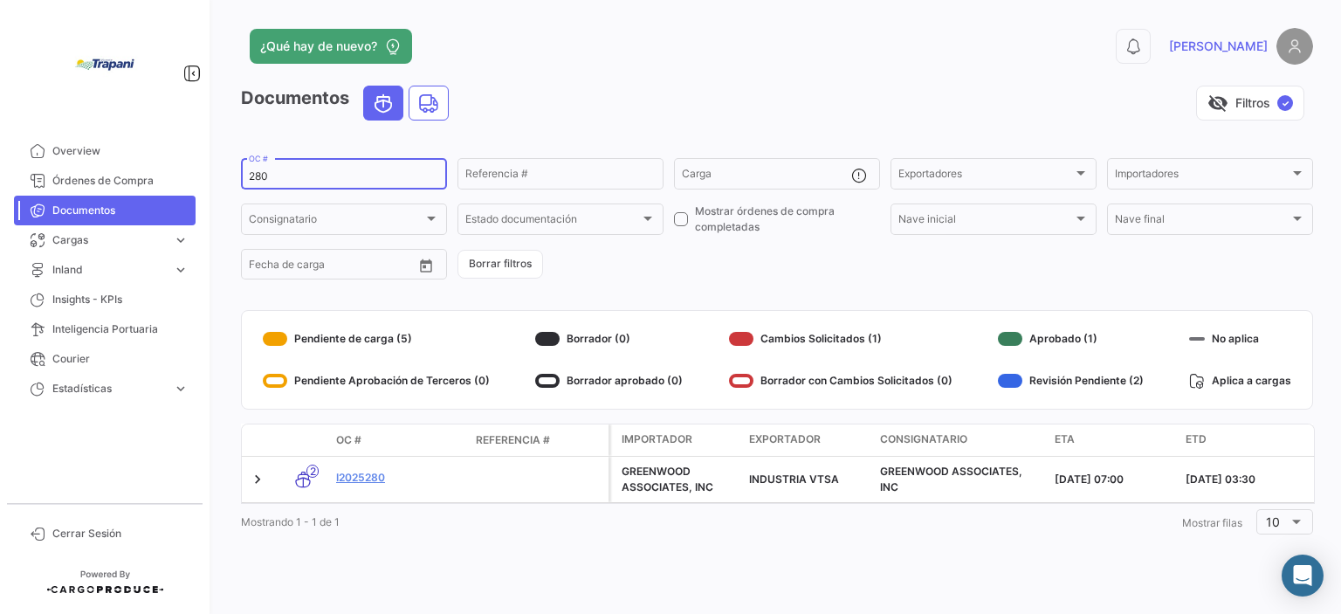
click at [288, 181] on input "280" at bounding box center [344, 176] width 190 height 12
type input "258"
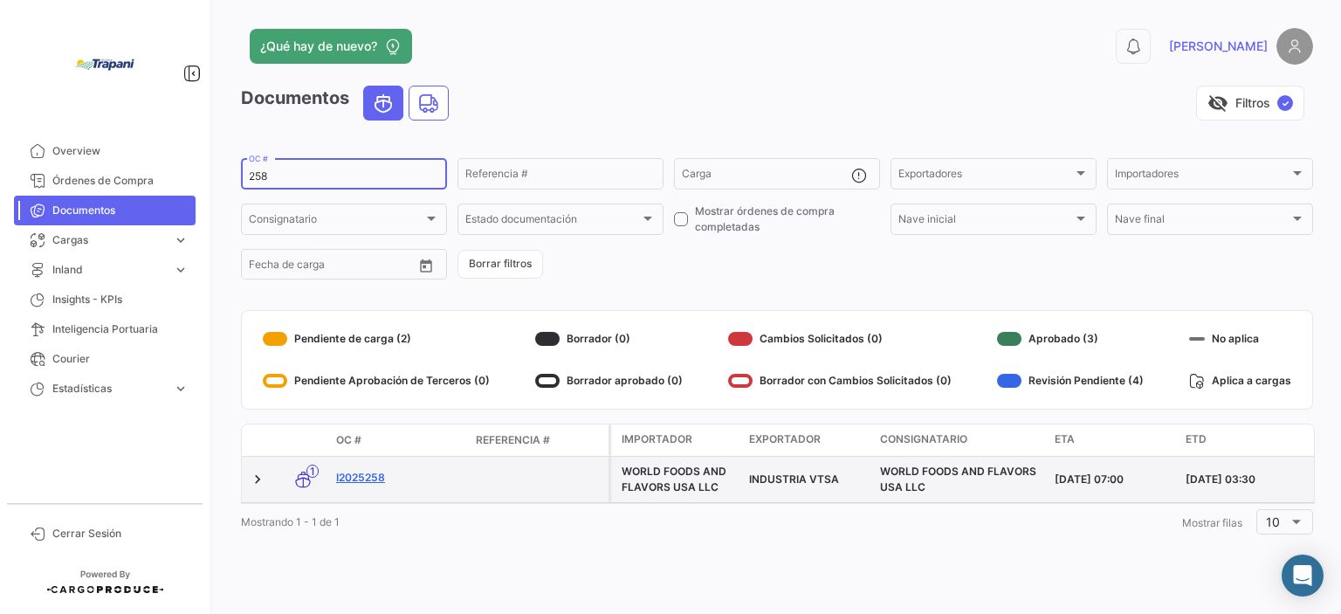
click at [381, 478] on link "I2025258" at bounding box center [399, 478] width 126 height 16
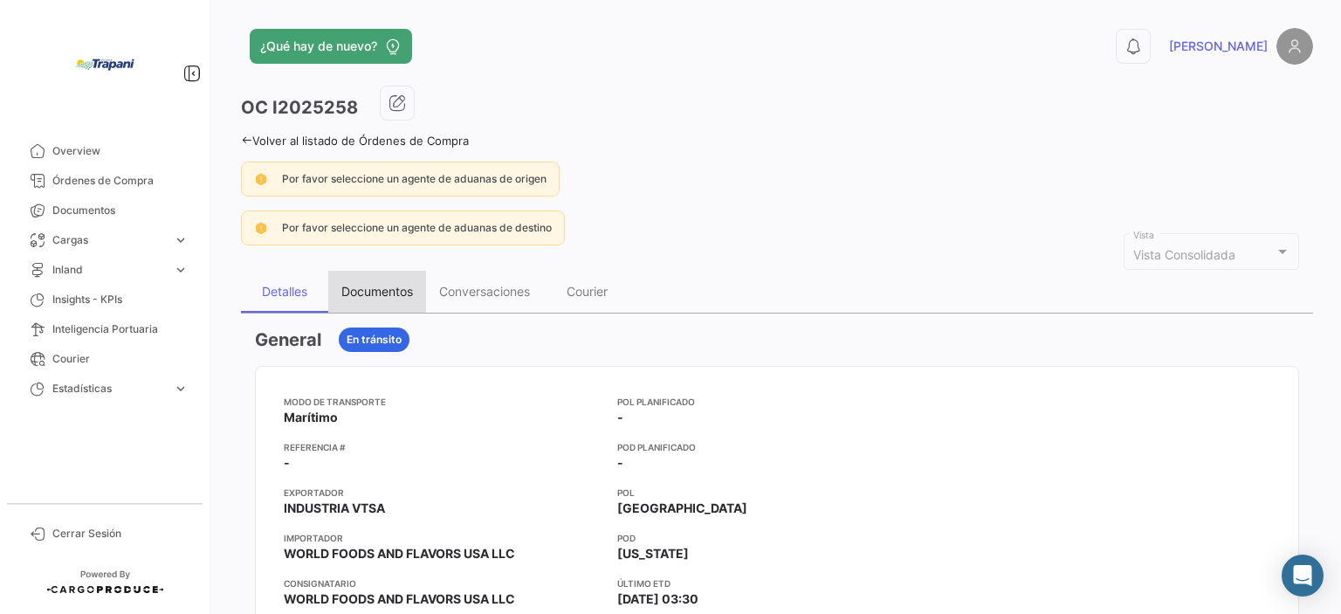
click at [390, 284] on div "Documentos" at bounding box center [377, 291] width 72 height 15
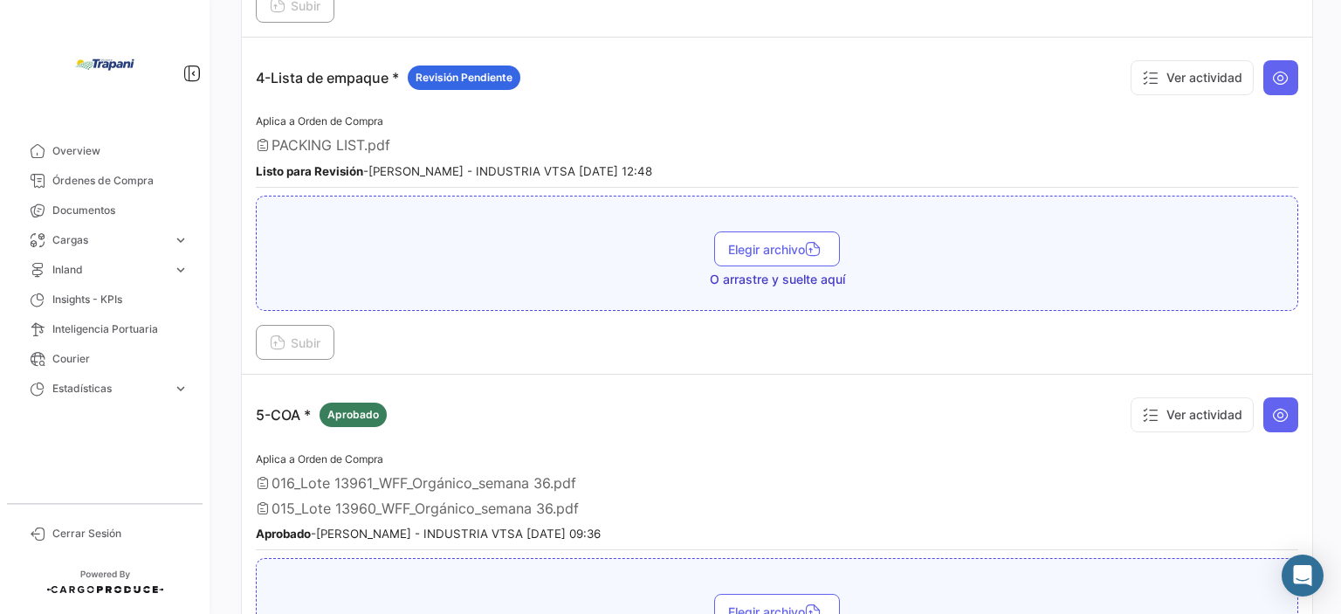
scroll to position [1309, 0]
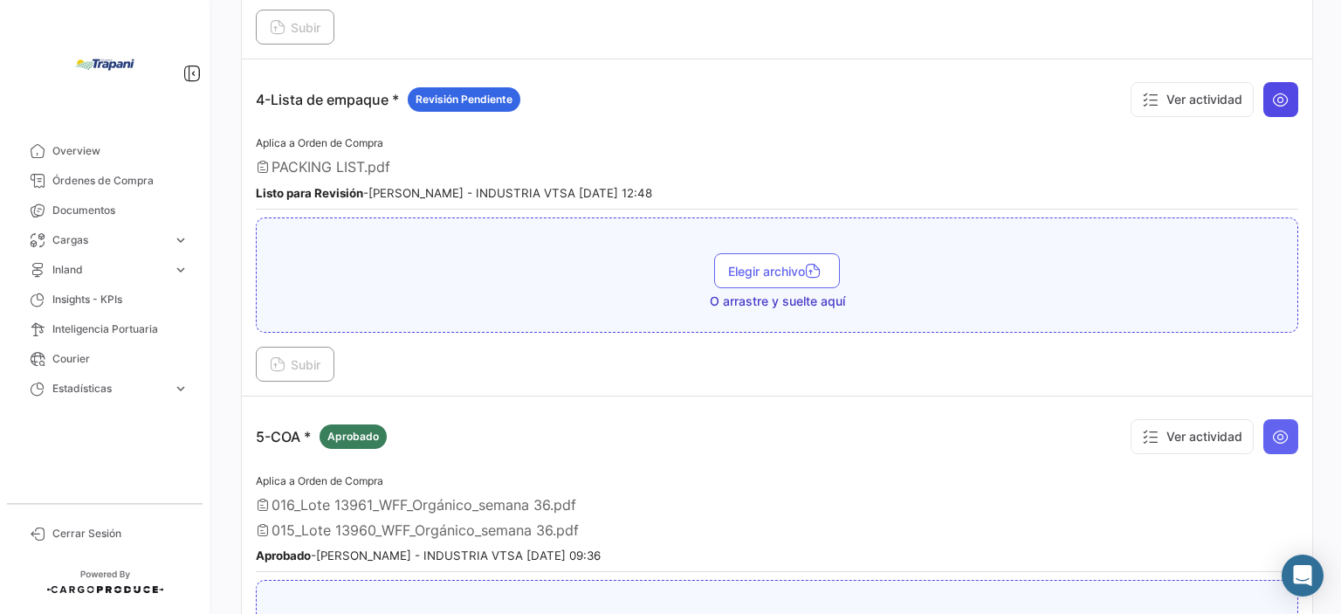
click at [1281, 86] on button at bounding box center [1280, 99] width 35 height 35
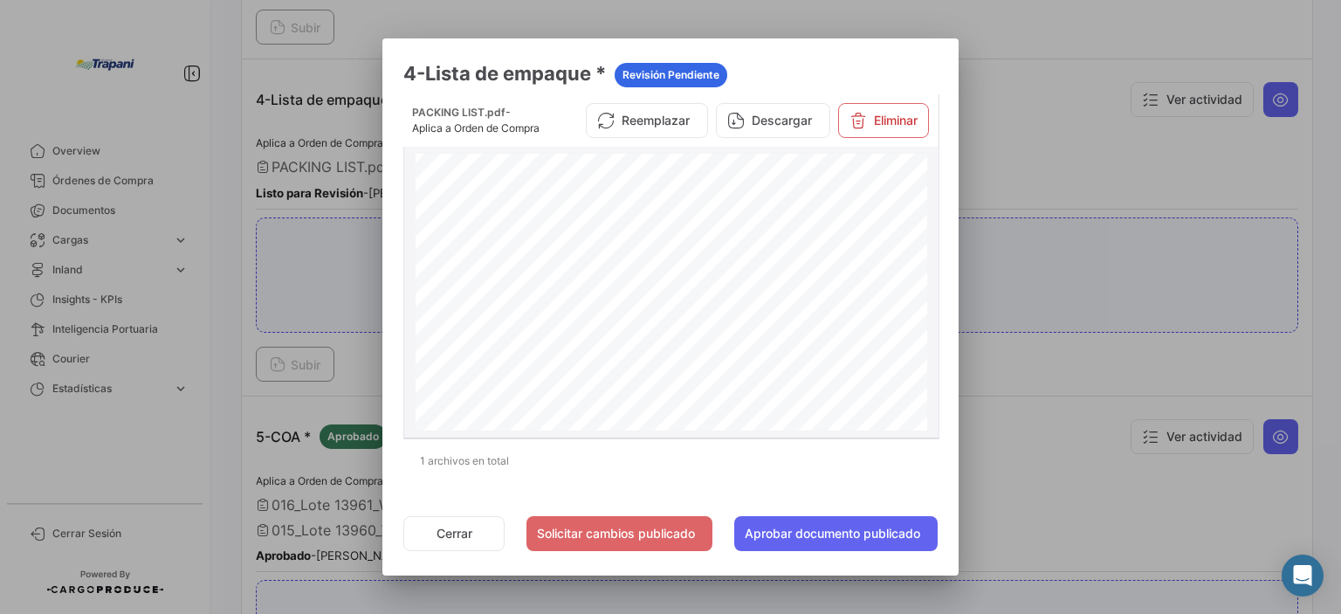
scroll to position [262, 0]
click at [601, 525] on button "Solicitar cambios publicado" at bounding box center [619, 533] width 186 height 35
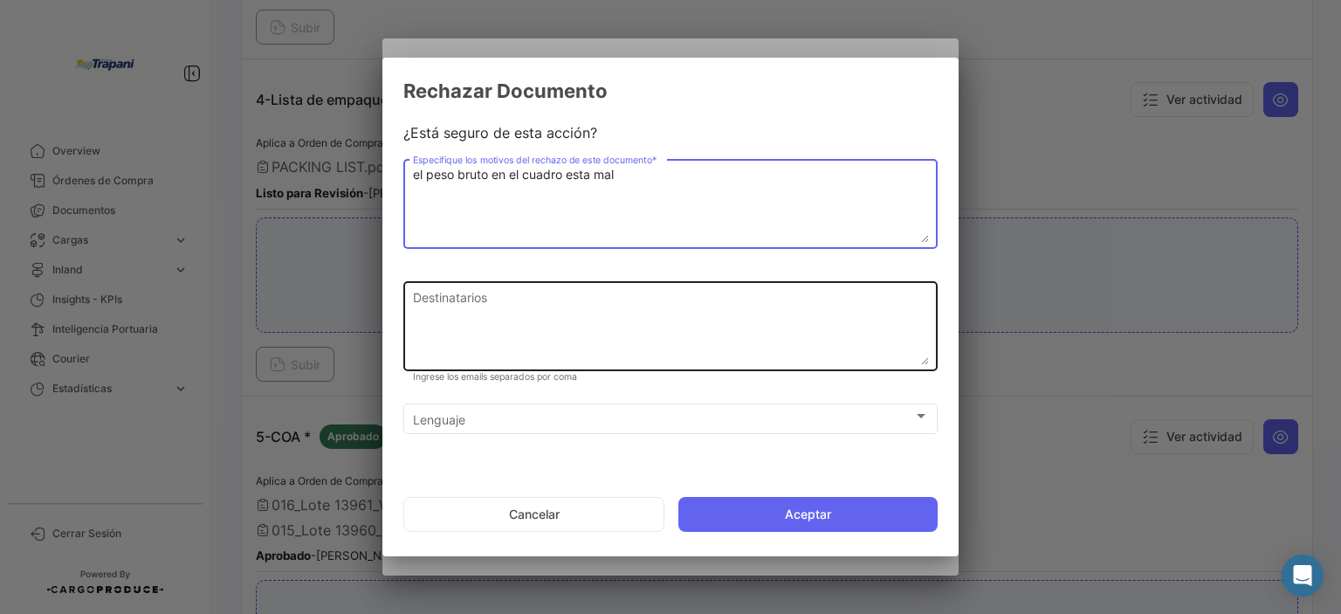
type textarea "el peso bruto en el cuadro esta mal"
click at [499, 292] on textarea "Destinatarios" at bounding box center [671, 326] width 516 height 77
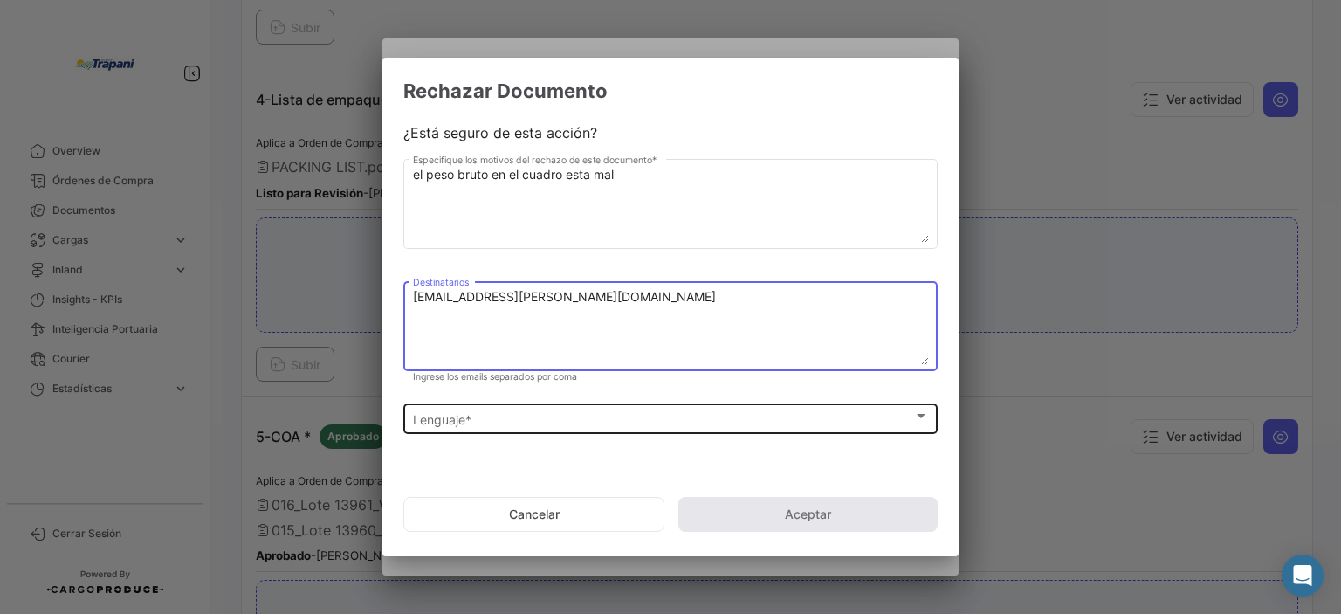
click at [526, 406] on div "Lenguaje * Lenguaje *" at bounding box center [671, 417] width 516 height 34
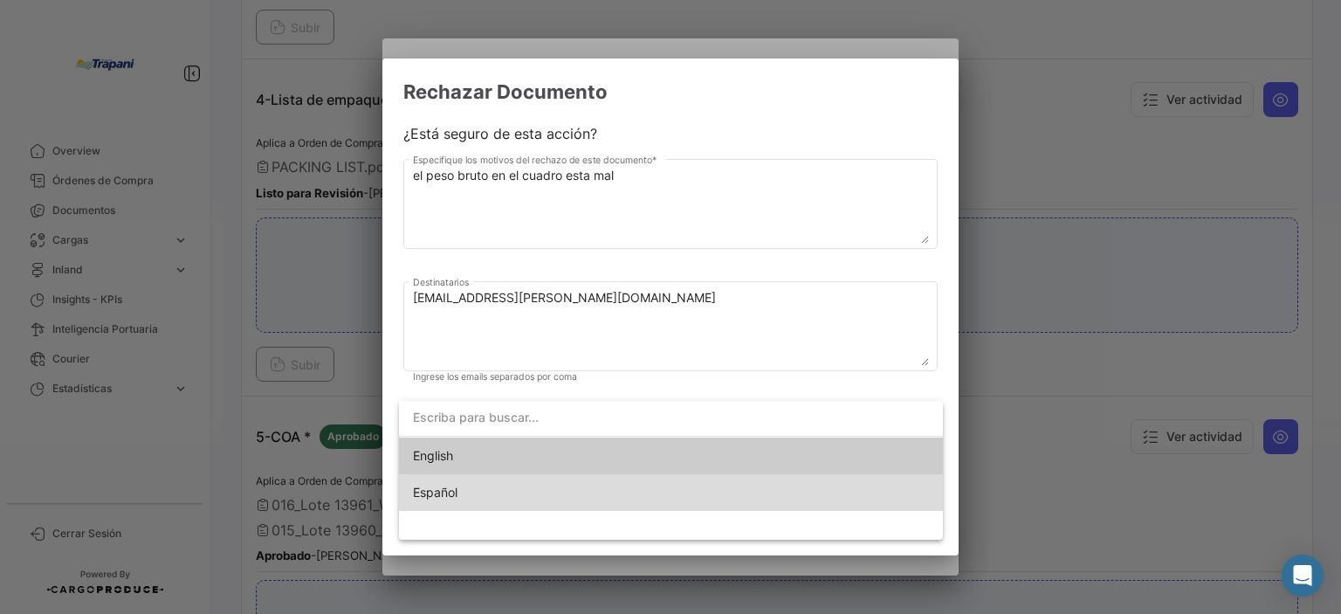
click at [476, 495] on span "Español" at bounding box center [535, 492] width 244 height 37
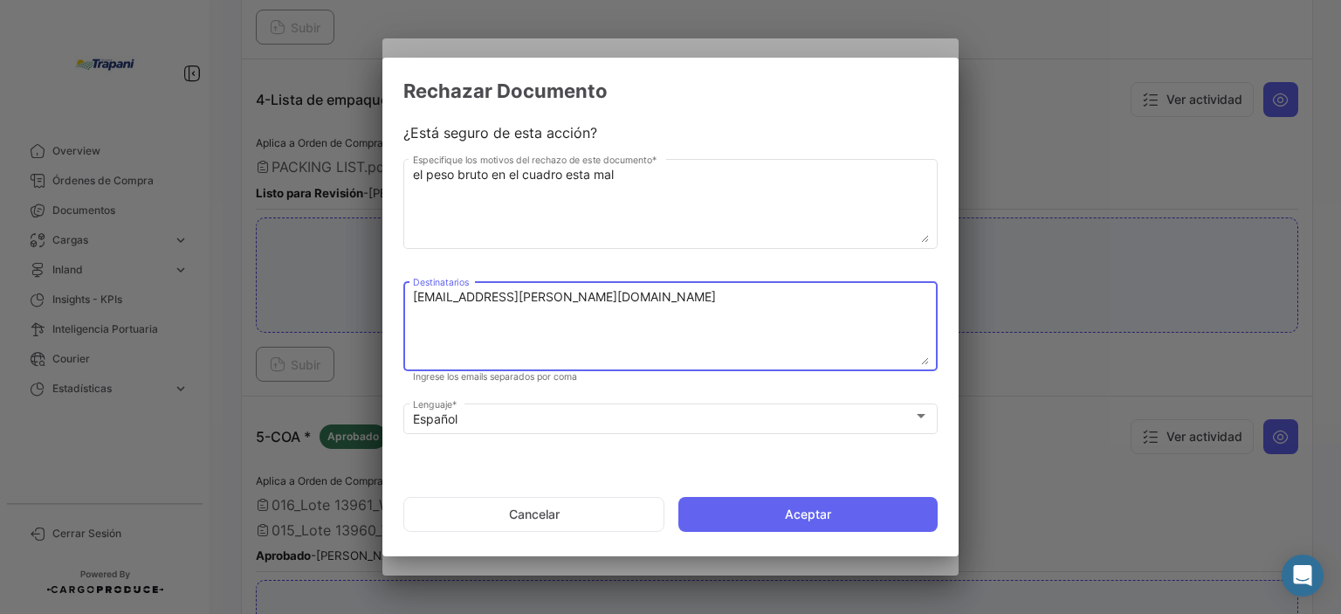
click at [635, 303] on textarea "[EMAIL_ADDRESS][PERSON_NAME][DOMAIN_NAME]" at bounding box center [671, 326] width 516 height 77
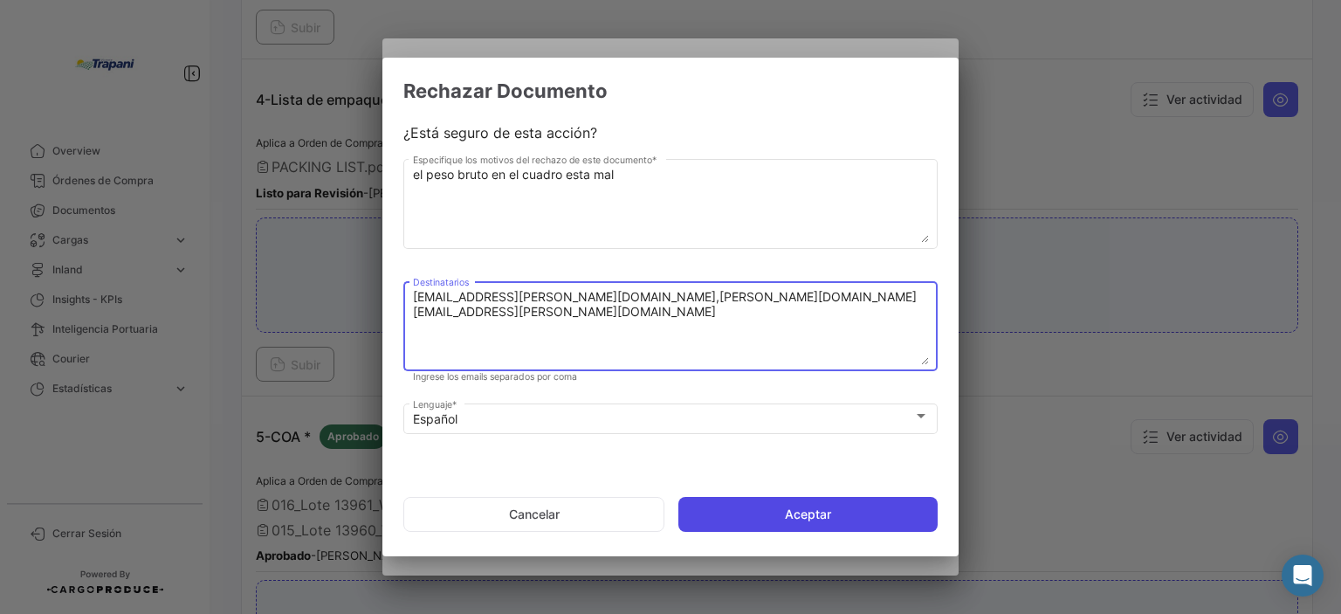
type textarea "[EMAIL_ADDRESS][PERSON_NAME][DOMAIN_NAME],[PERSON_NAME][DOMAIN_NAME][EMAIL_ADDR…"
click at [787, 503] on button "Aceptar" at bounding box center [807, 514] width 259 height 35
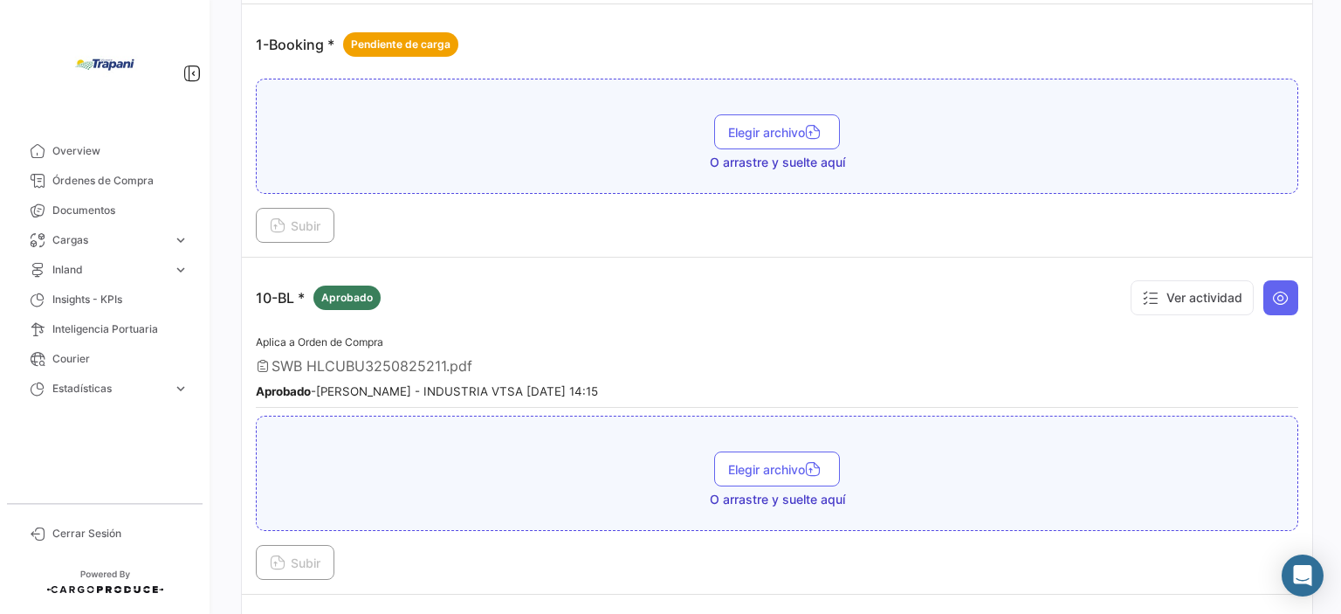
scroll to position [873, 0]
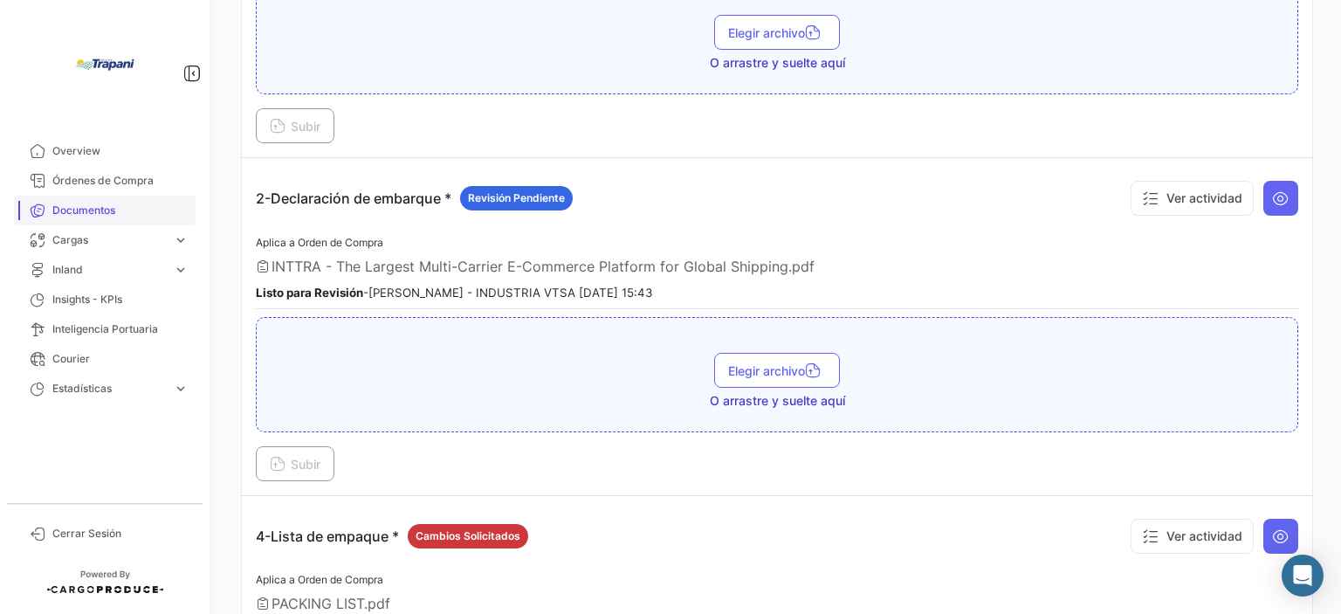
click at [96, 209] on span "Documentos" at bounding box center [120, 211] width 136 height 16
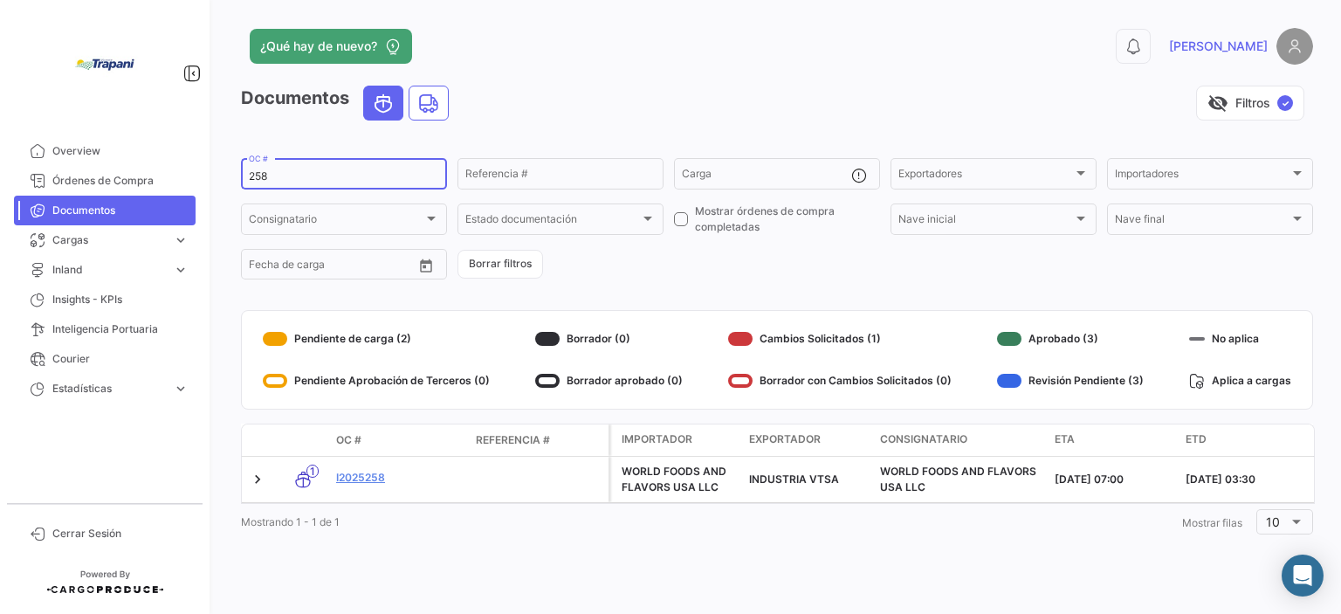
click at [256, 179] on input "258" at bounding box center [344, 176] width 190 height 12
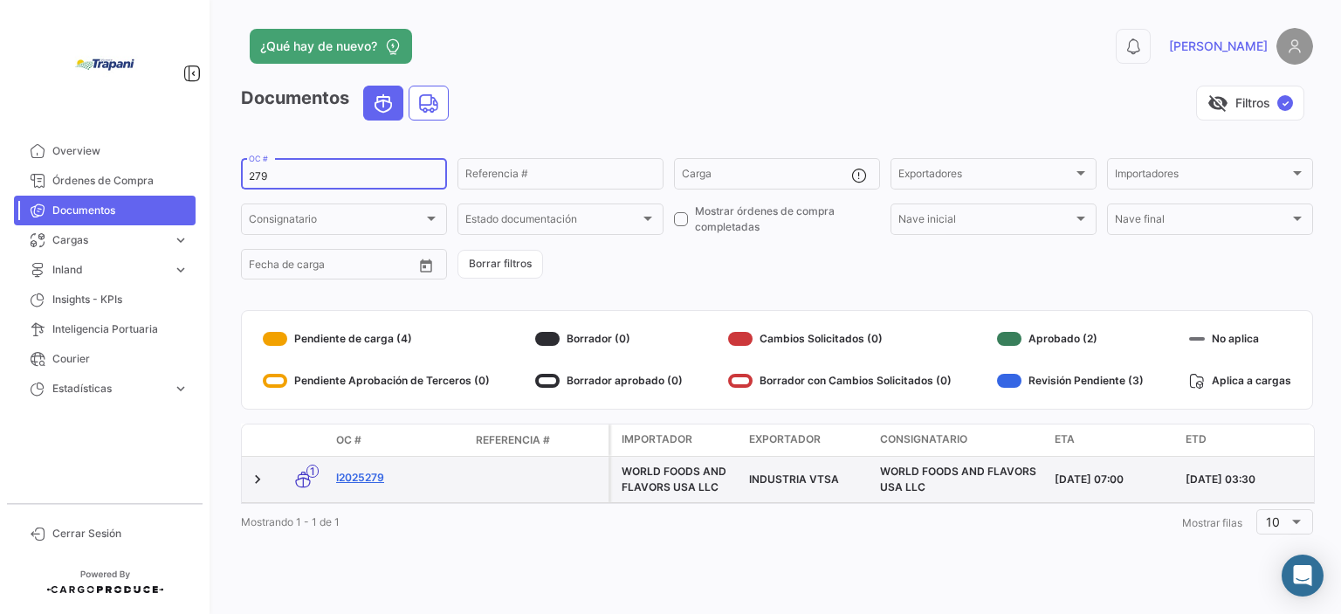
type input "279"
click at [378, 478] on link "I2025279" at bounding box center [399, 478] width 126 height 16
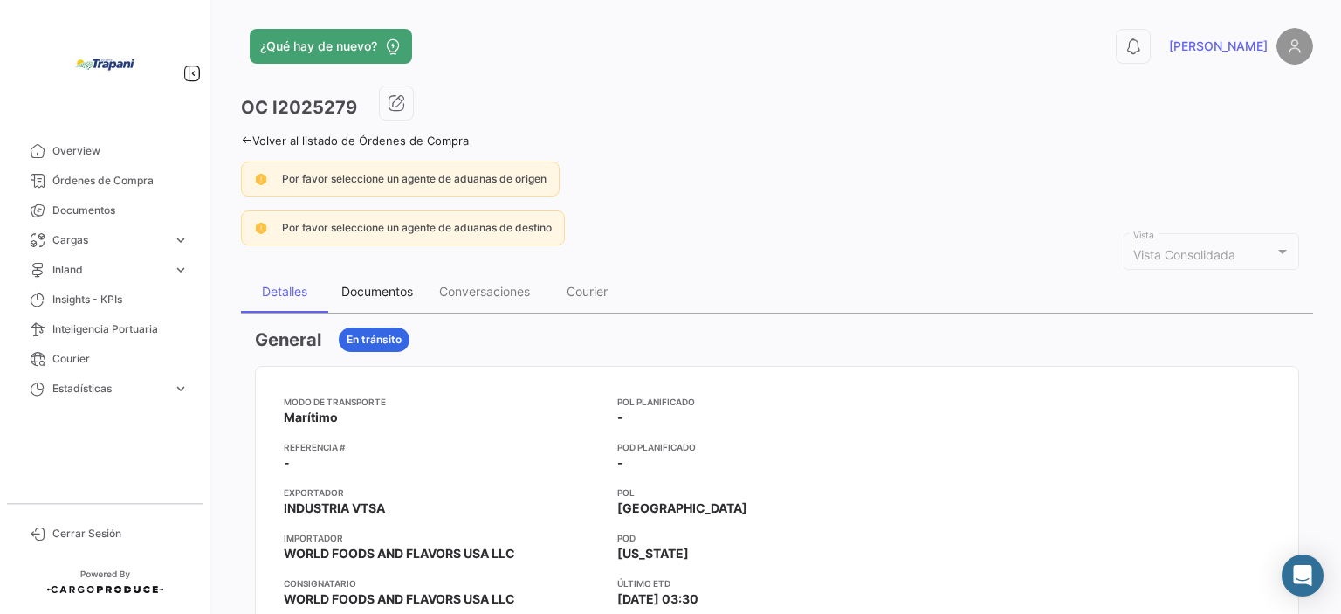
click at [398, 295] on div "Documentos" at bounding box center [377, 291] width 72 height 15
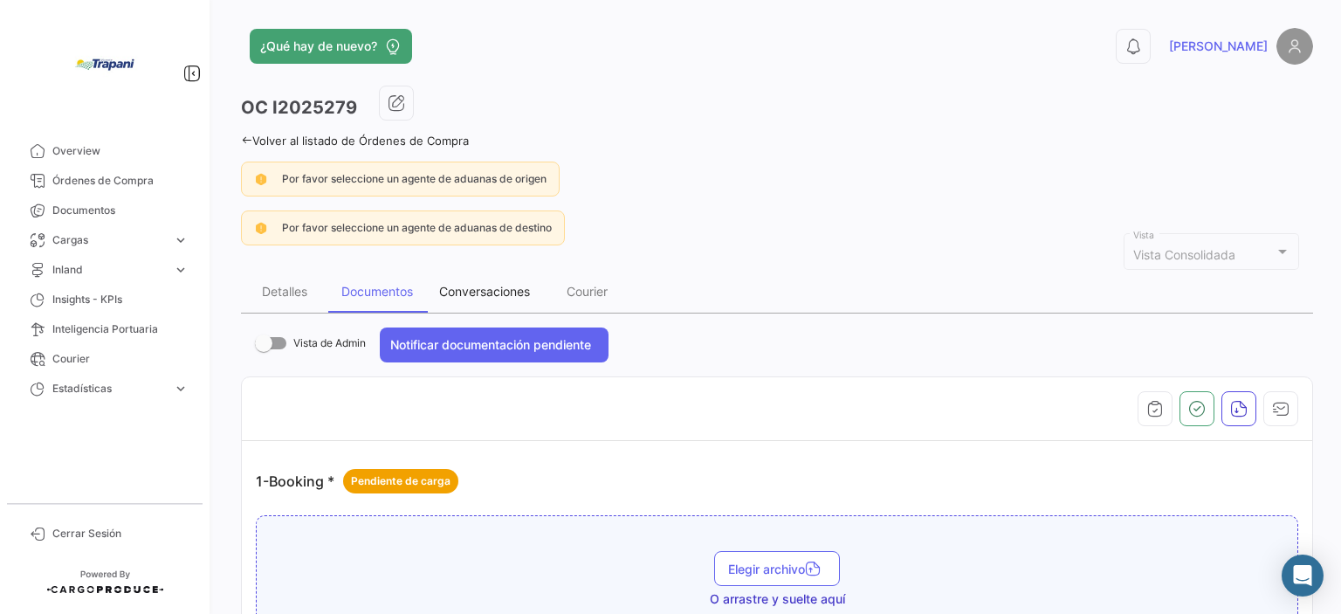
click at [491, 285] on div "Conversaciones" at bounding box center [484, 291] width 91 height 15
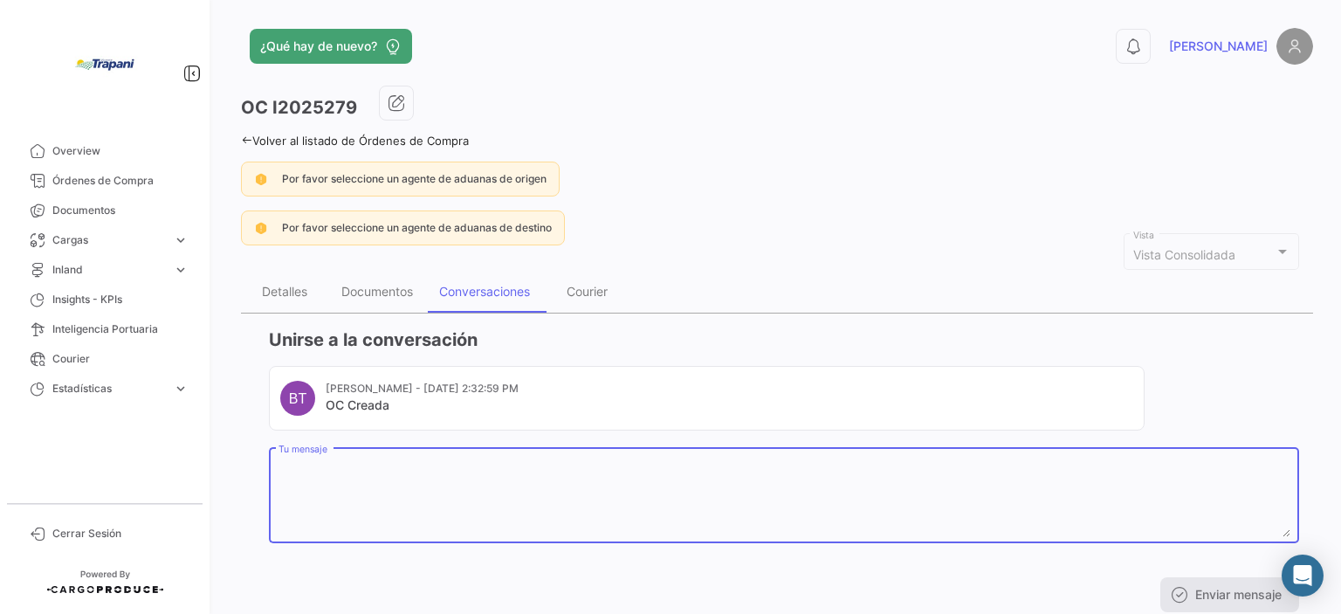
click at [402, 482] on textarea "Tu mensaje" at bounding box center [784, 498] width 1012 height 77
type textarea "CUANDO ESTARA DISPONIBLE EL CERTIFICADO DE ORIGEN FINAL"
click at [1230, 595] on button "Enviar mensaje" at bounding box center [1229, 594] width 139 height 35
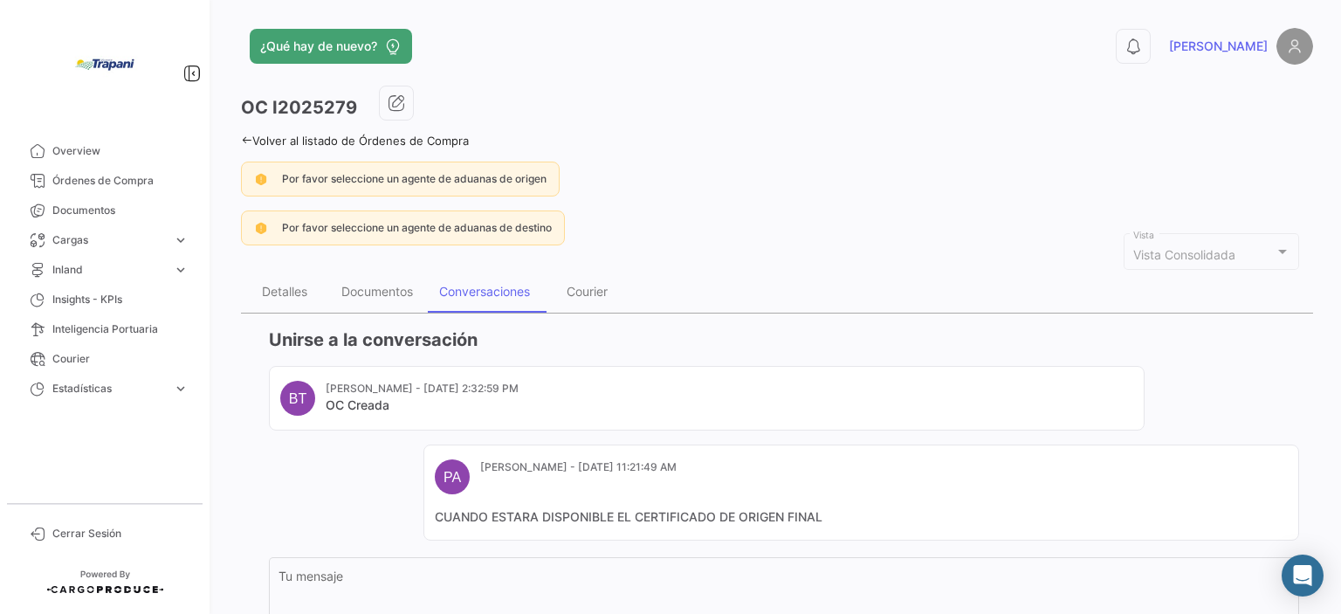
click at [379, 529] on div "BT [PERSON_NAME] - [DATE] 2:32:59 PM OC Creada PA [PERSON_NAME] - [DATE] 11:21:…" at bounding box center [784, 453] width 1030 height 175
